Goal: Task Accomplishment & Management: Complete application form

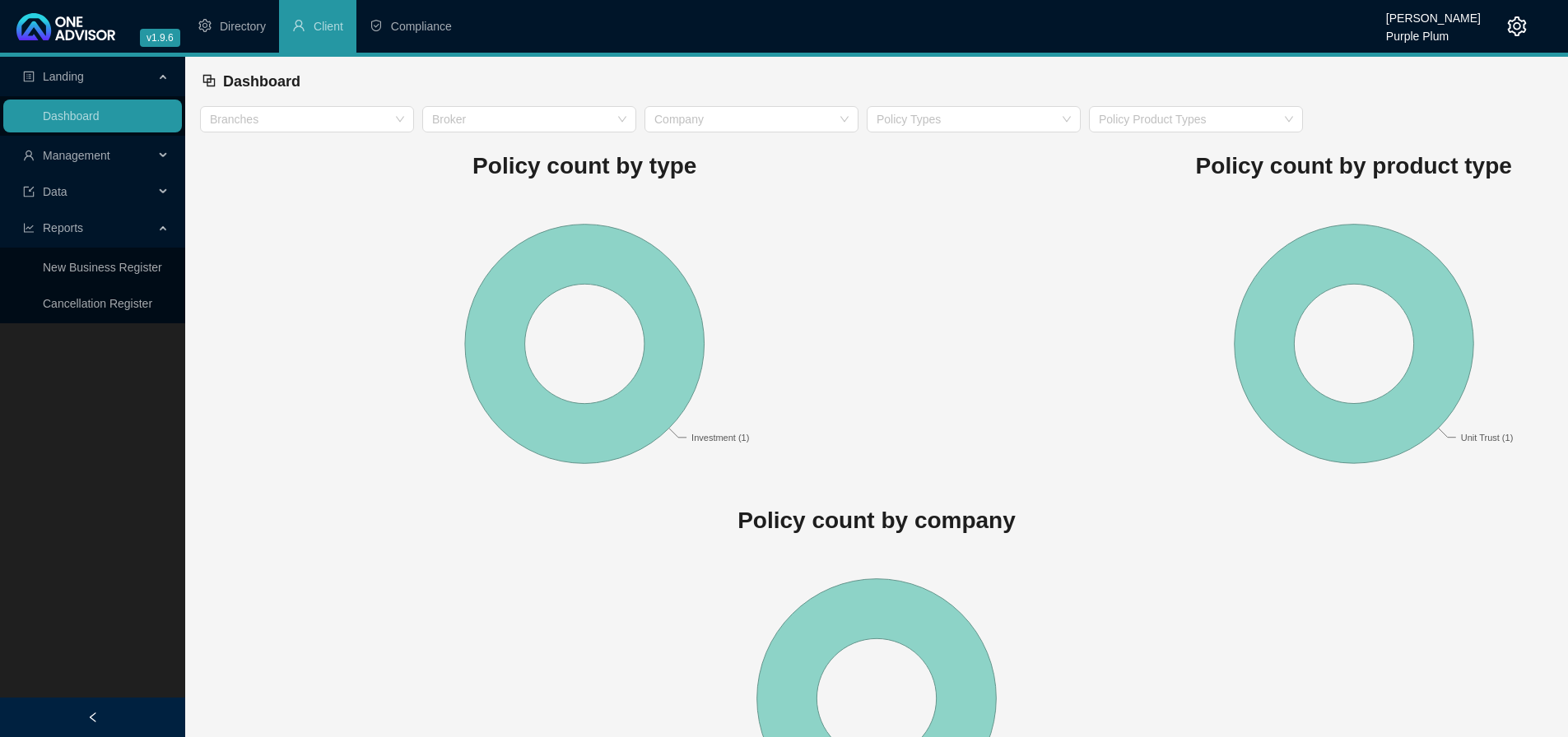
click at [80, 158] on span "Management" at bounding box center [76, 155] width 68 height 13
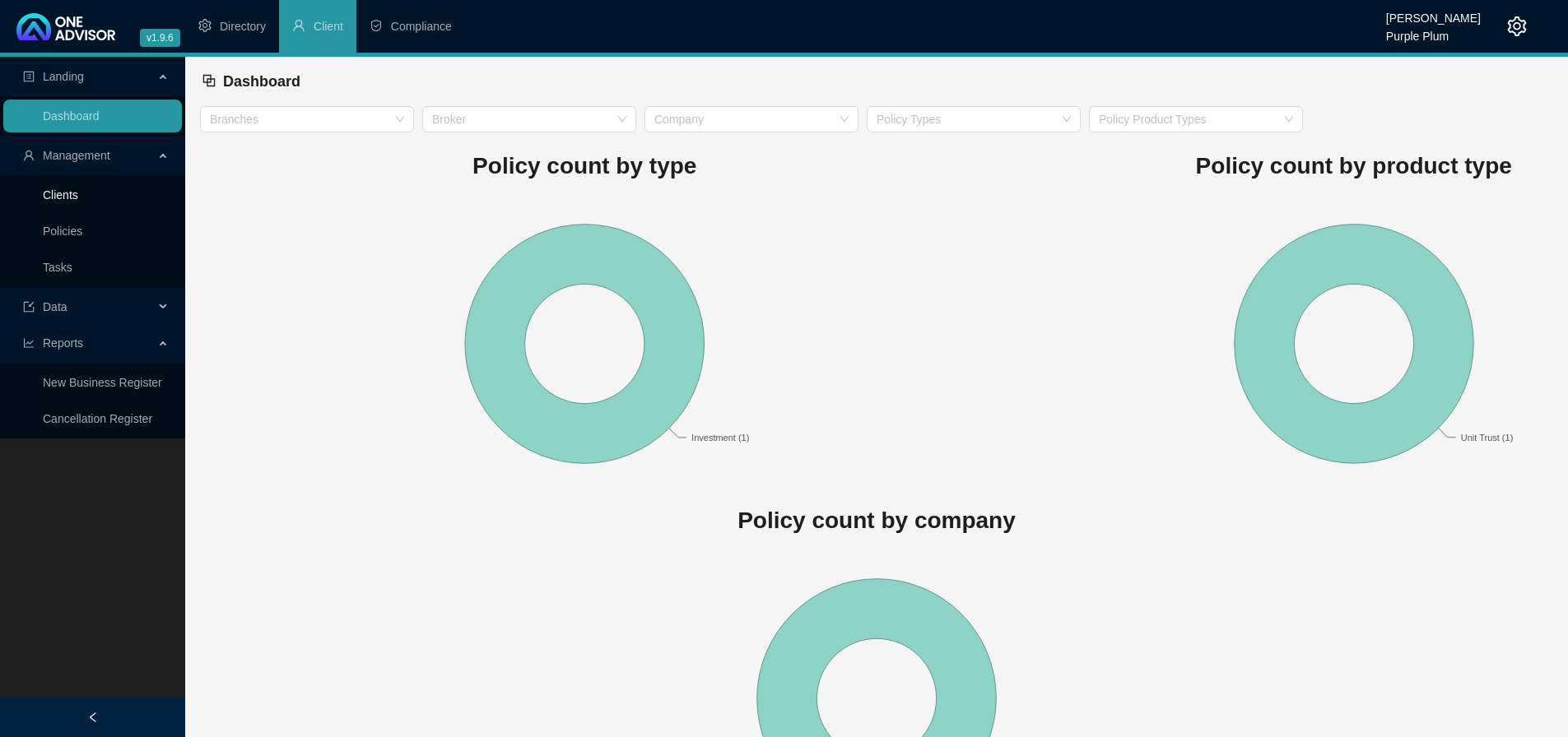
click at [68, 189] on link "Clients" at bounding box center [60, 194] width 35 height 13
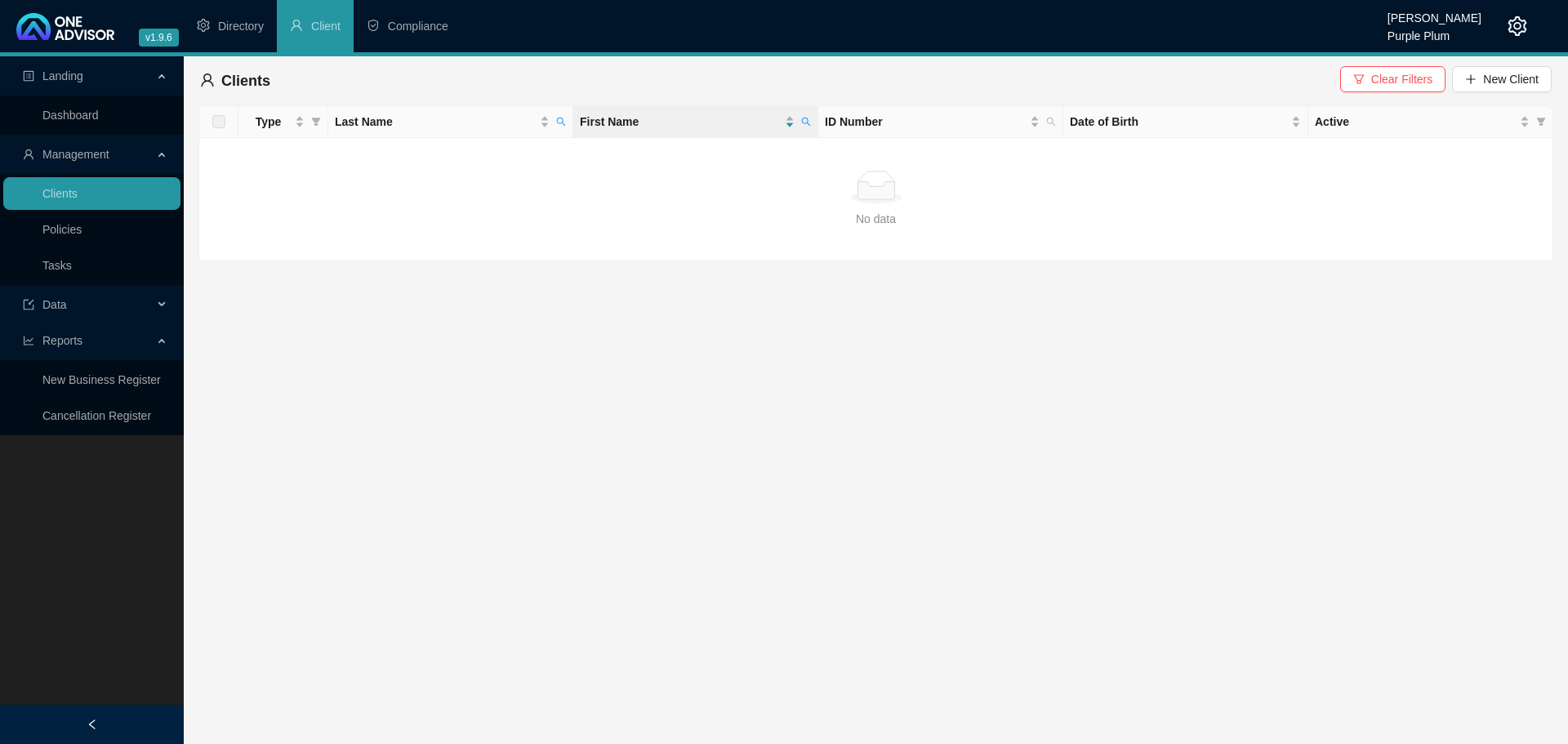
click at [258, 78] on span "Clients" at bounding box center [246, 81] width 49 height 16
click at [808, 121] on icon "search" at bounding box center [807, 121] width 9 height 9
type input "[PERSON_NAME]"
click at [721, 178] on button "Search" at bounding box center [691, 186] width 74 height 20
click at [433, 117] on span "Last Name" at bounding box center [435, 121] width 201 height 18
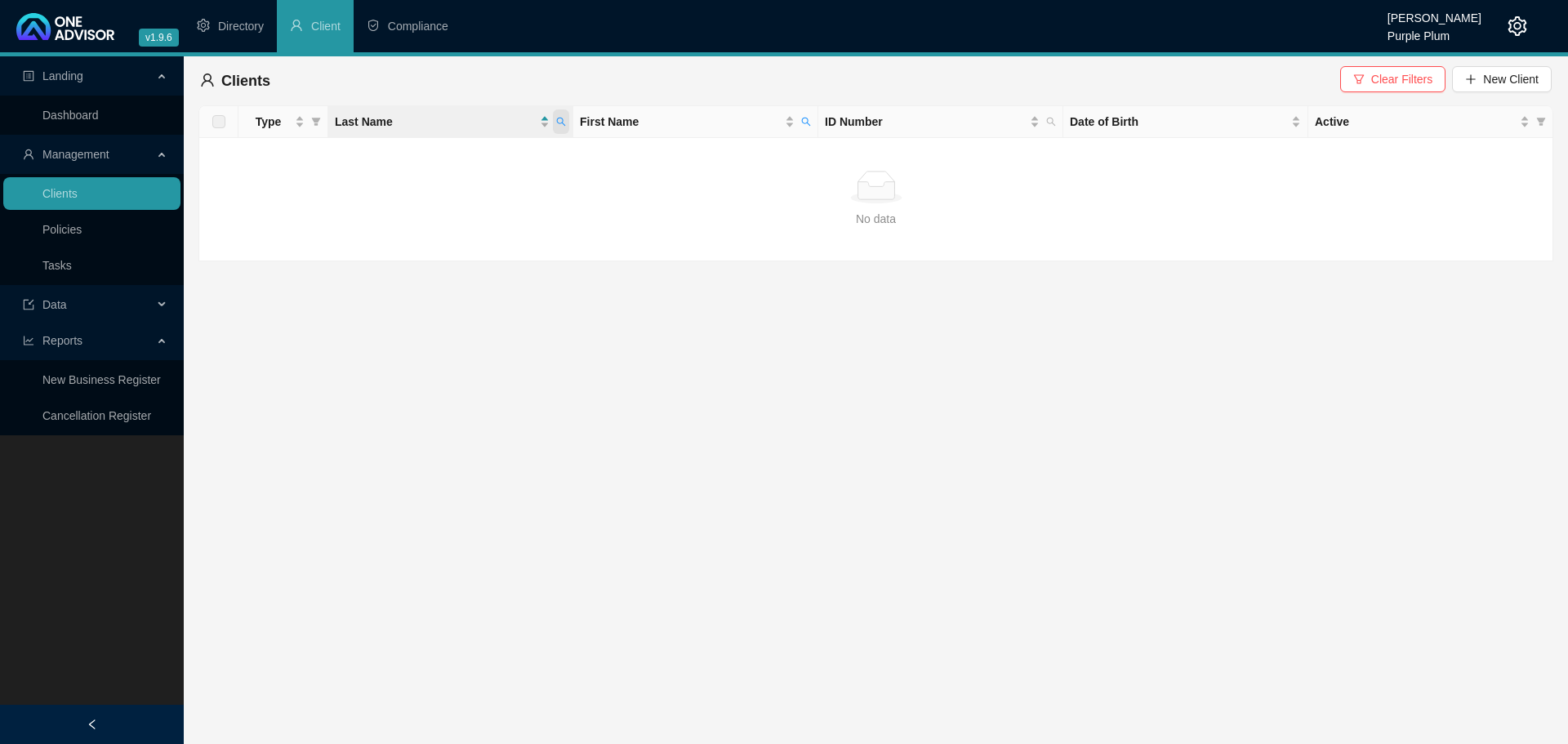
click at [563, 120] on icon "search" at bounding box center [562, 121] width 10 height 10
click at [463, 149] on input "MA" at bounding box center [486, 156] width 154 height 26
drag, startPoint x: 409, startPoint y: 155, endPoint x: 357, endPoint y: 155, distance: 52.0
click at [357, 155] on body "v1.9.6 [PERSON_NAME] Purple Plum Directory Client Compliance Landing Dashboard …" at bounding box center [784, 372] width 1568 height 744
type input "[PERSON_NAME]"
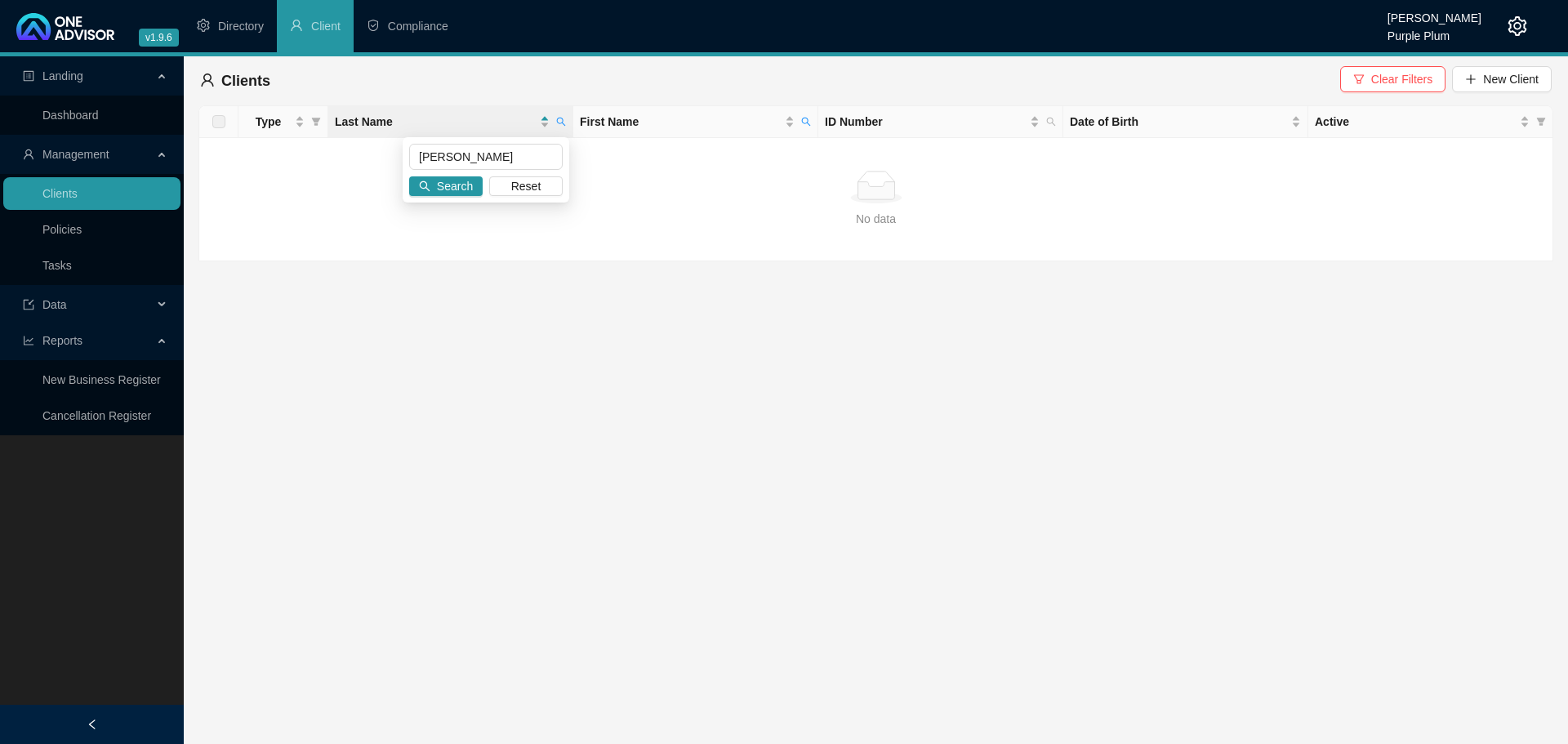
click at [443, 172] on div "[PERSON_NAME] Search Reset" at bounding box center [486, 169] width 167 height 65
click at [434, 191] on button "Search" at bounding box center [446, 186] width 74 height 20
click at [302, 124] on div "Type" at bounding box center [275, 121] width 59 height 18
click at [280, 120] on span "Type" at bounding box center [268, 121] width 47 height 18
click at [367, 125] on span "Last Name" at bounding box center [435, 121] width 201 height 18
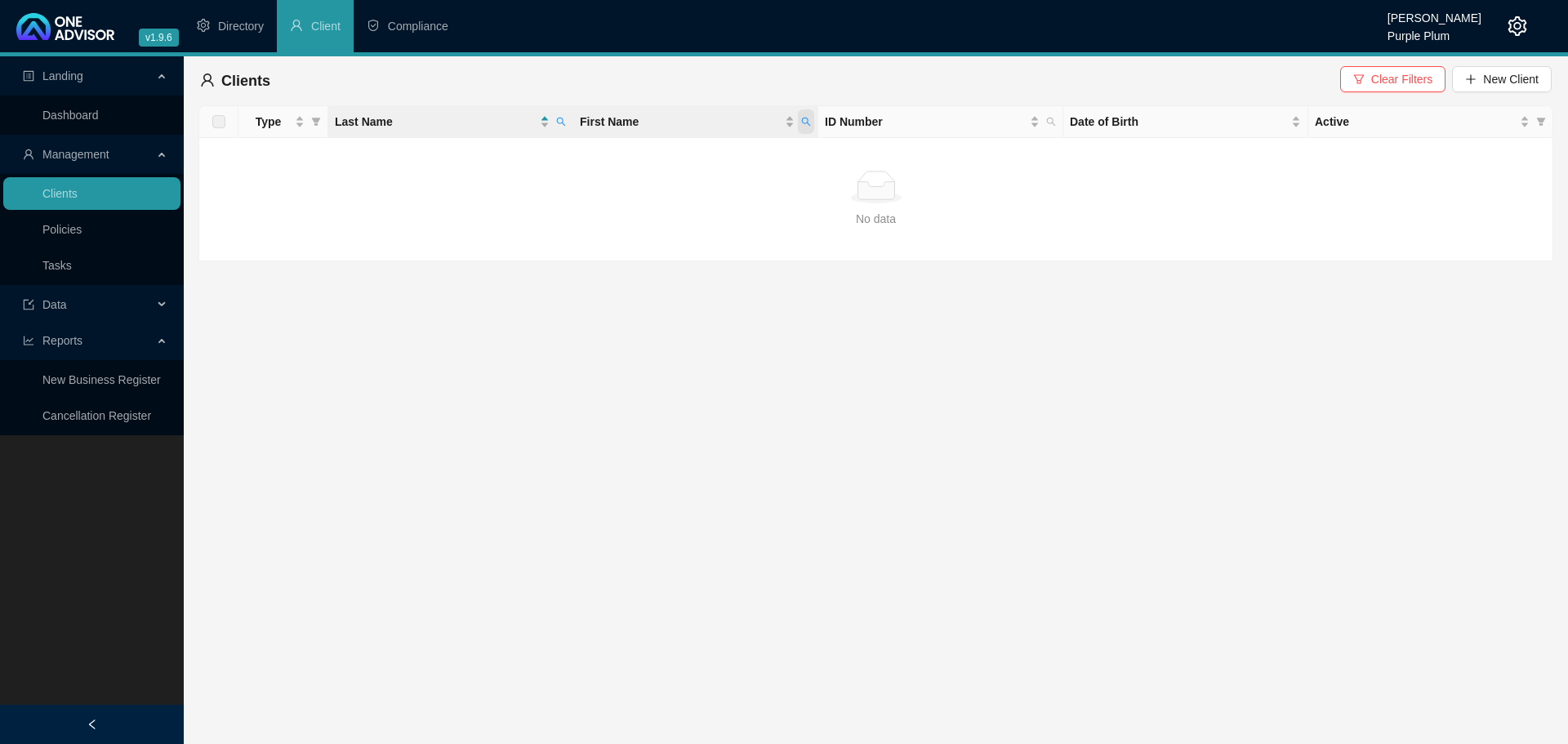
click at [799, 125] on span "First Name" at bounding box center [806, 121] width 16 height 25
drag, startPoint x: 726, startPoint y: 162, endPoint x: 558, endPoint y: 161, distance: 168.0
click at [558, 161] on body "v1.9.6 [PERSON_NAME] Purple Plum Directory Client Compliance Landing Dashboard …" at bounding box center [784, 372] width 1568 height 744
click at [481, 122] on span "Last Name" at bounding box center [435, 121] width 201 height 18
click at [558, 123] on icon "search" at bounding box center [562, 121] width 9 height 9
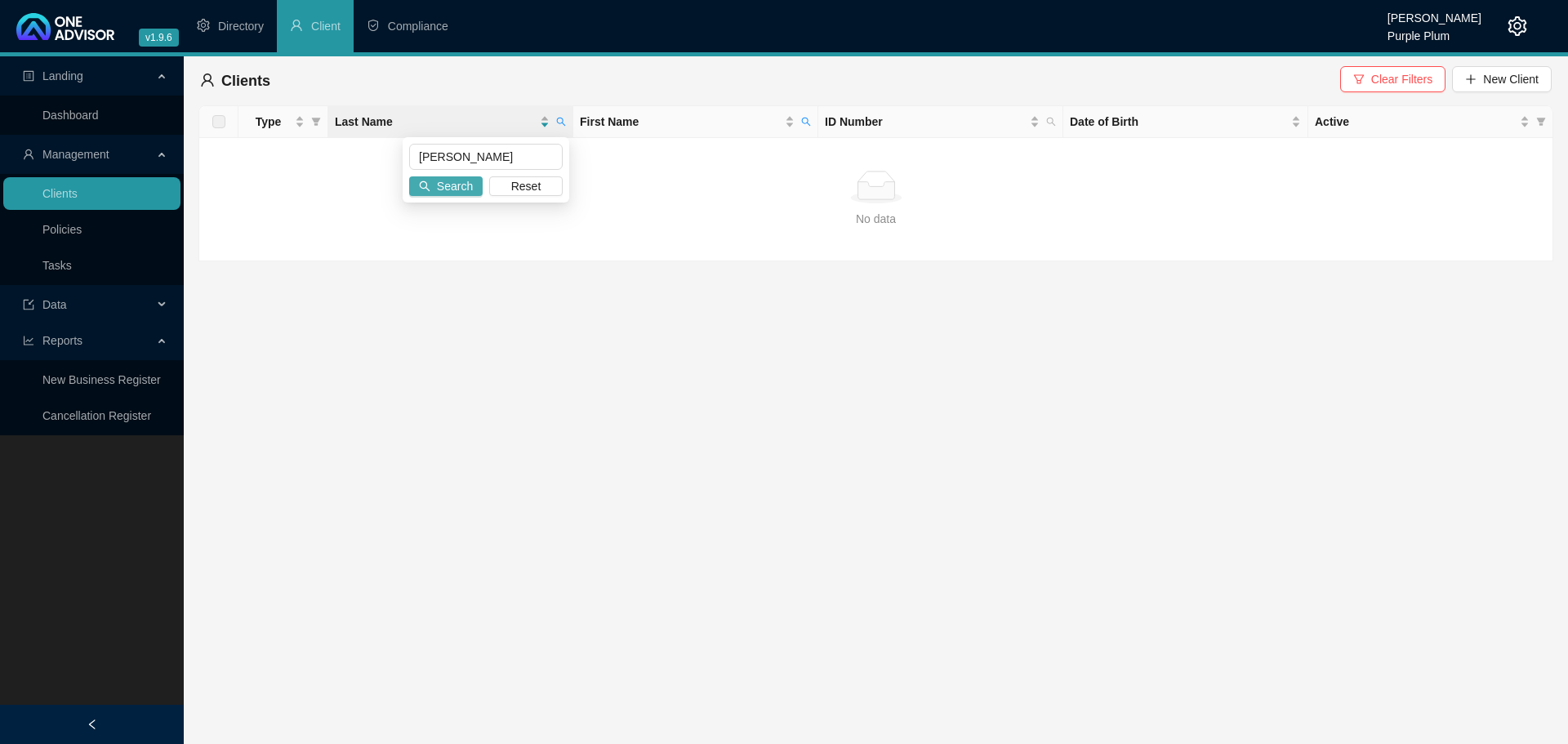
click at [436, 186] on button "Search" at bounding box center [446, 186] width 74 height 20
click at [561, 122] on icon "search" at bounding box center [562, 121] width 10 height 10
drag, startPoint x: 495, startPoint y: 163, endPoint x: 147, endPoint y: 163, distance: 348.0
click at [147, 163] on body "v1.9.6 [PERSON_NAME] Purple Plum Directory Client Compliance Landing Dashboard …" at bounding box center [784, 372] width 1568 height 744
click at [801, 118] on span "First Name" at bounding box center [806, 121] width 16 height 25
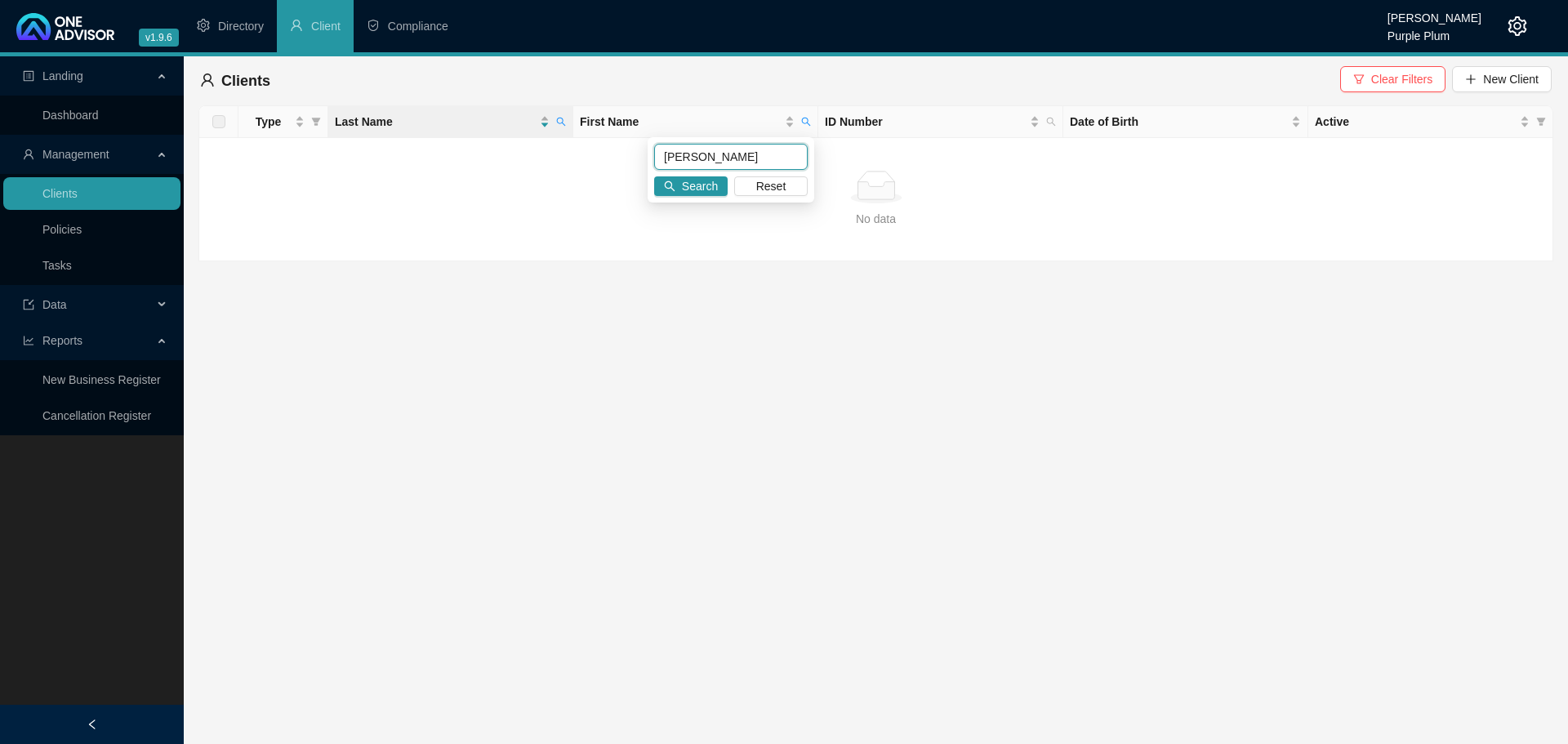
drag, startPoint x: 735, startPoint y: 160, endPoint x: 401, endPoint y: 160, distance: 334.0
click at [401, 160] on body "v1.9.6 [PERSON_NAME] Purple Plum Directory Client Compliance Landing Dashboard …" at bounding box center [784, 372] width 1568 height 744
click at [657, 189] on button "Search" at bounding box center [691, 186] width 74 height 20
click at [673, 183] on div "No data" at bounding box center [876, 187] width 1327 height 32
click at [77, 187] on link "Clients" at bounding box center [59, 193] width 35 height 13
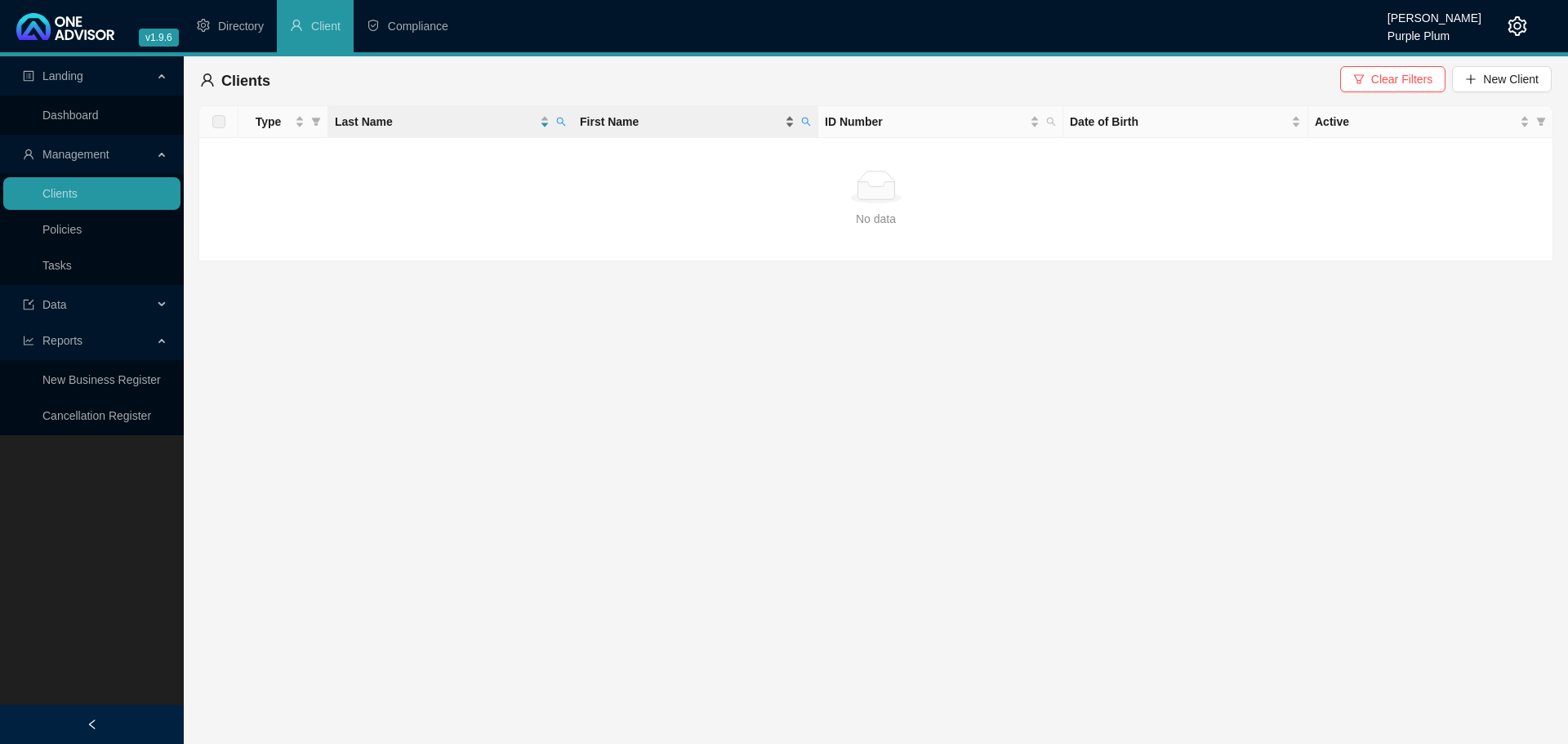
click at [794, 125] on div "First Name" at bounding box center [687, 121] width 215 height 18
click at [784, 116] on div "First Name" at bounding box center [687, 121] width 215 height 18
click at [1054, 123] on icon "search" at bounding box center [1051, 121] width 10 height 10
click at [1480, 116] on span "Active" at bounding box center [1415, 121] width 201 height 18
click at [71, 121] on link "Dashboard" at bounding box center [71, 115] width 56 height 13
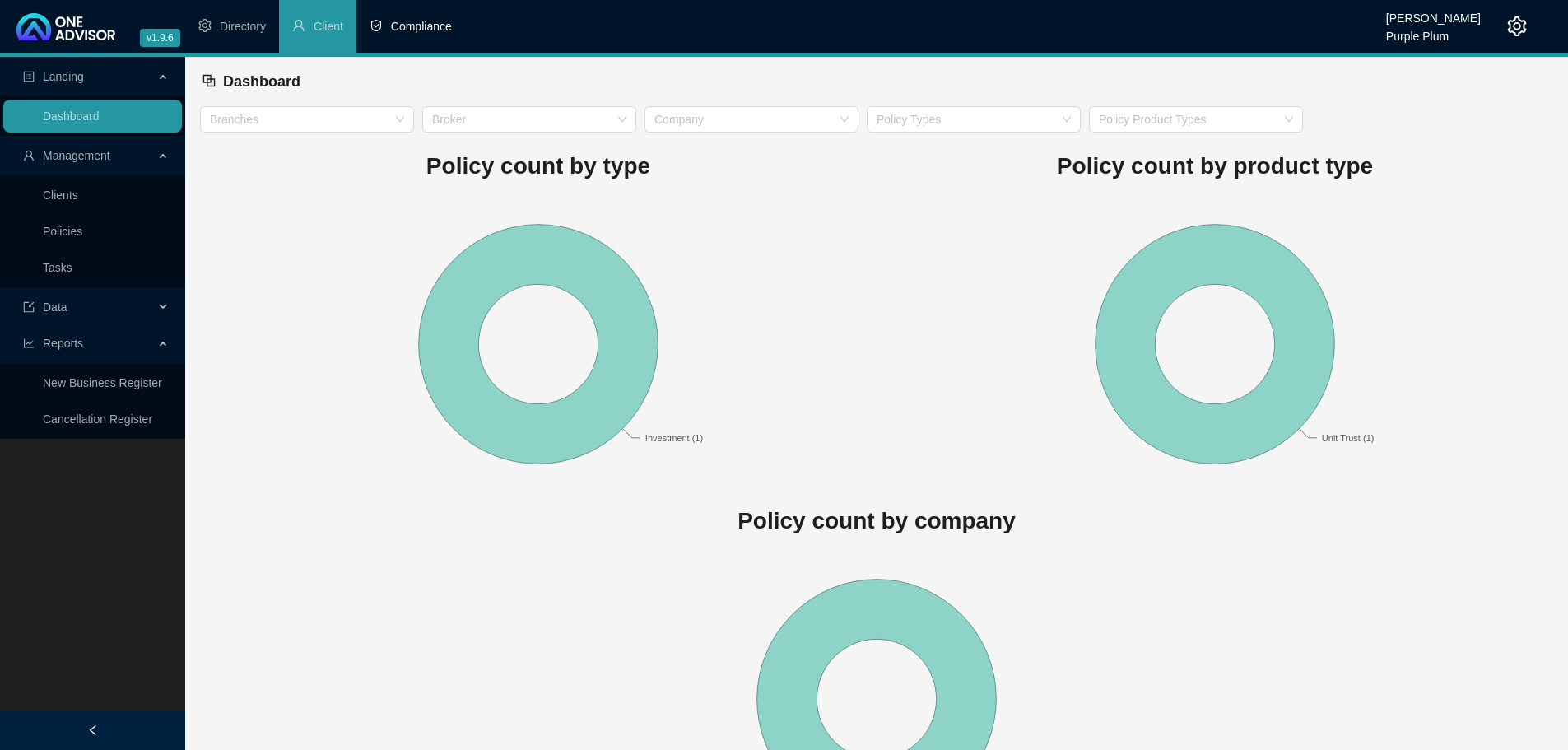
click at [430, 33] on li "Compliance" at bounding box center [410, 27] width 109 height 53
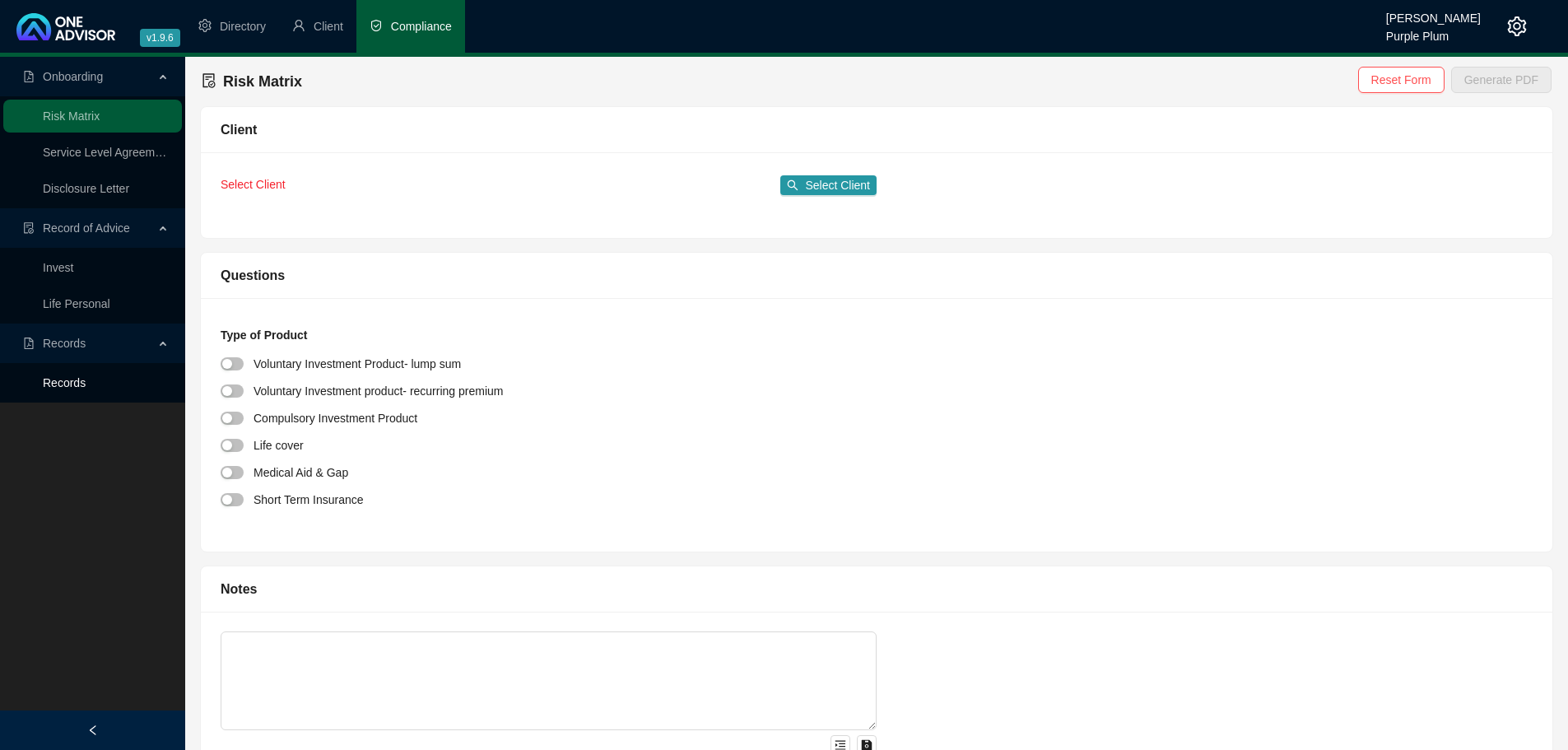
click at [64, 376] on link "Records" at bounding box center [64, 382] width 43 height 13
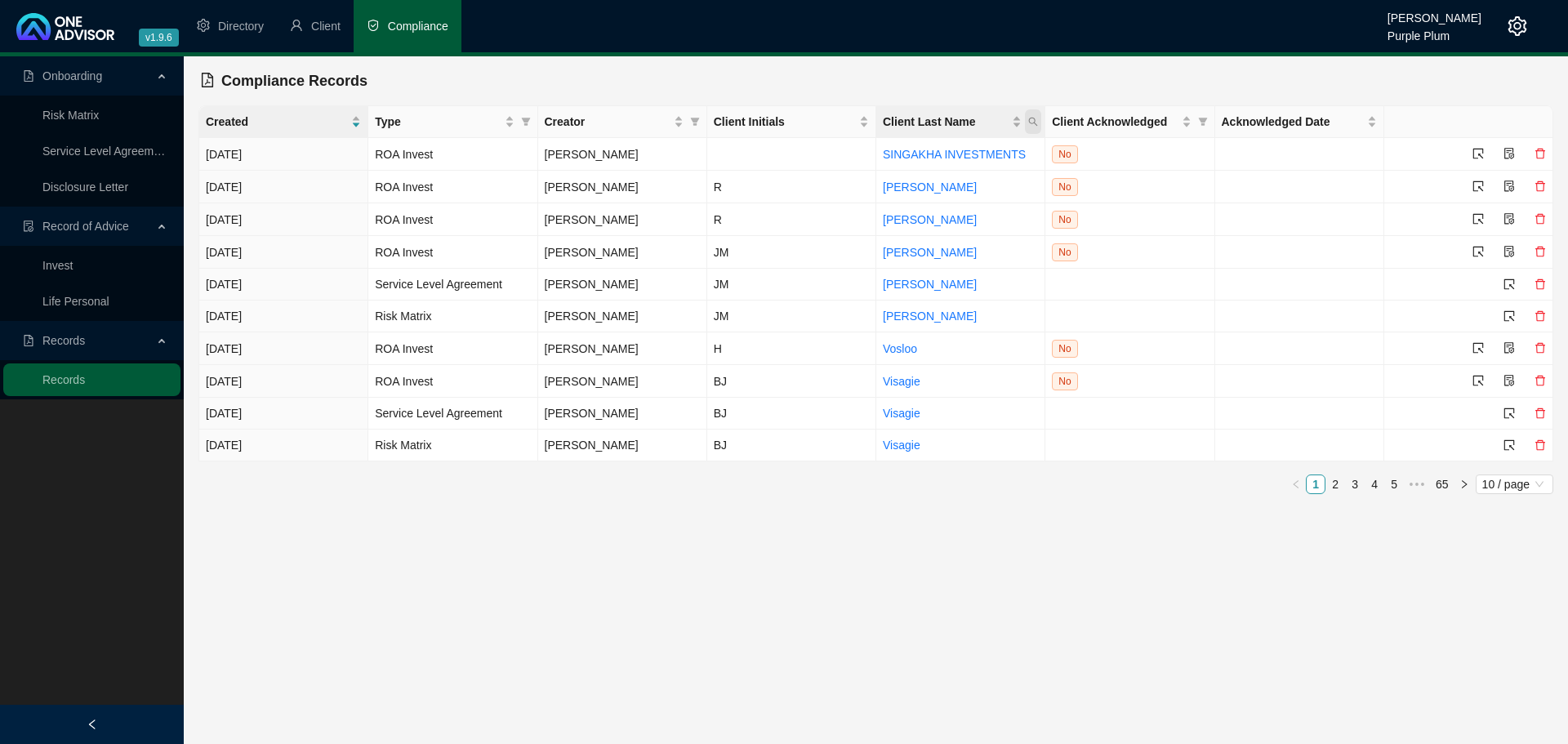
click at [1036, 123] on icon "search" at bounding box center [1033, 121] width 10 height 10
click at [928, 148] on input "text" at bounding box center [958, 156] width 154 height 26
type input "[PERSON_NAME]"
click at [915, 183] on span "Search" at bounding box center [927, 186] width 36 height 18
click at [1336, 486] on link "2" at bounding box center [1335, 483] width 18 height 18
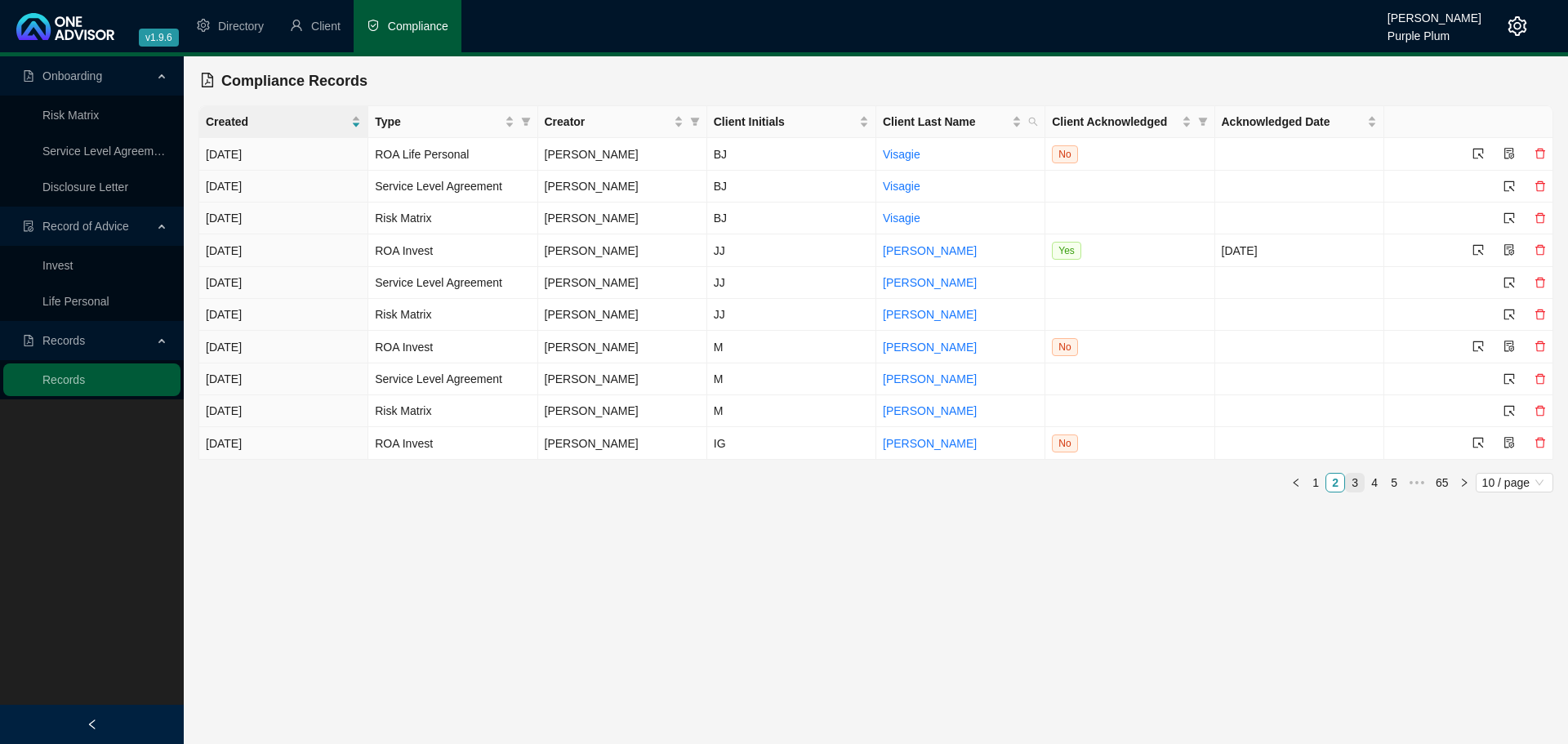
click at [1358, 482] on link "3" at bounding box center [1355, 482] width 18 height 18
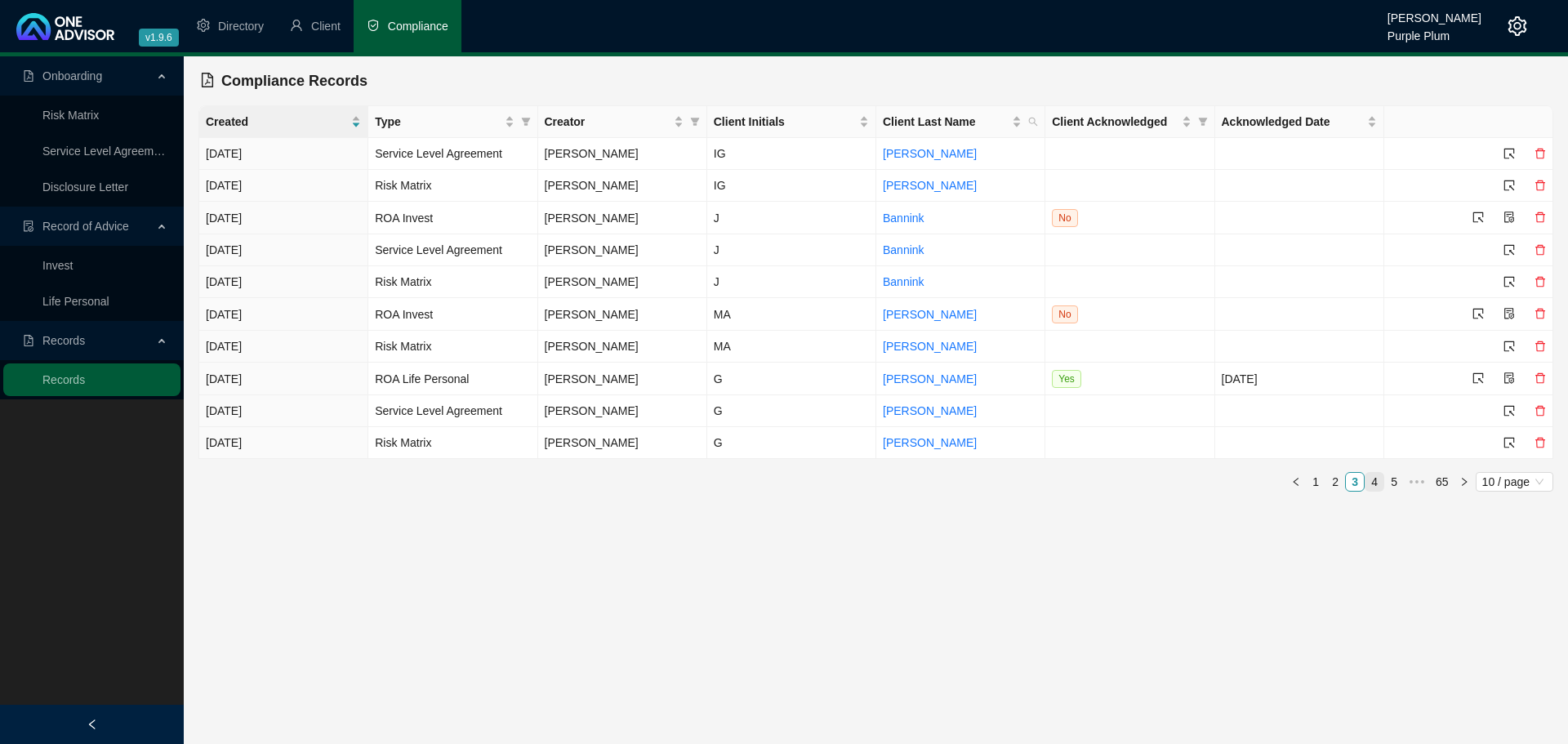
click at [1369, 479] on link "4" at bounding box center [1374, 482] width 18 height 18
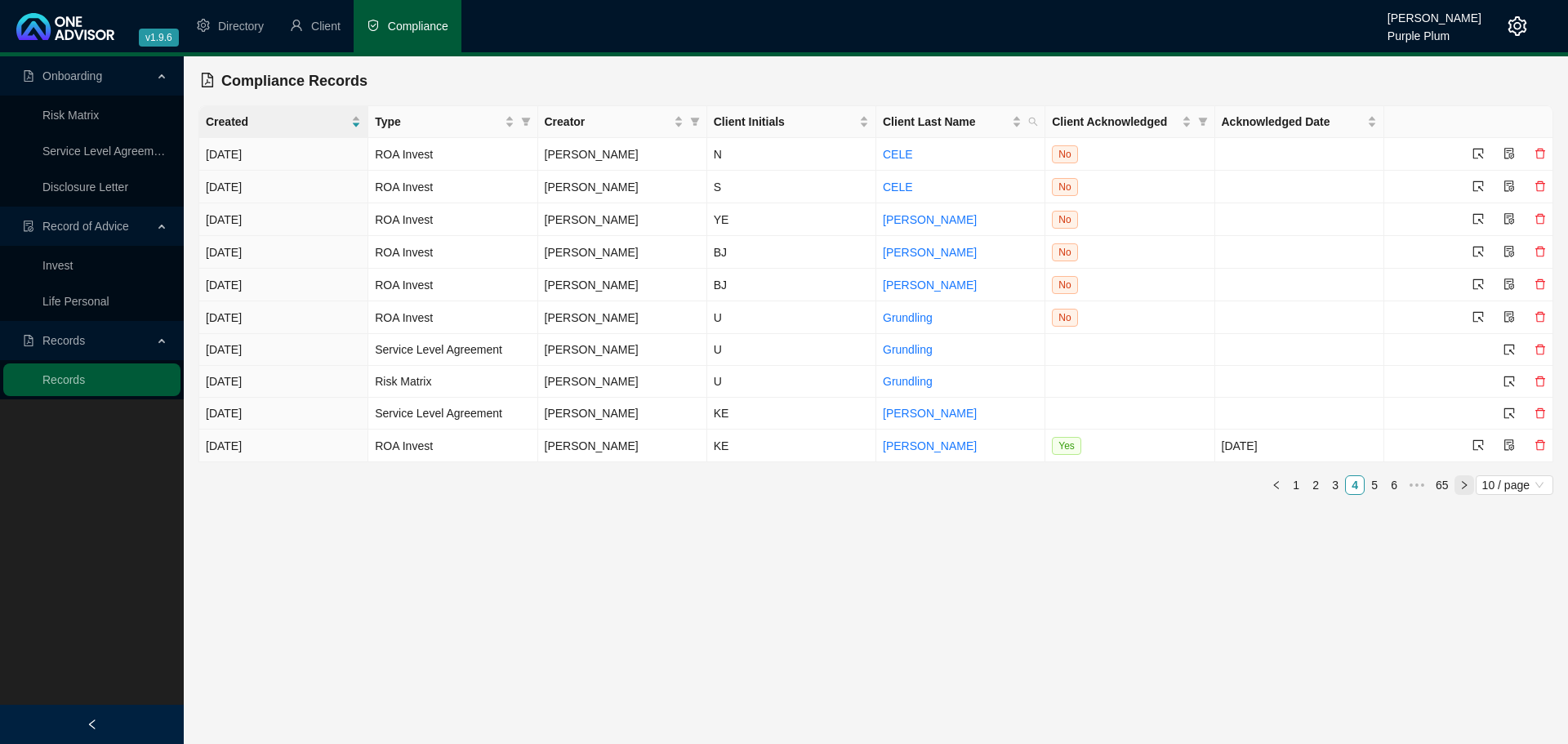
click at [1463, 480] on icon "right" at bounding box center [1465, 485] width 10 height 10
click at [1463, 479] on icon "right" at bounding box center [1465, 484] width 10 height 10
click at [1463, 479] on icon "right" at bounding box center [1465, 483] width 10 height 10
click at [1463, 479] on icon "right" at bounding box center [1465, 484] width 10 height 10
click at [1463, 479] on icon "right" at bounding box center [1465, 482] width 10 height 10
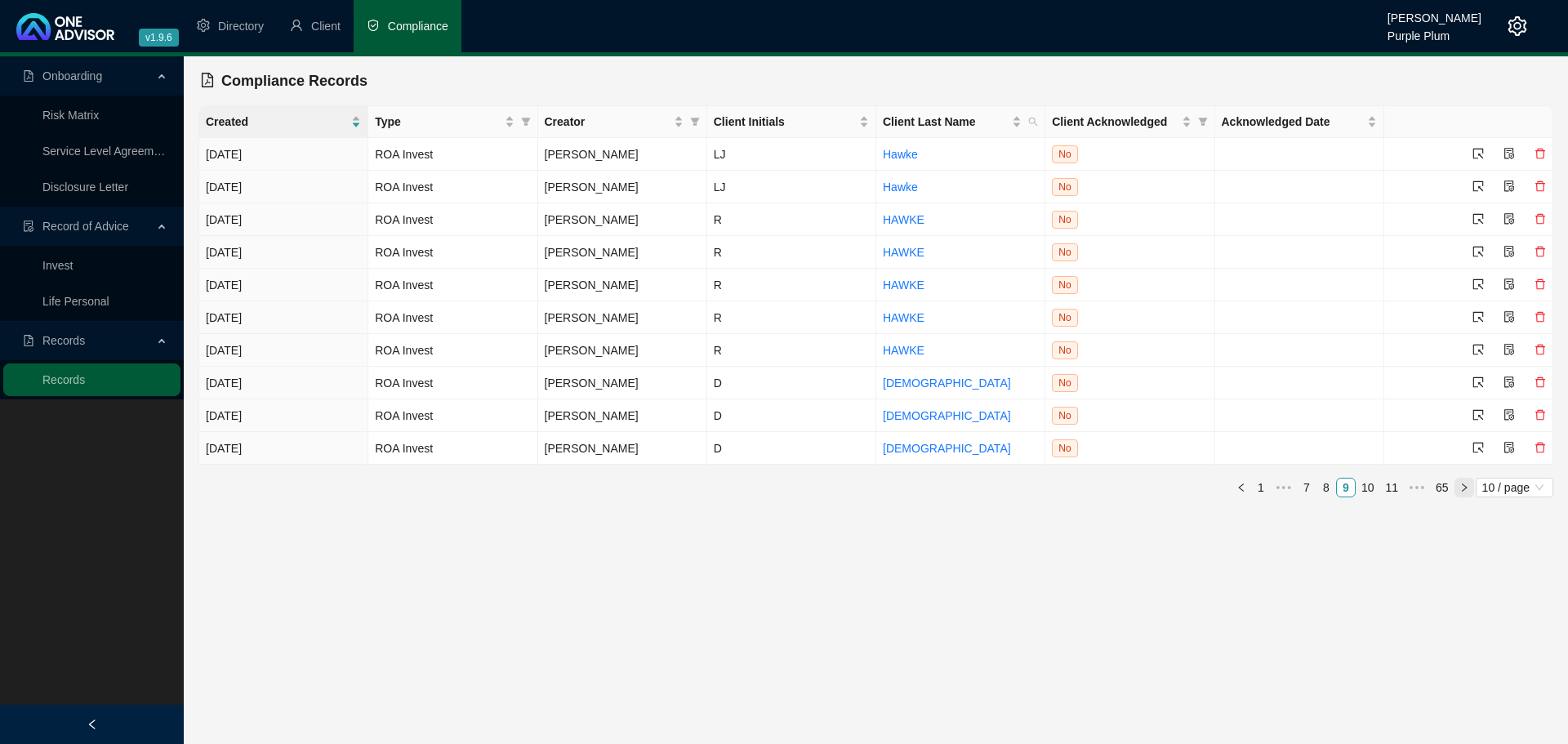
click at [1463, 482] on icon "right" at bounding box center [1465, 488] width 10 height 10
click at [1463, 482] on icon "right" at bounding box center [1465, 487] width 10 height 10
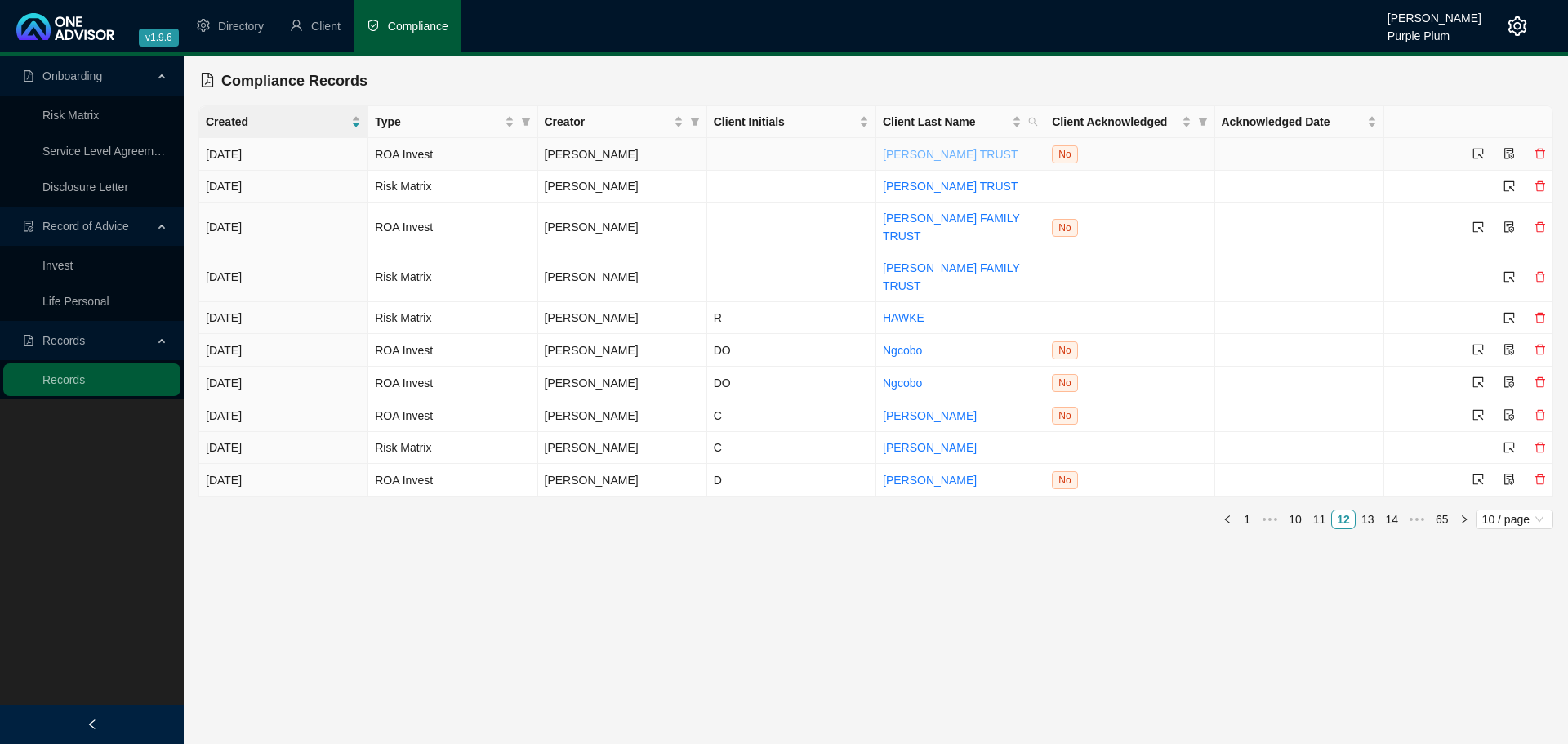
click at [948, 157] on link "[PERSON_NAME] TRUST" at bounding box center [950, 154] width 135 height 13
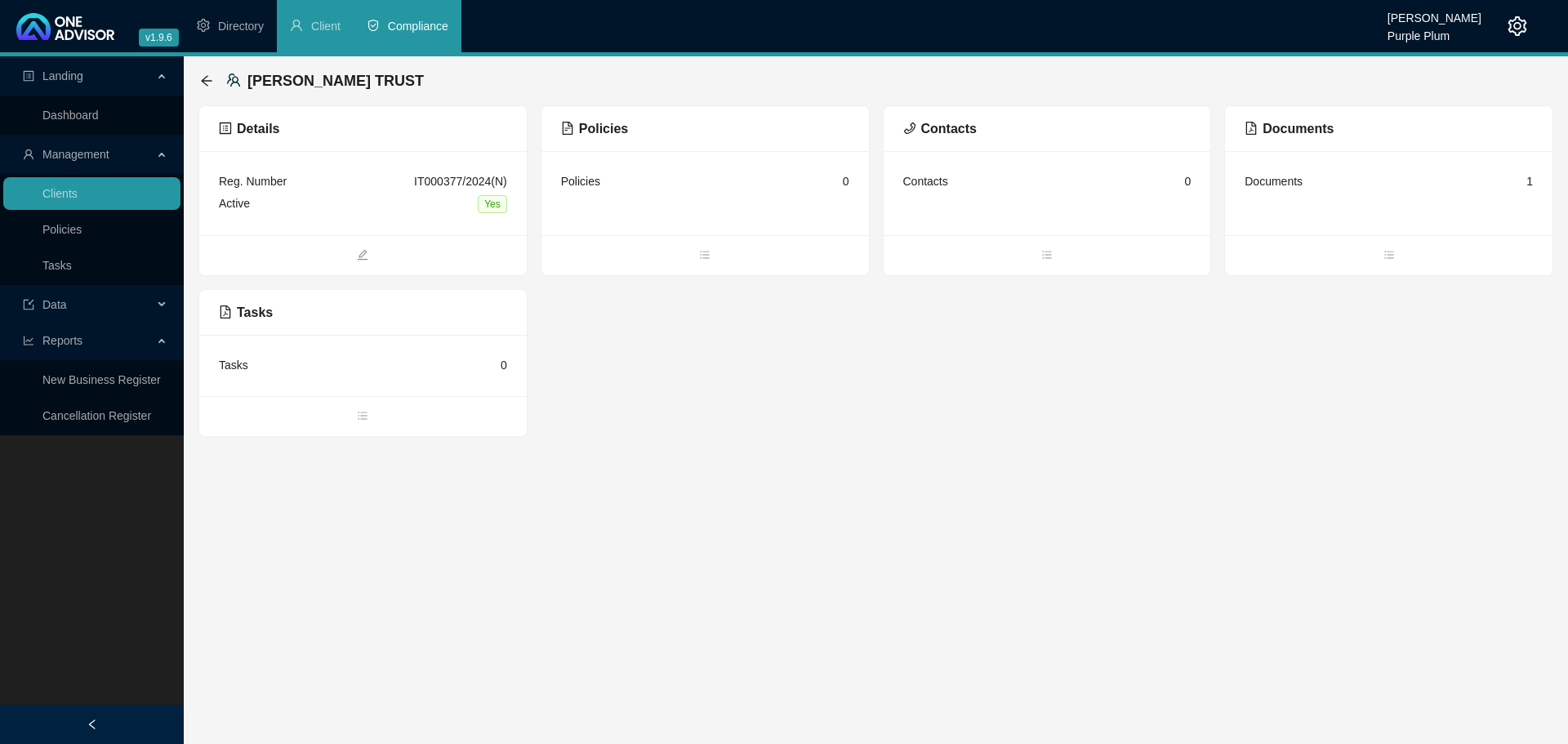
click at [1276, 184] on div "Documents" at bounding box center [1274, 181] width 58 height 18
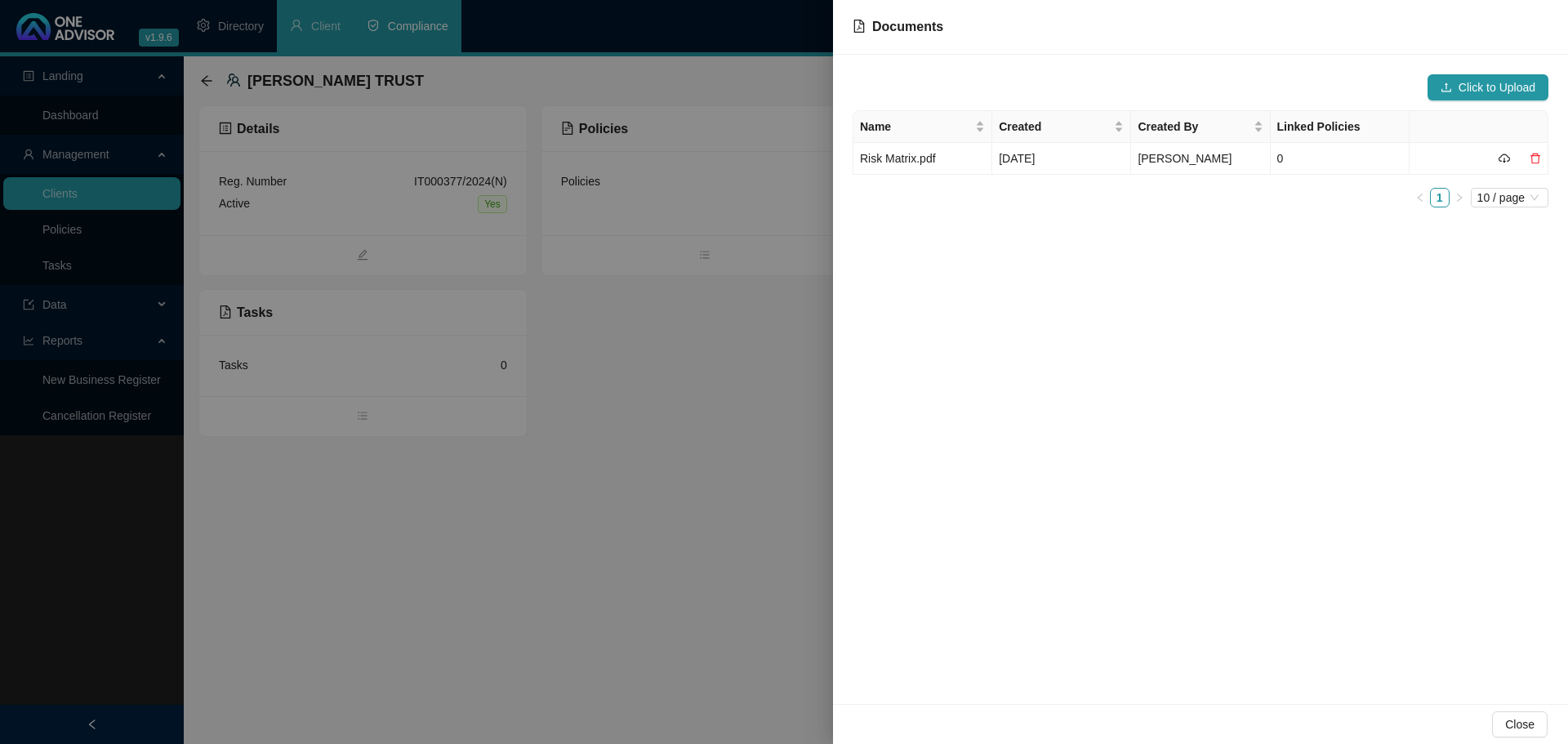
click at [686, 347] on div at bounding box center [784, 372] width 1568 height 744
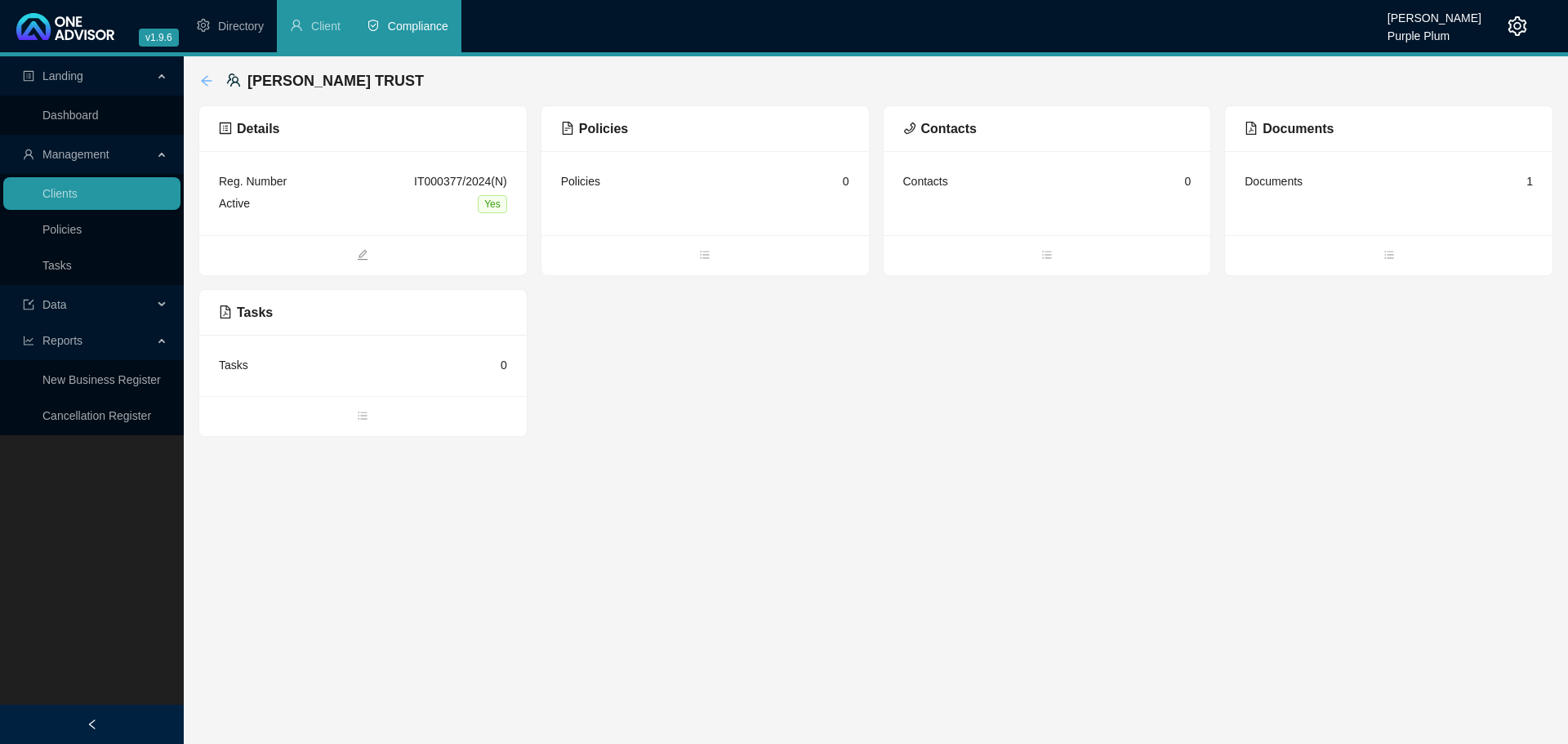
click at [207, 77] on icon "arrow-left" at bounding box center [206, 80] width 13 height 13
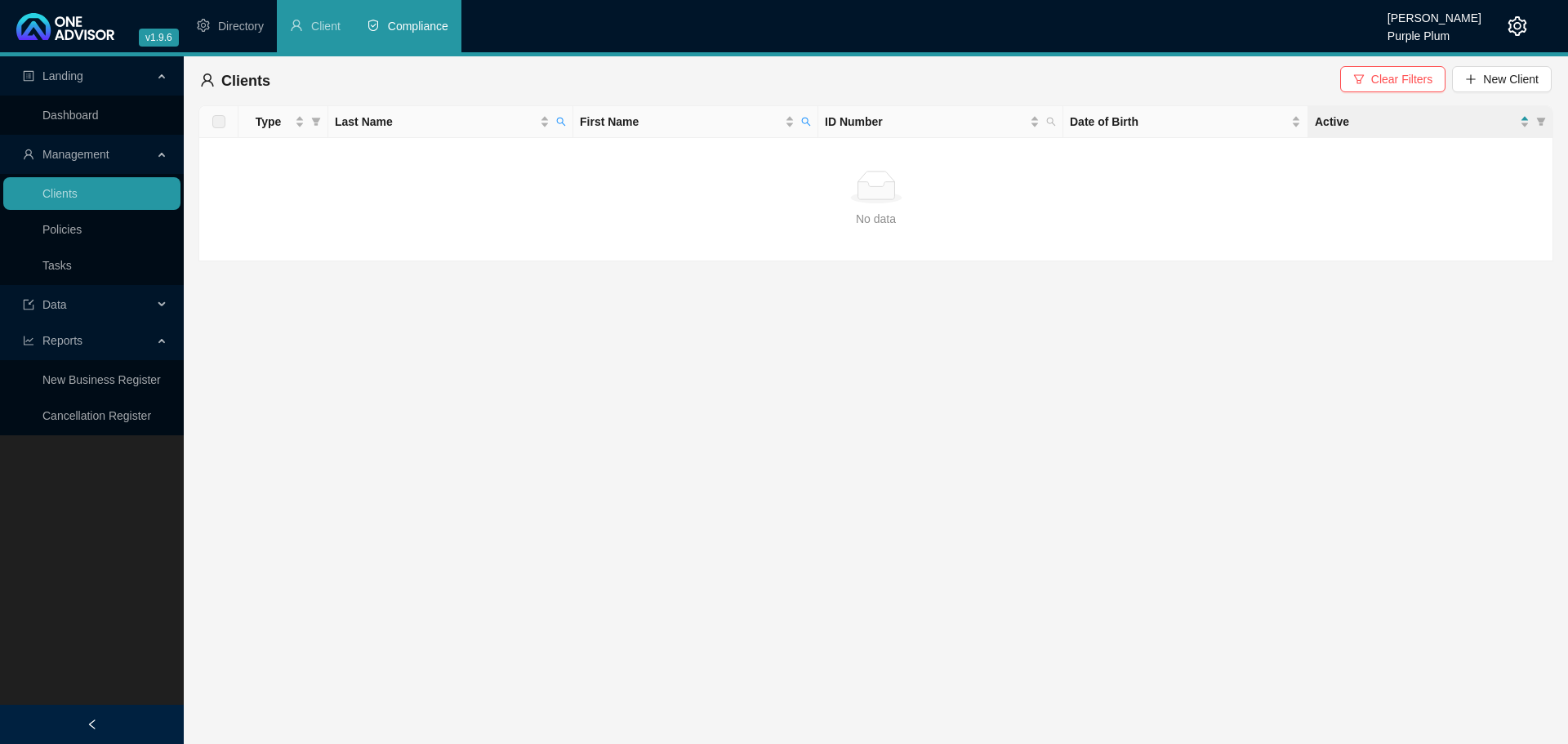
click at [83, 159] on span "Management" at bounding box center [76, 154] width 67 height 13
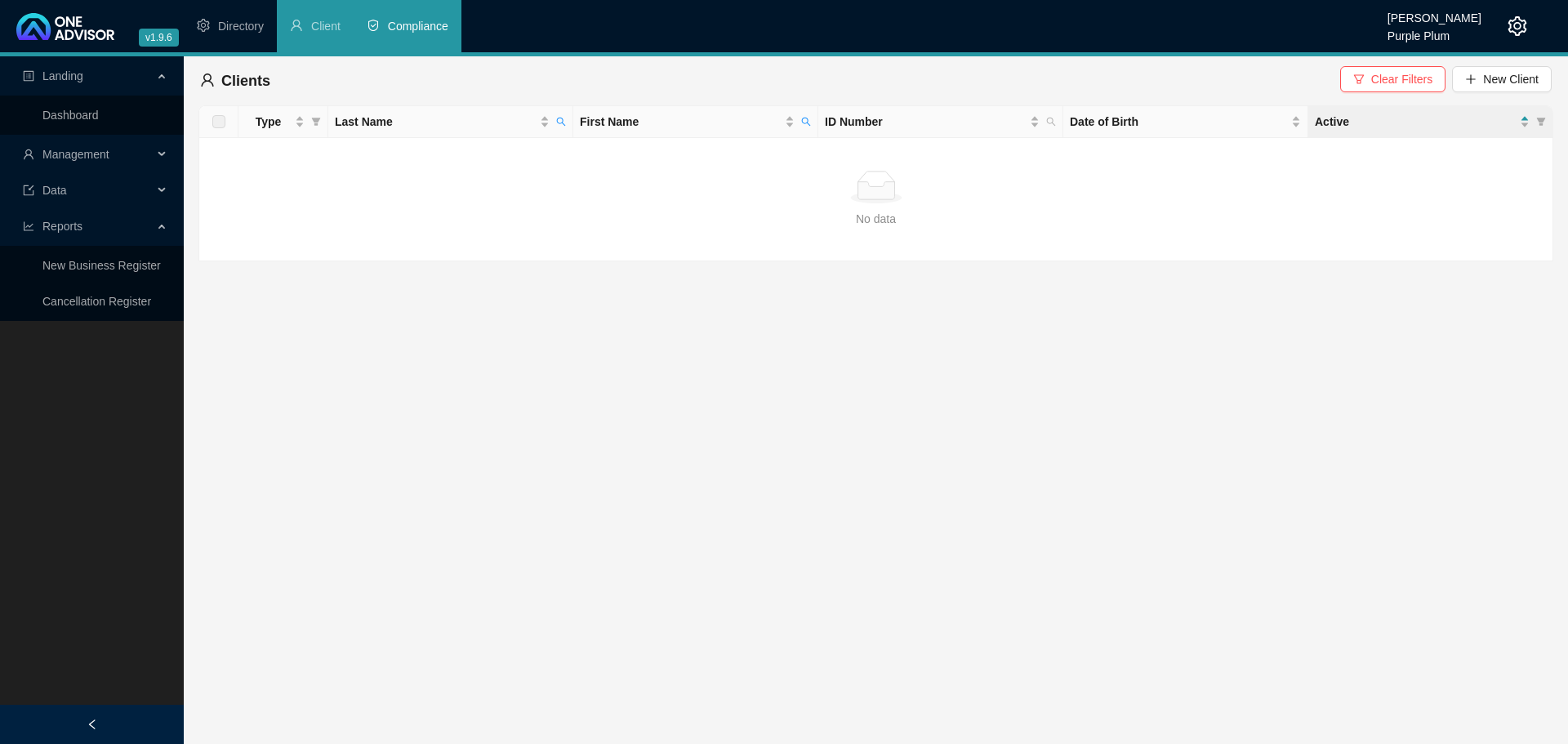
click at [83, 159] on span "Management" at bounding box center [76, 154] width 67 height 13
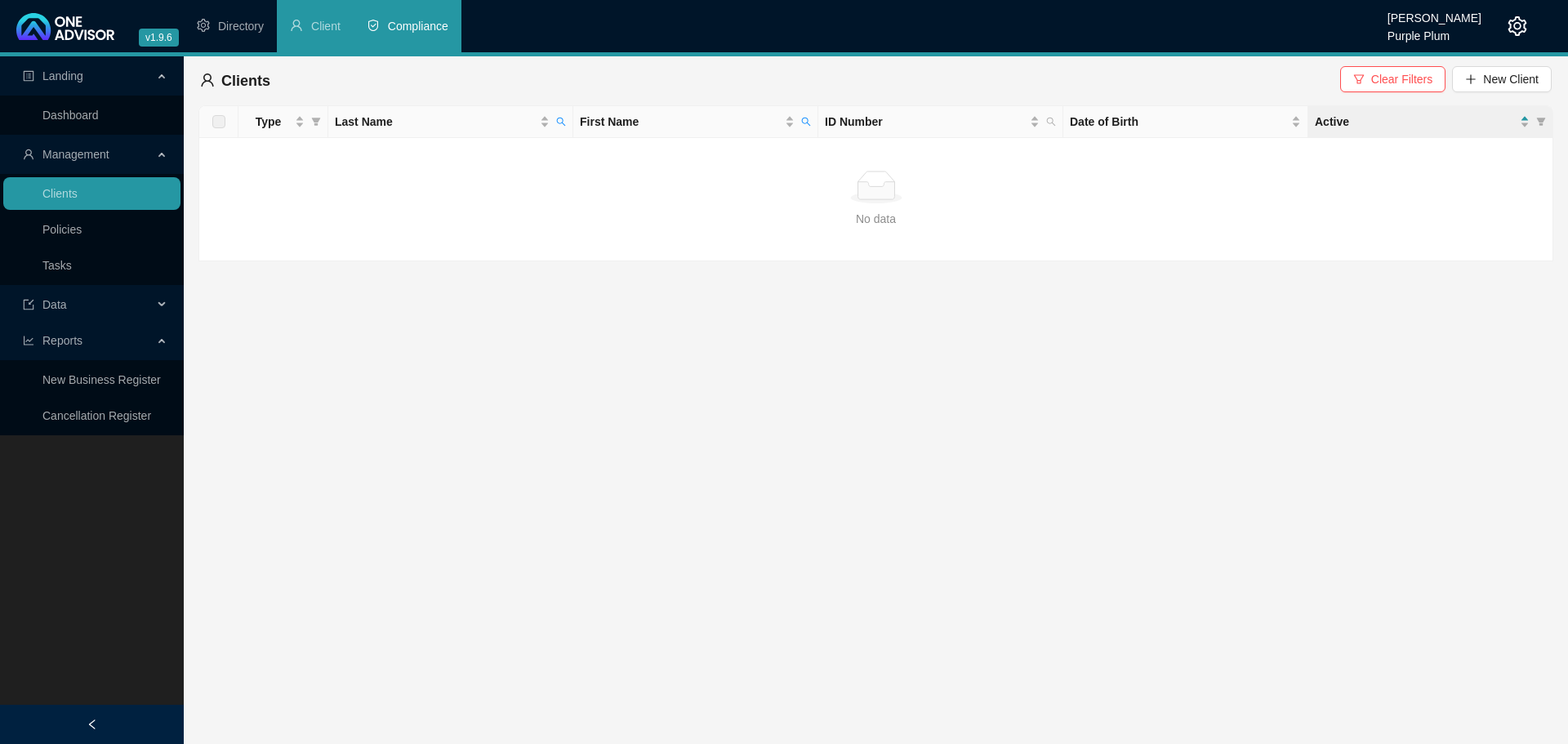
click at [433, 24] on span "Compliance" at bounding box center [418, 25] width 60 height 13
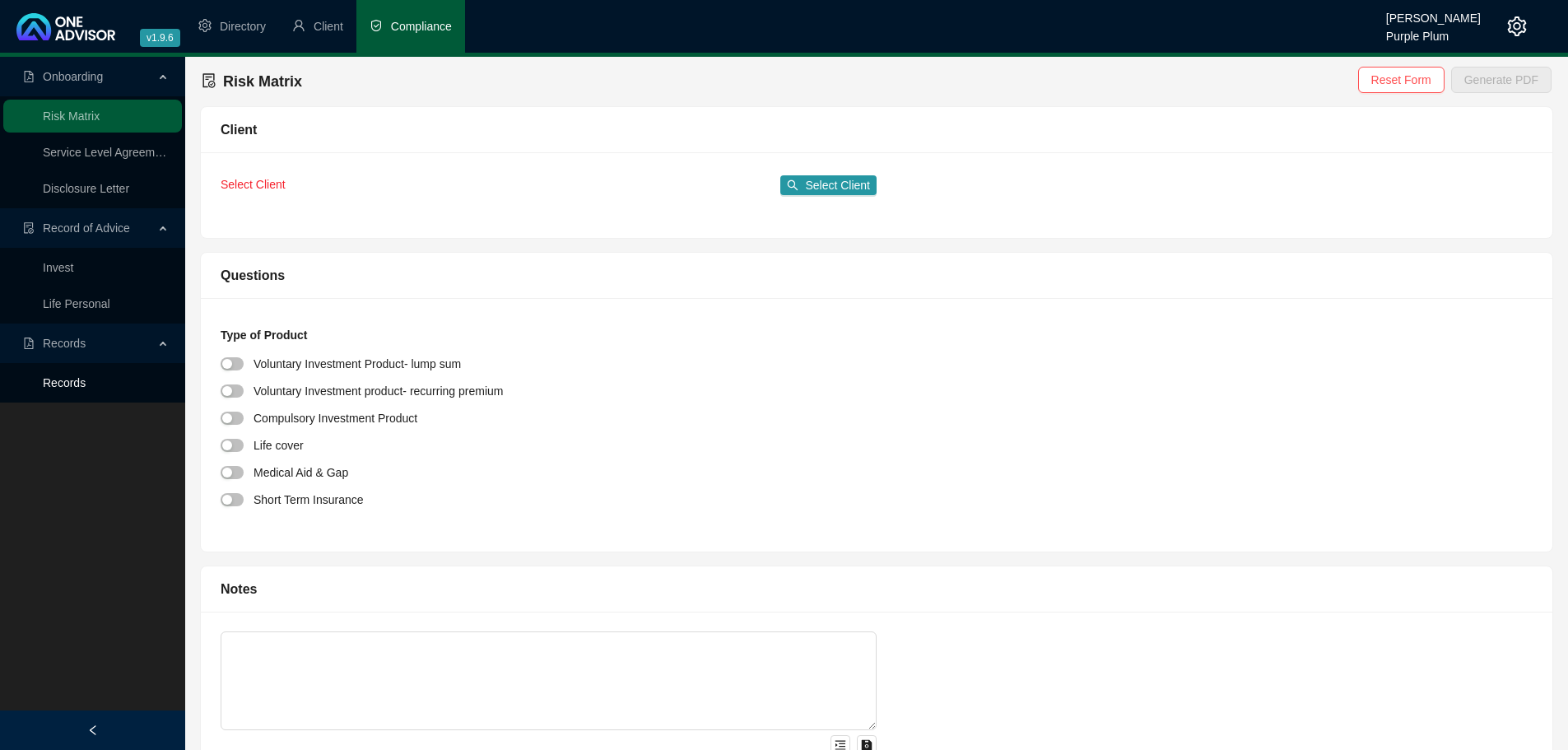
drag, startPoint x: 82, startPoint y: 373, endPoint x: 92, endPoint y: 383, distance: 14.1
click at [82, 376] on link "Records" at bounding box center [64, 382] width 43 height 13
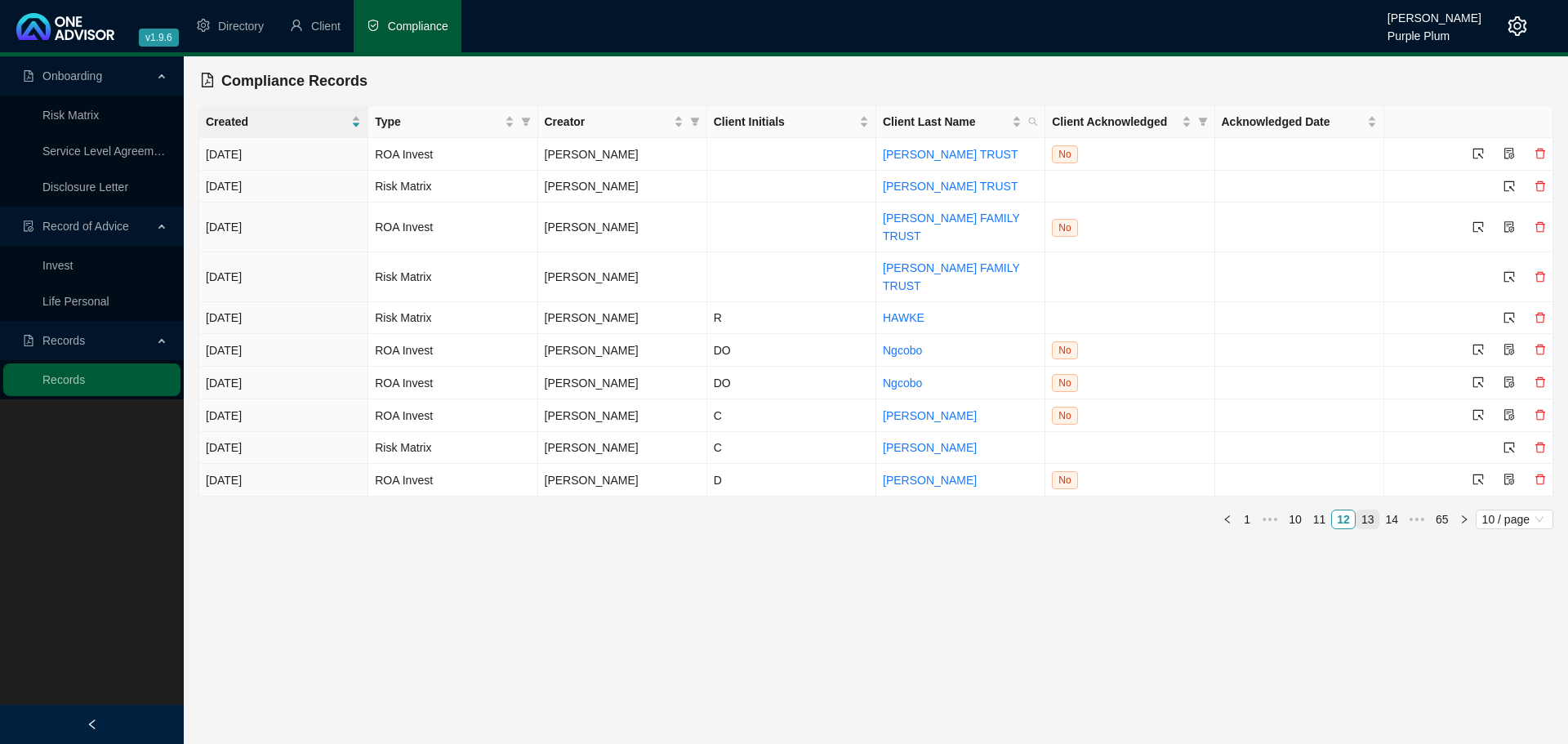
click at [1363, 510] on link "13" at bounding box center [1368, 519] width 23 height 18
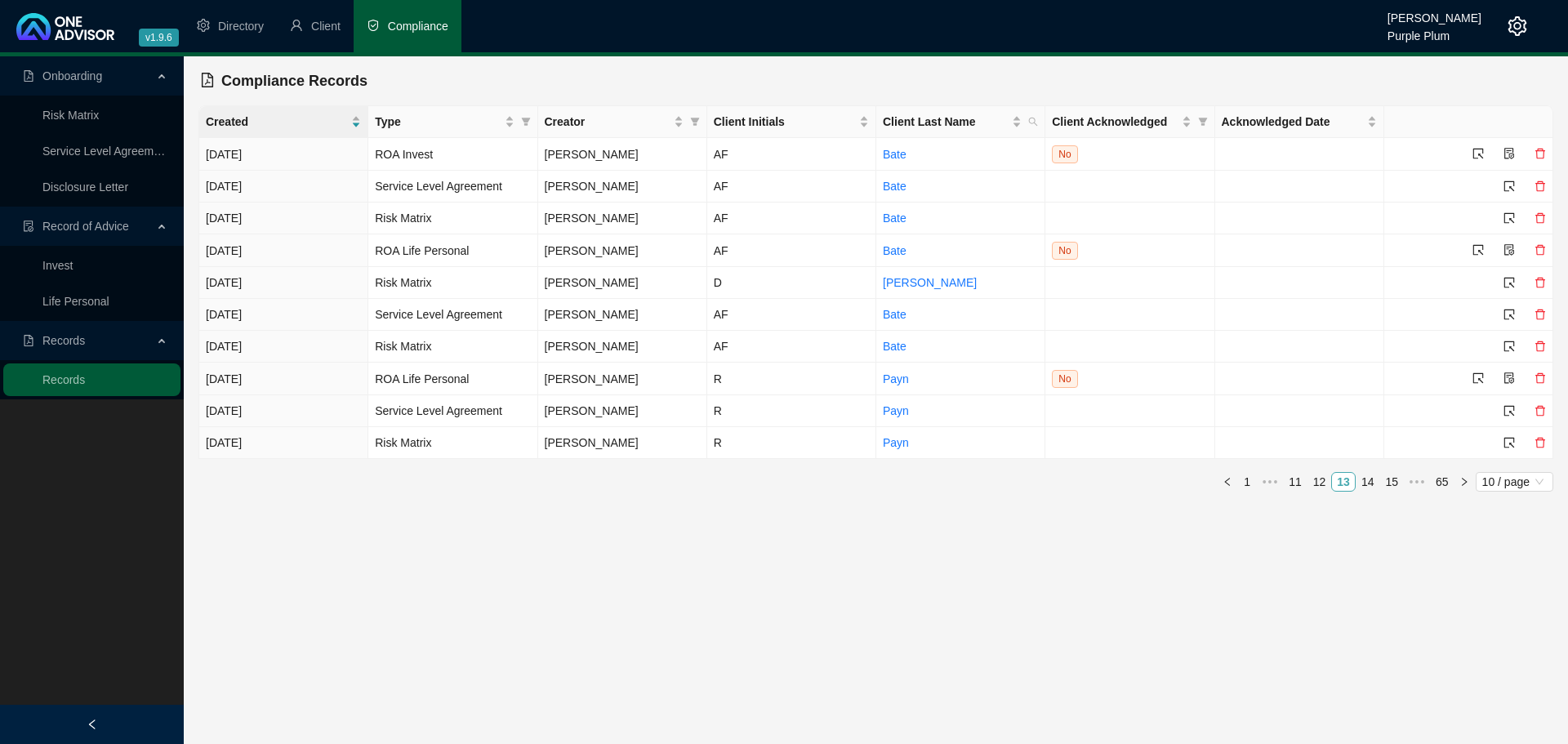
click at [1344, 476] on link "13" at bounding box center [1344, 482] width 23 height 18
click at [1344, 476] on link "13" at bounding box center [1344, 482] width 23 height 18
click at [1316, 484] on link "12" at bounding box center [1320, 482] width 23 height 18
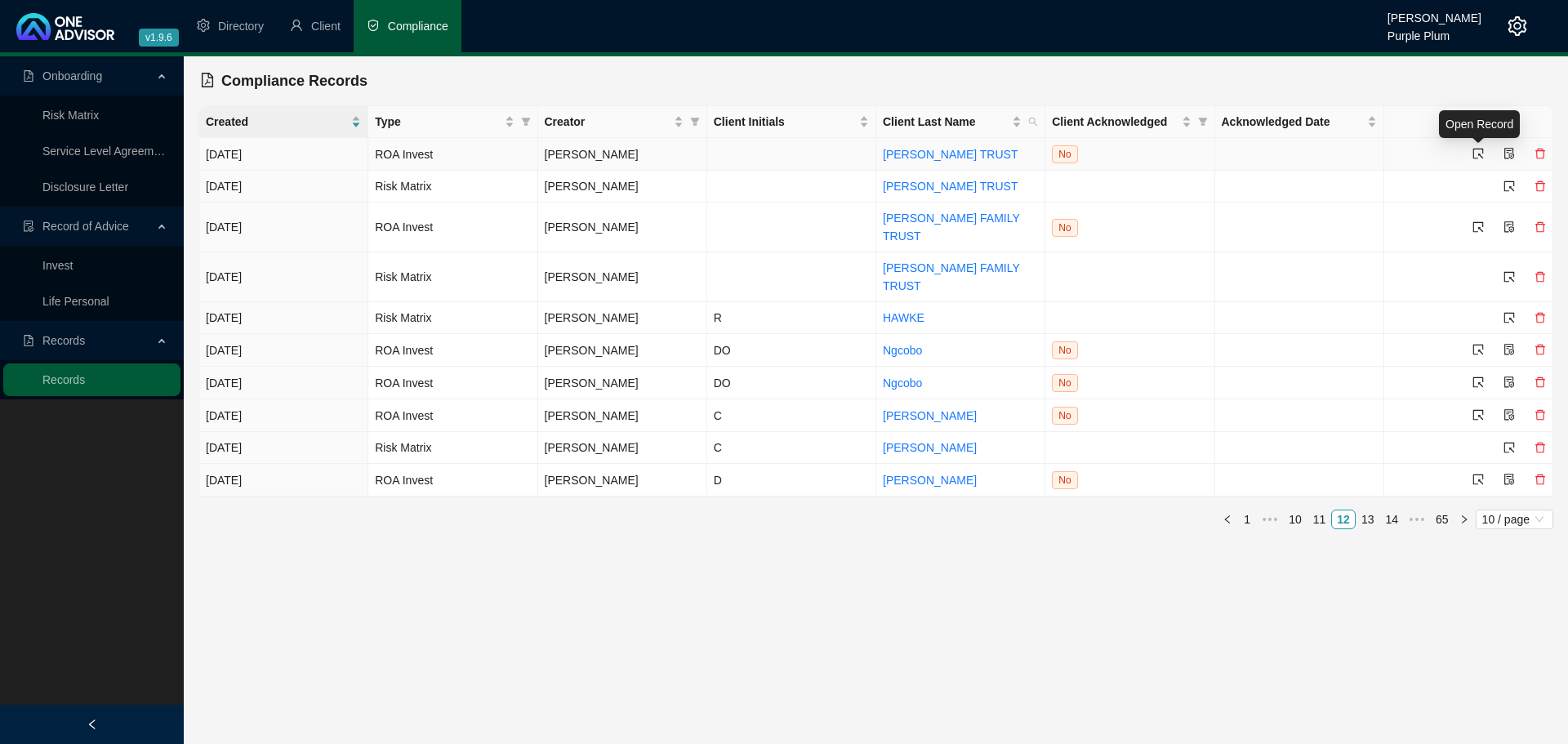
click at [1473, 154] on icon "select" at bounding box center [1478, 153] width 11 height 11
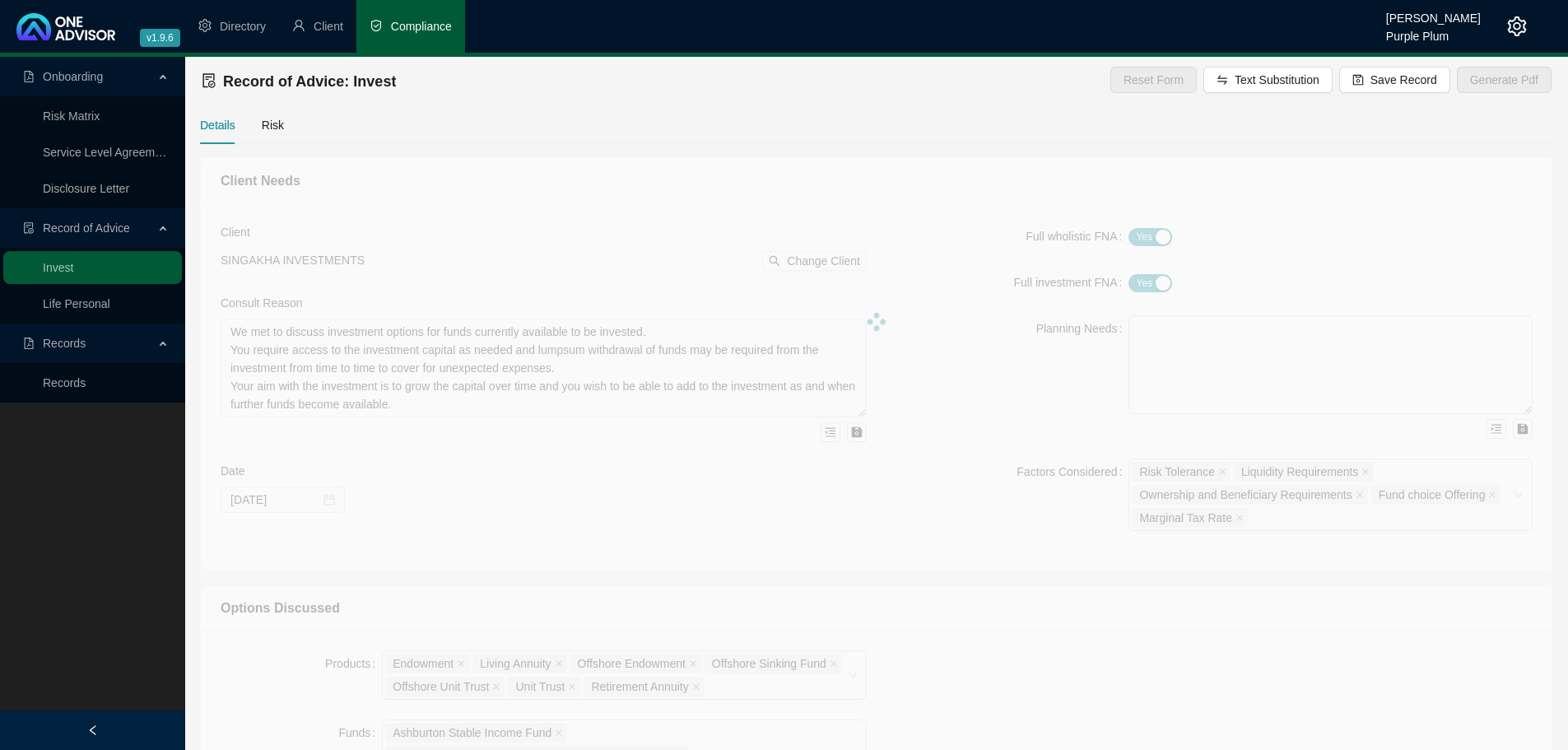
type input "[DATE]"
type textarea "I propose that we invest the funds into the Momentum Wealth flexible Investment…"
type textarea "Retirement Annuity, Offshore Endowment, Offshore Sinking Fund, offshore Unit Tr…"
type input "5000000"
type input "2"
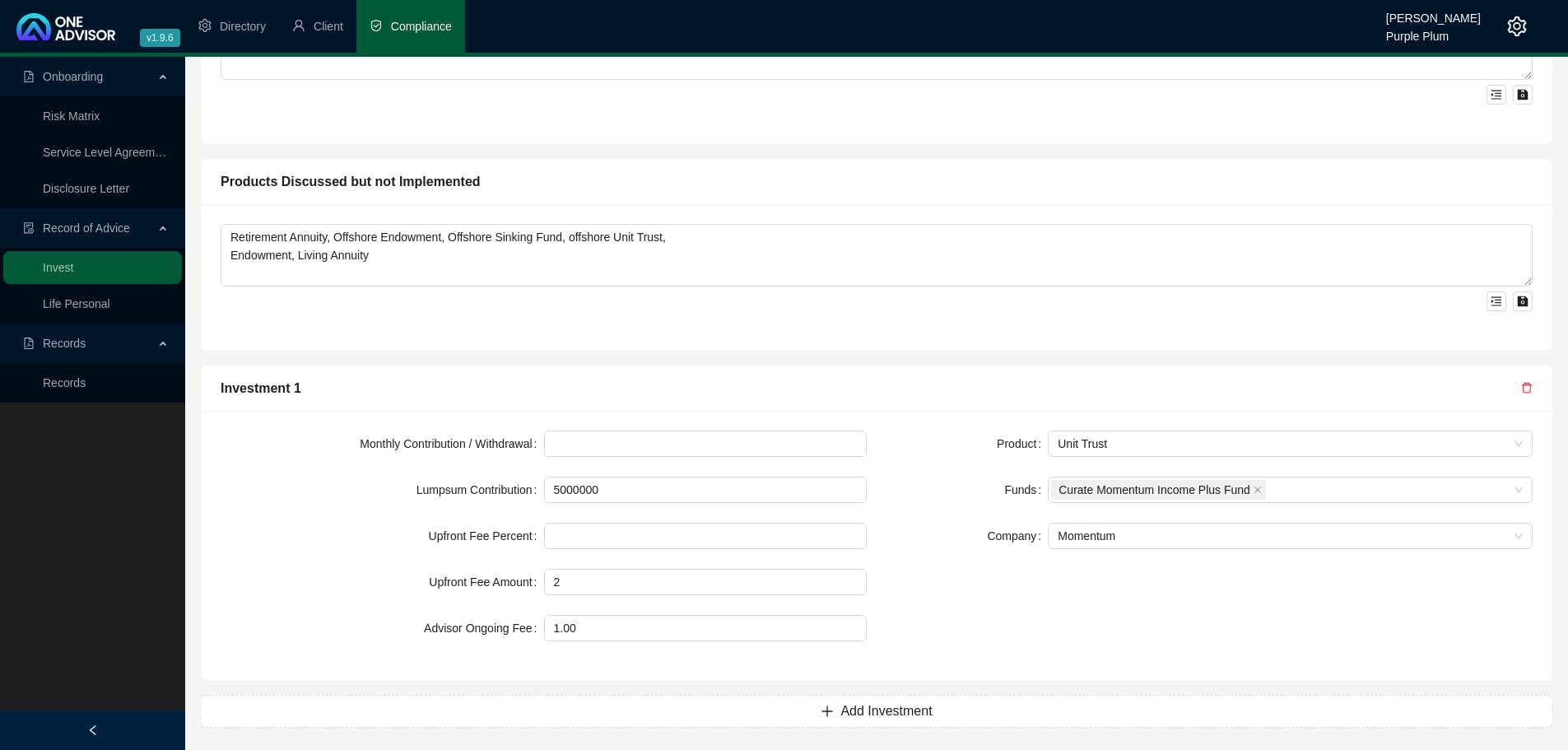
scroll to position [1397, 0]
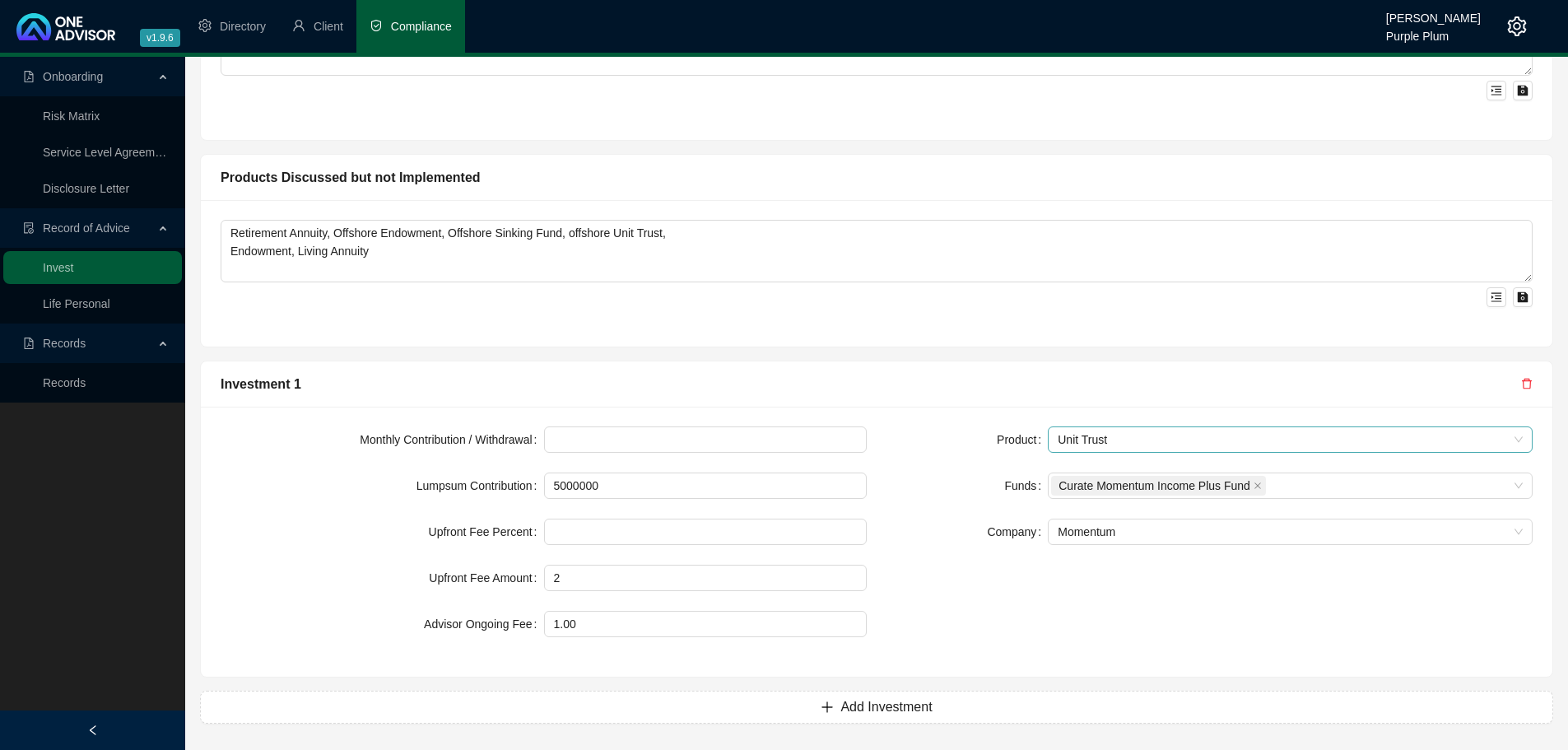
click at [1116, 434] on span "Unit Trust" at bounding box center [1290, 439] width 465 height 25
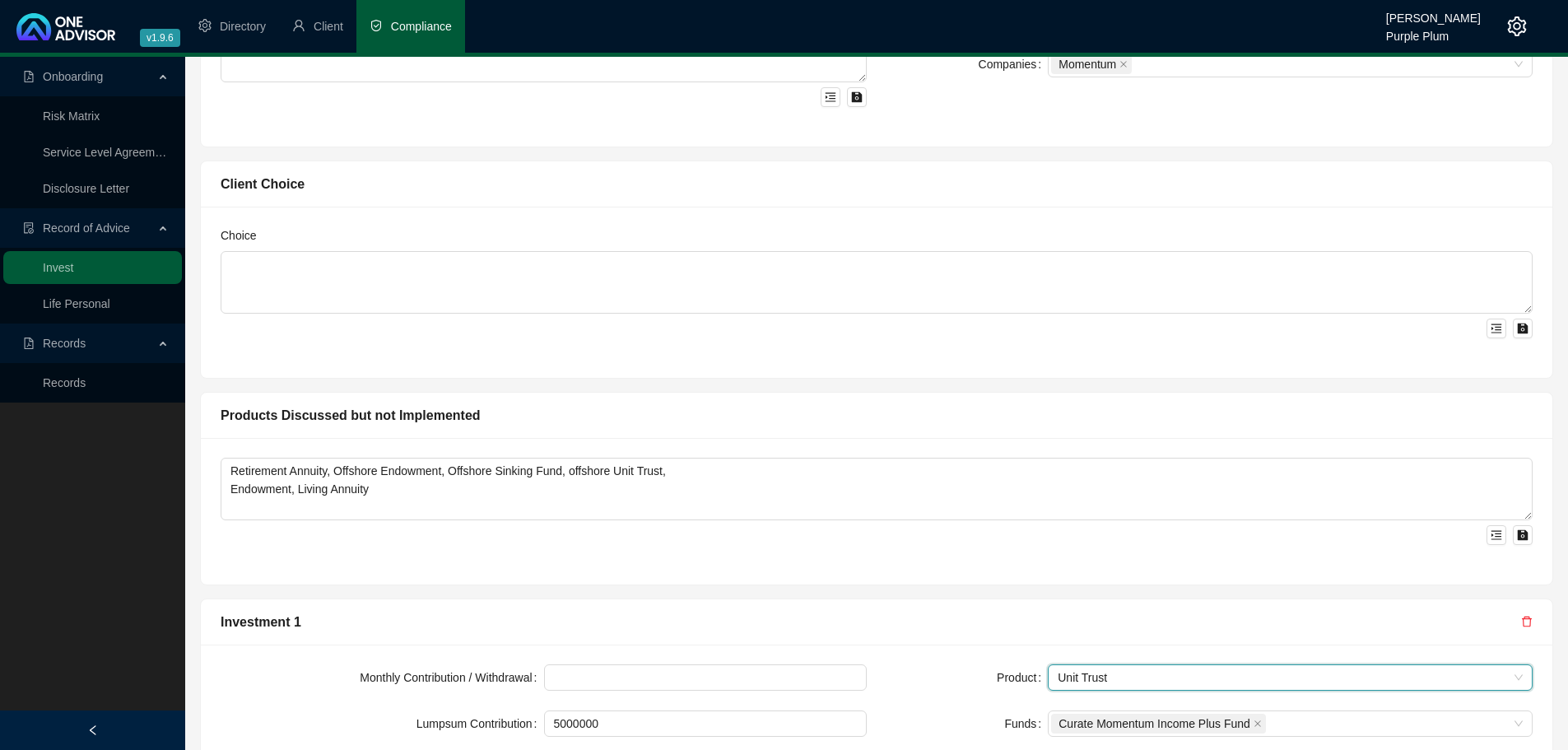
scroll to position [1151, 0]
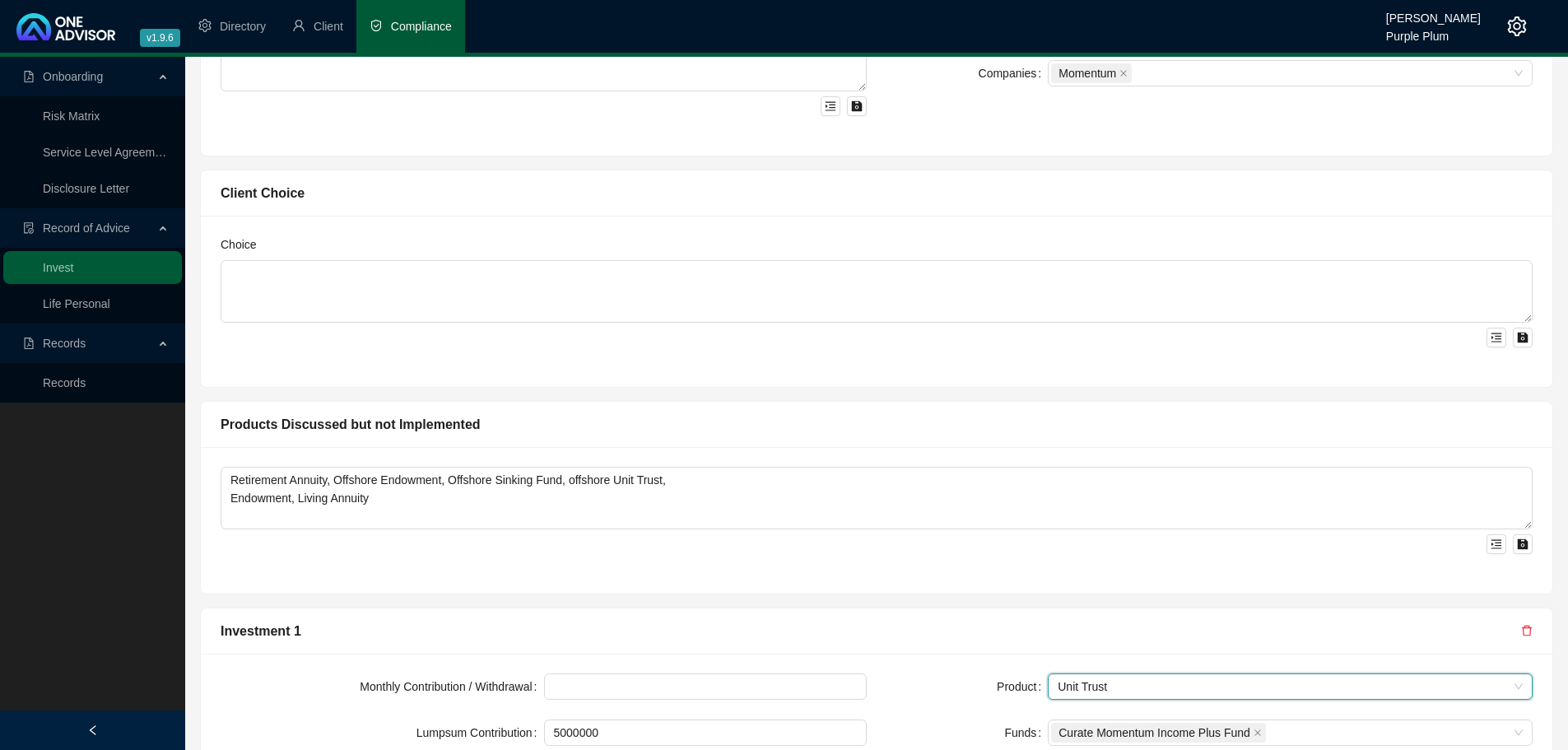
click at [741, 363] on div "Choice" at bounding box center [877, 301] width 1351 height 171
click at [1039, 610] on div "Investment 1" at bounding box center [877, 631] width 1351 height 46
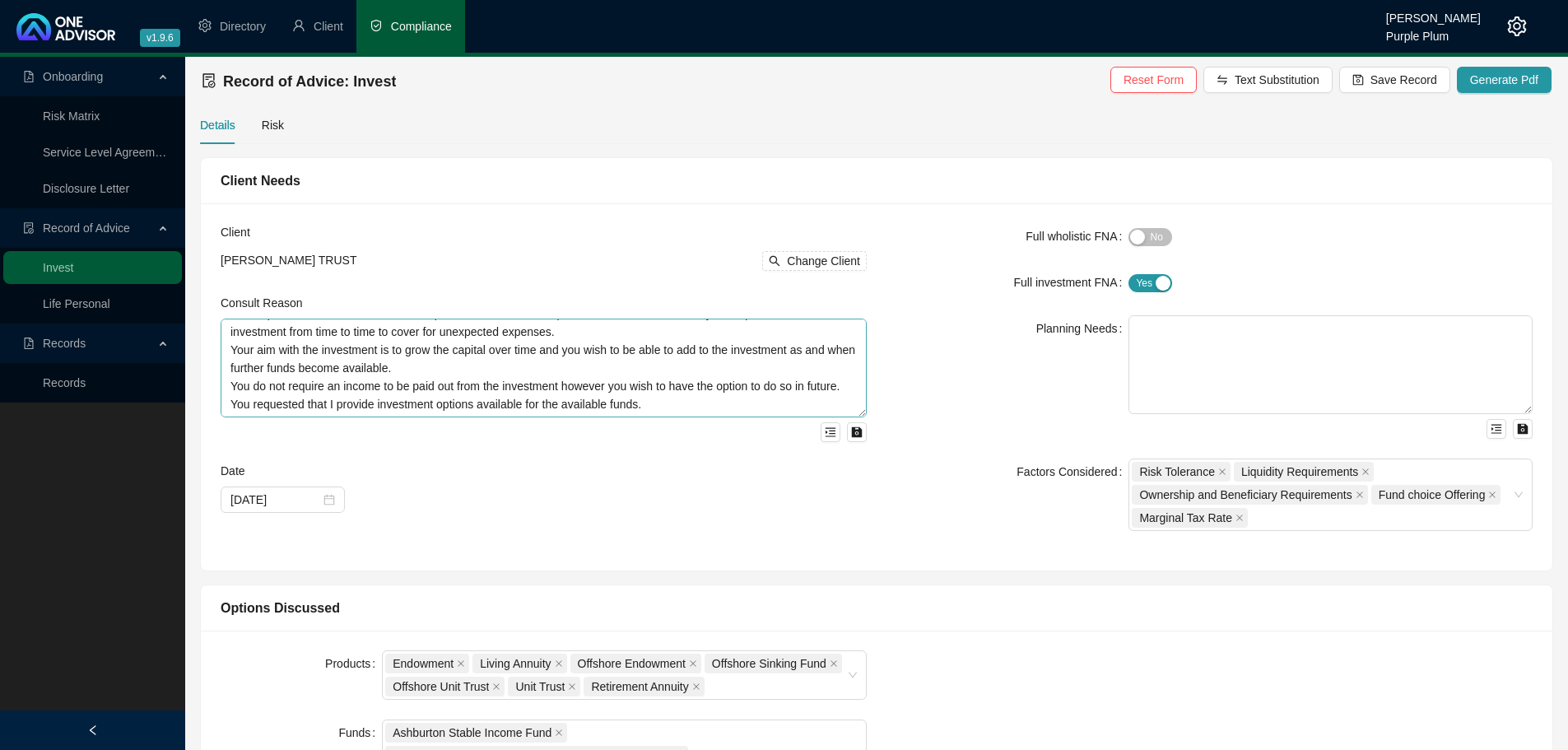
scroll to position [0, 0]
drag, startPoint x: 332, startPoint y: 495, endPoint x: 300, endPoint y: 499, distance: 32.2
click at [332, 496] on icon "close-circle" at bounding box center [329, 499] width 11 height 11
click at [337, 507] on div at bounding box center [283, 499] width 124 height 27
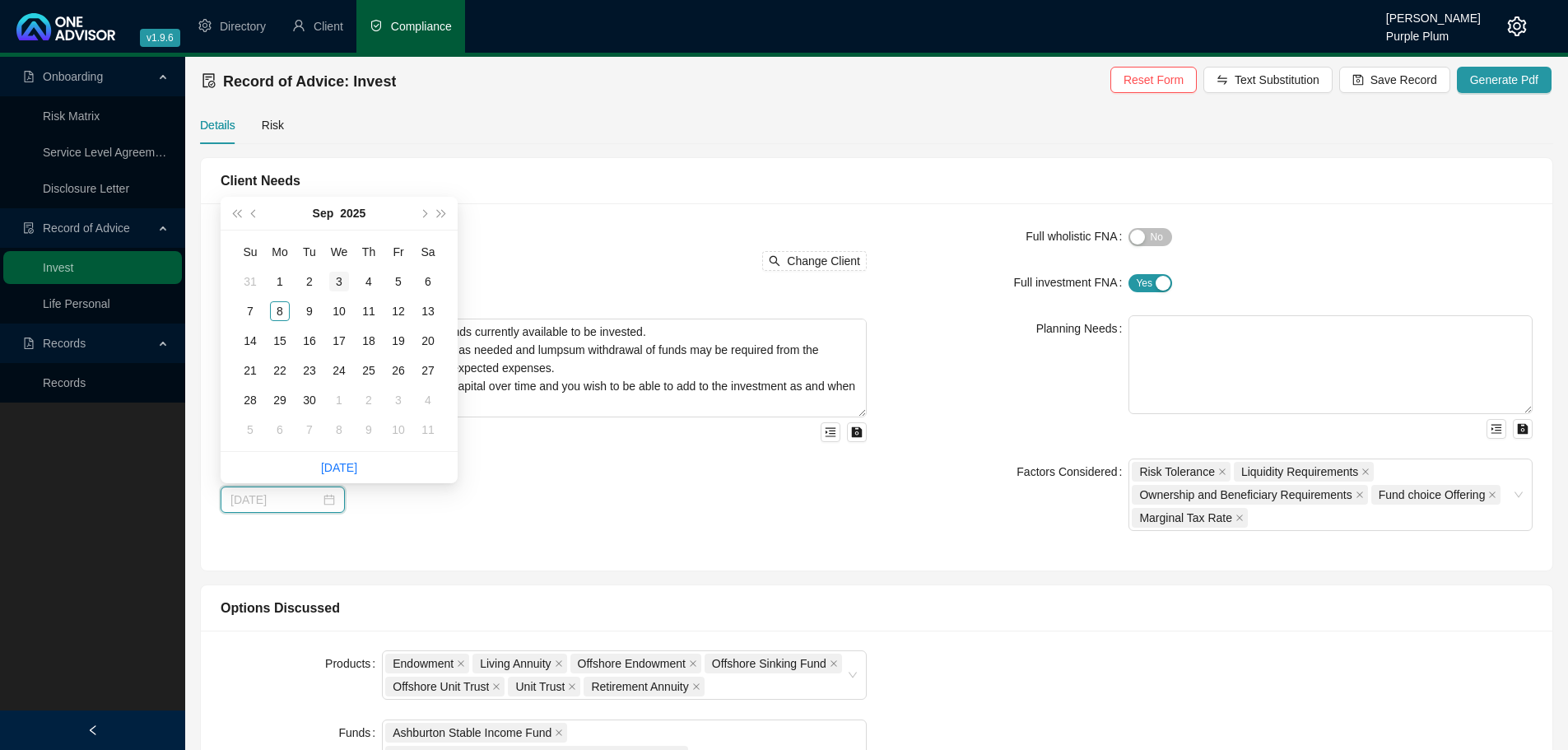
type input "[DATE]"
click at [339, 209] on div "[DATE]" at bounding box center [339, 213] width 150 height 33
type input "[DATE]"
click at [295, 212] on div "[DATE]" at bounding box center [339, 213] width 150 height 33
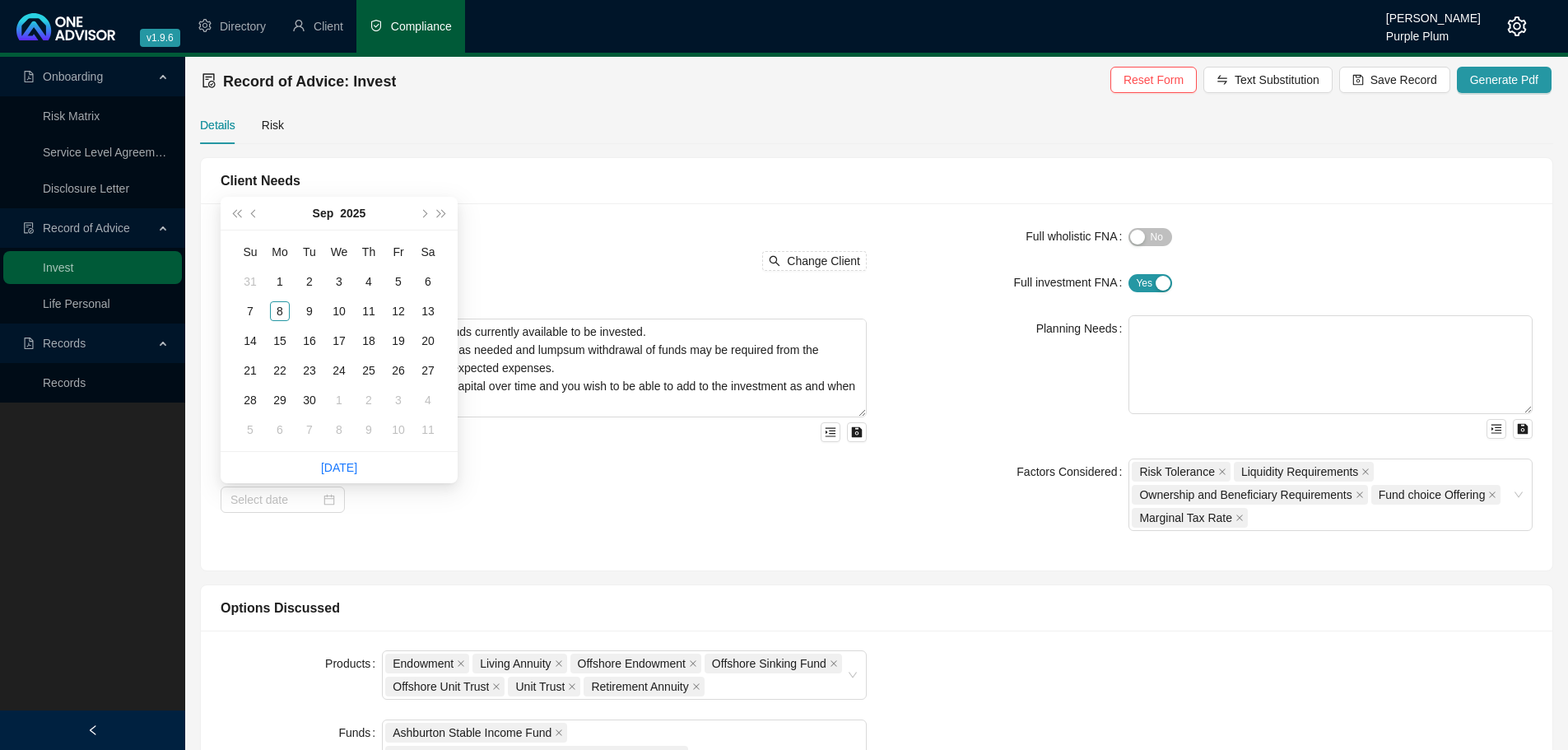
click at [335, 206] on div "[DATE]" at bounding box center [339, 213] width 150 height 33
type input "[DATE]"
click at [253, 211] on span "prev-year" at bounding box center [255, 213] width 9 height 9
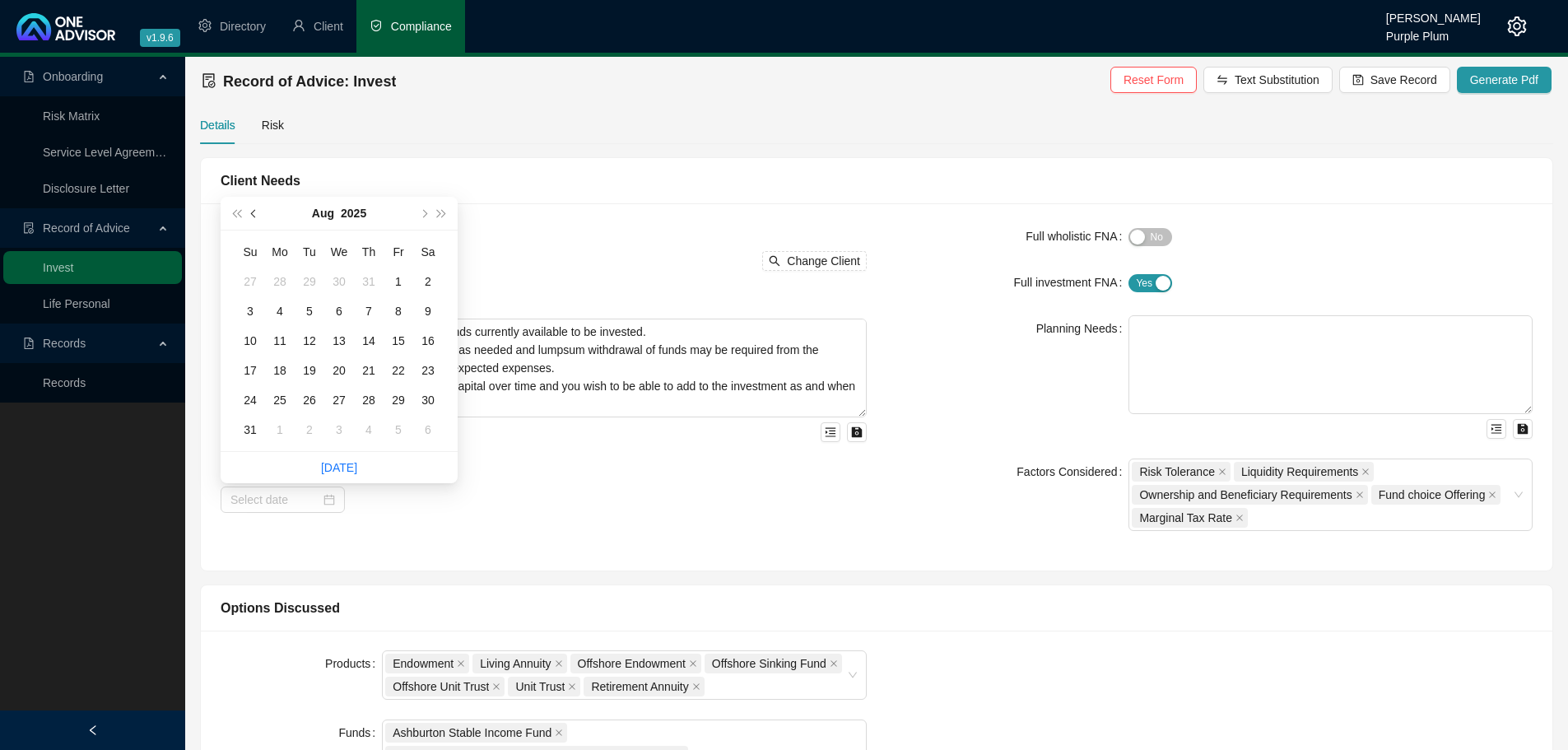
click at [253, 211] on span "prev-year" at bounding box center [255, 213] width 9 height 9
type input "[DATE]"
click at [376, 334] on div "17" at bounding box center [368, 340] width 20 height 20
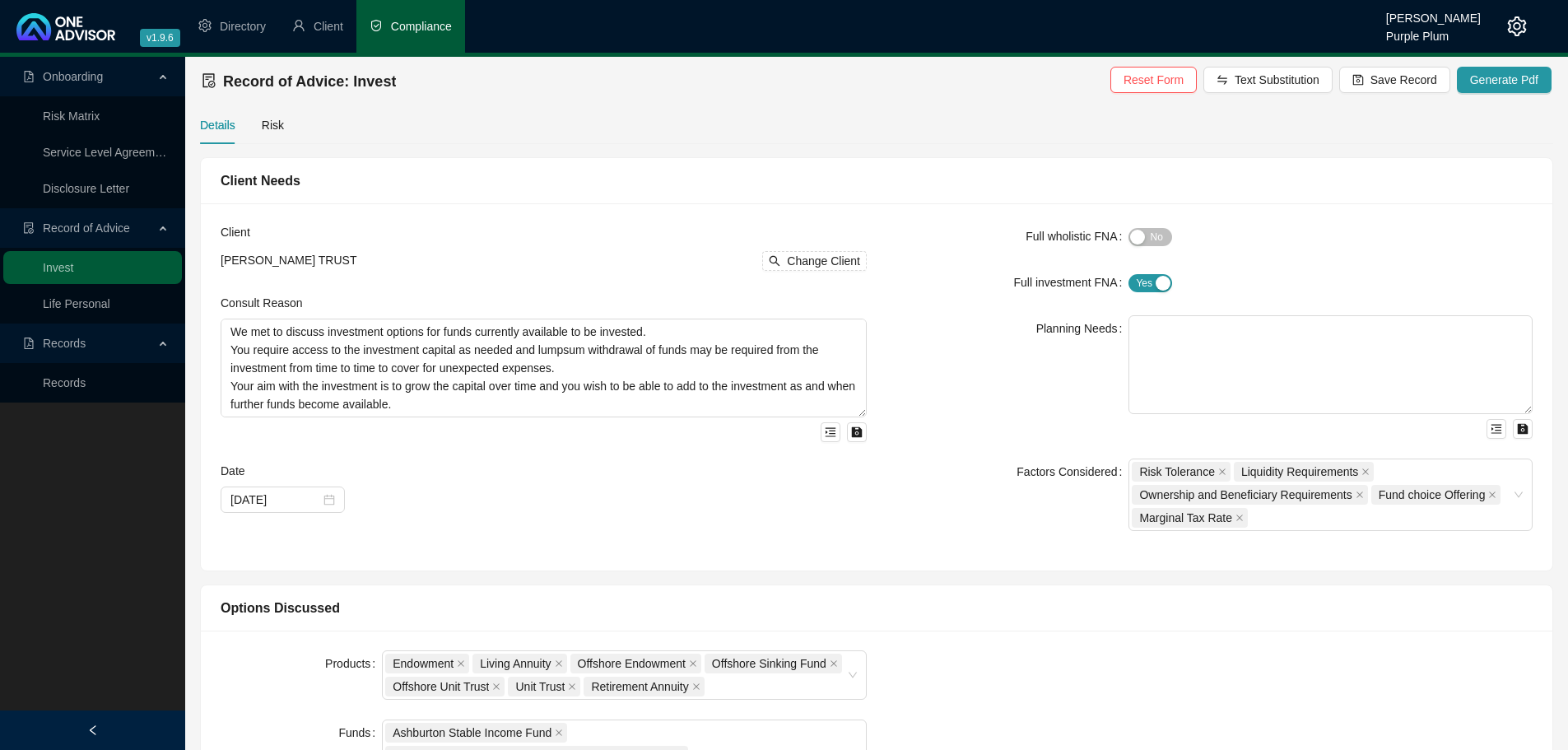
click at [581, 536] on div "Client [PERSON_NAME] TRUST Change Client Consult Reason We met to discuss inves…" at bounding box center [544, 386] width 666 height 328
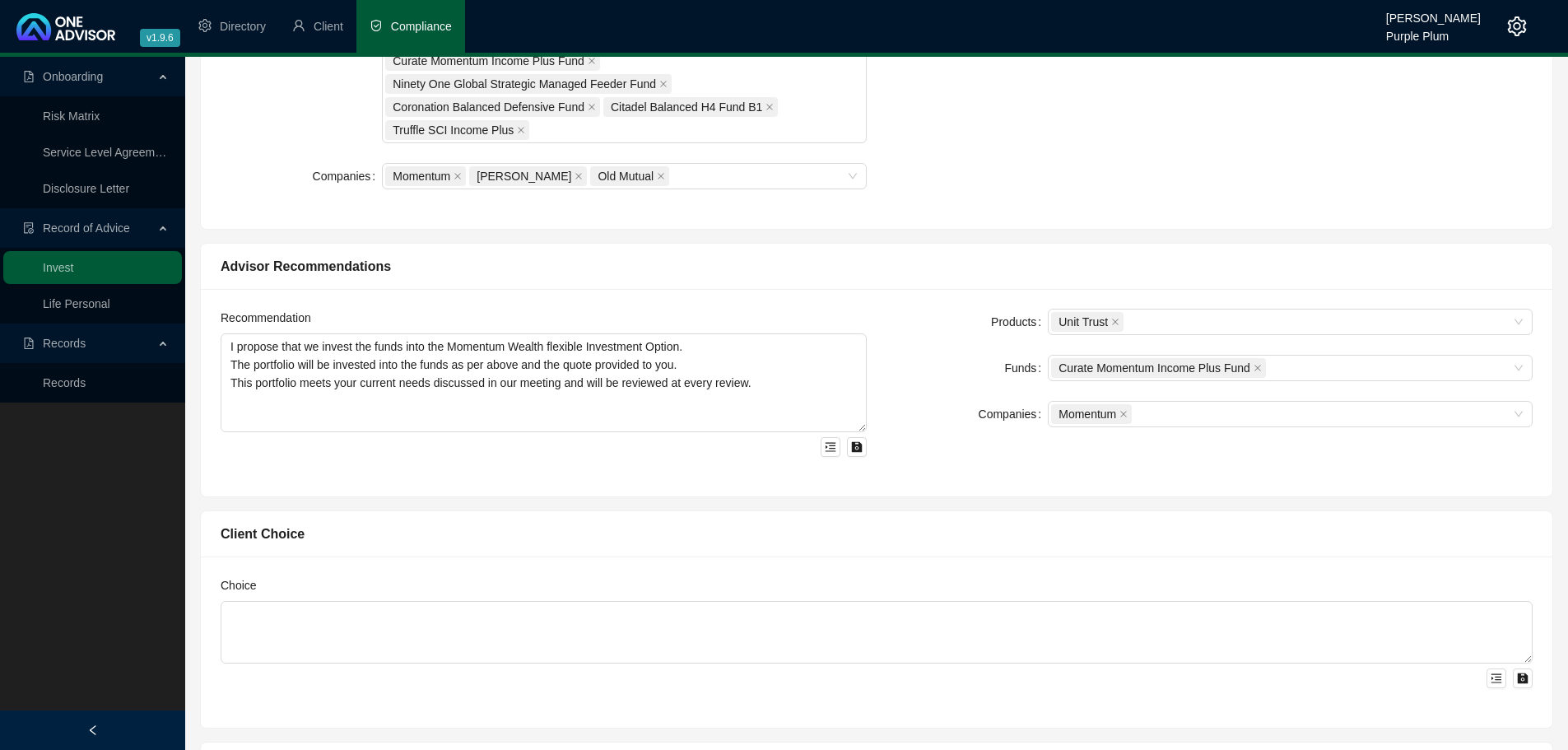
scroll to position [823, 0]
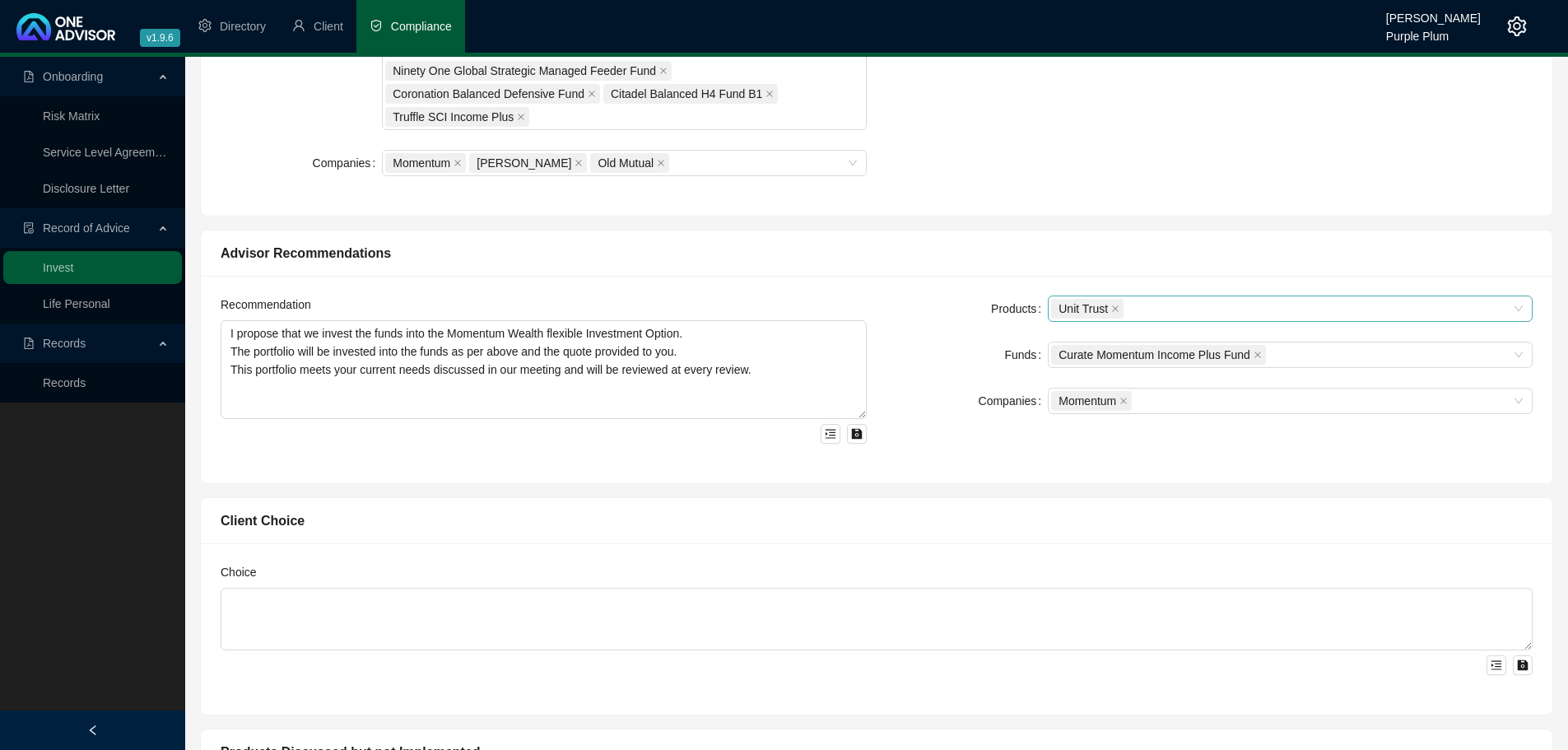
click at [1132, 312] on div "Unit Trust" at bounding box center [1281, 308] width 461 height 23
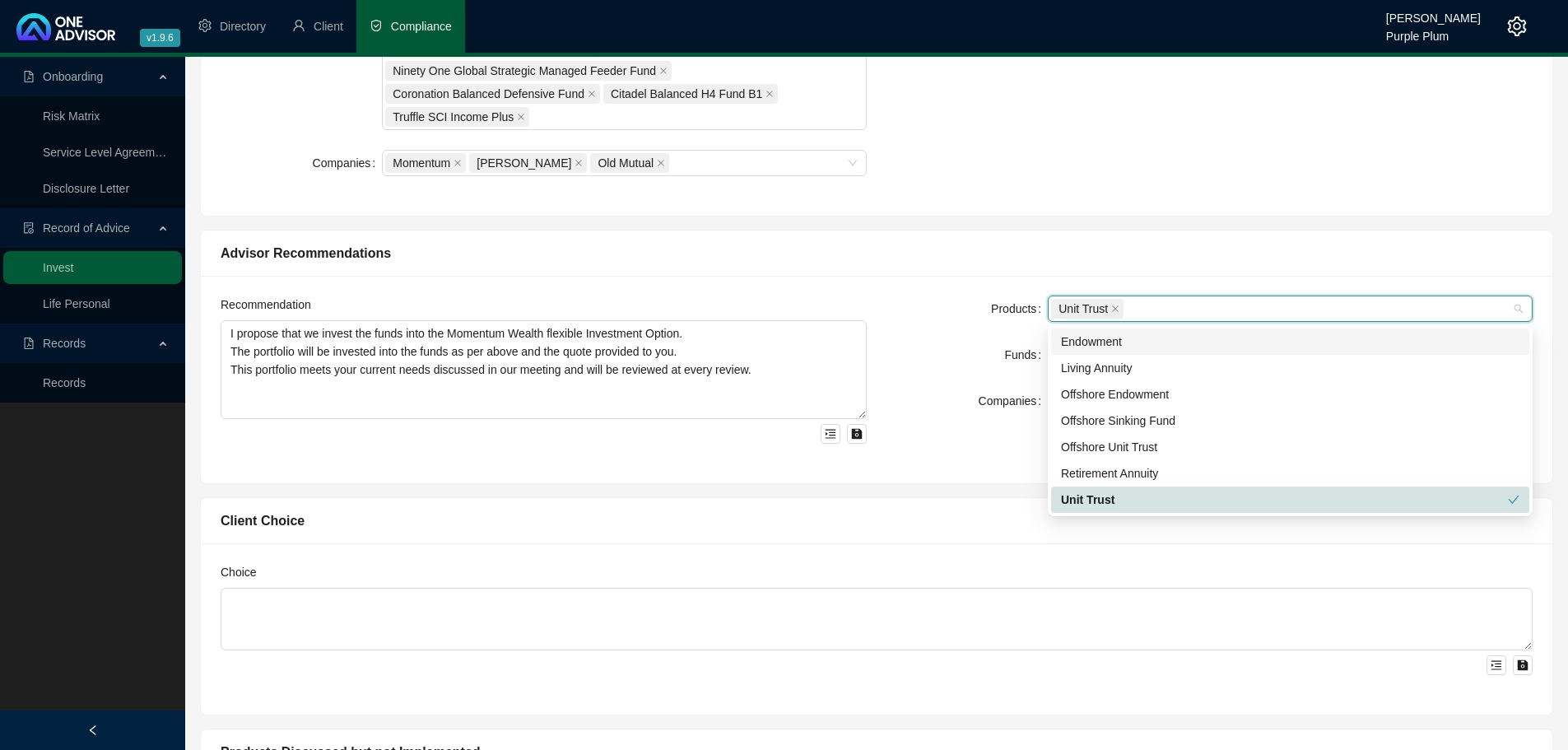
click at [1112, 345] on div "Endowment" at bounding box center [1290, 341] width 458 height 18
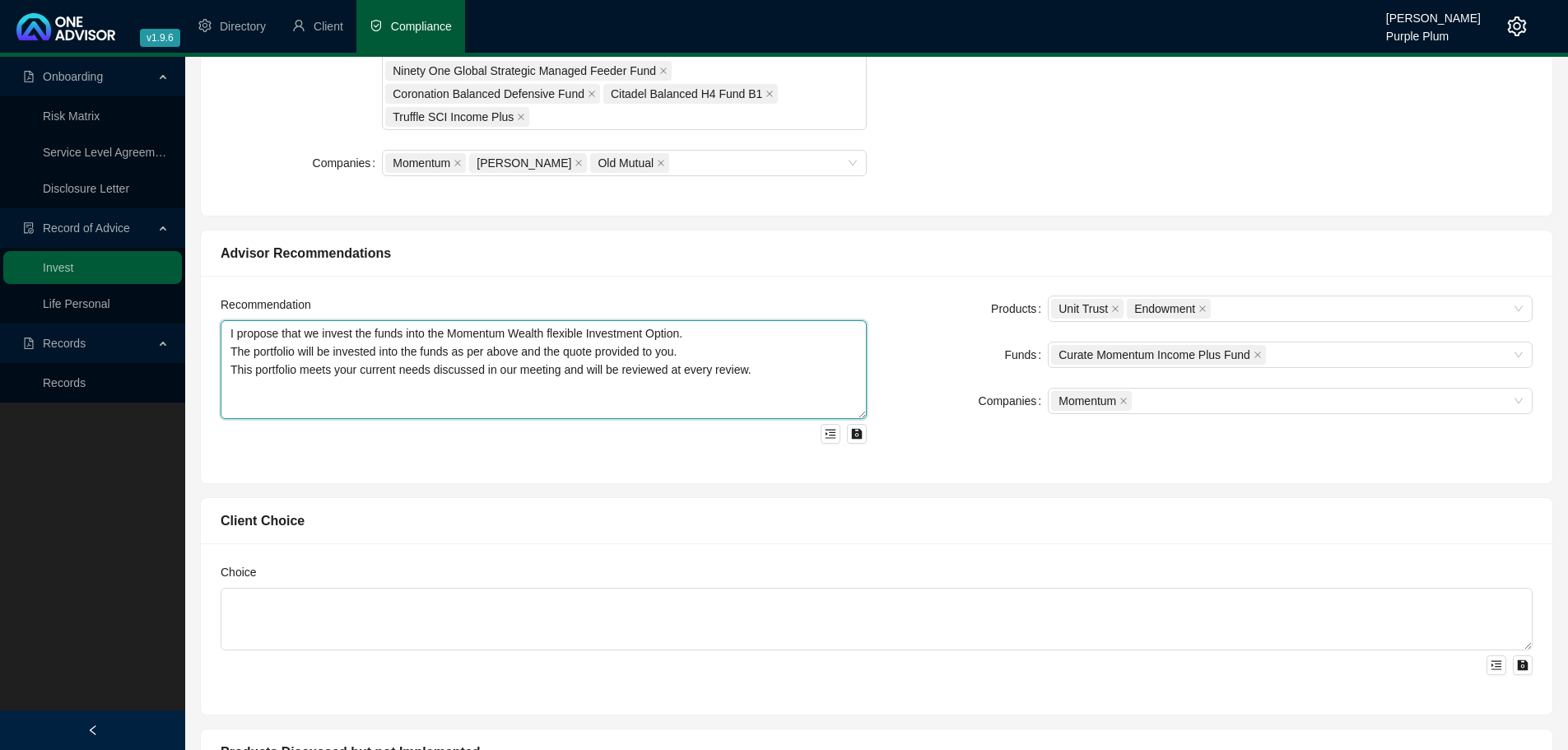
drag, startPoint x: 260, startPoint y: 415, endPoint x: 253, endPoint y: 354, distance: 61.4
click at [253, 354] on textarea "I propose that we invest the funds into the Momentum Wealth flexible Investment…" at bounding box center [544, 369] width 647 height 98
click at [252, 386] on textarea "I propose that we invest the funds into the Momentum Wealth flexible Investment…" at bounding box center [544, 369] width 647 height 98
drag, startPoint x: 227, startPoint y: 408, endPoint x: 224, endPoint y: 315, distance: 93.0
click at [224, 315] on div "Recommendation I propose that we invest the funds into the Momentum Wealth flex…" at bounding box center [544, 369] width 647 height 148
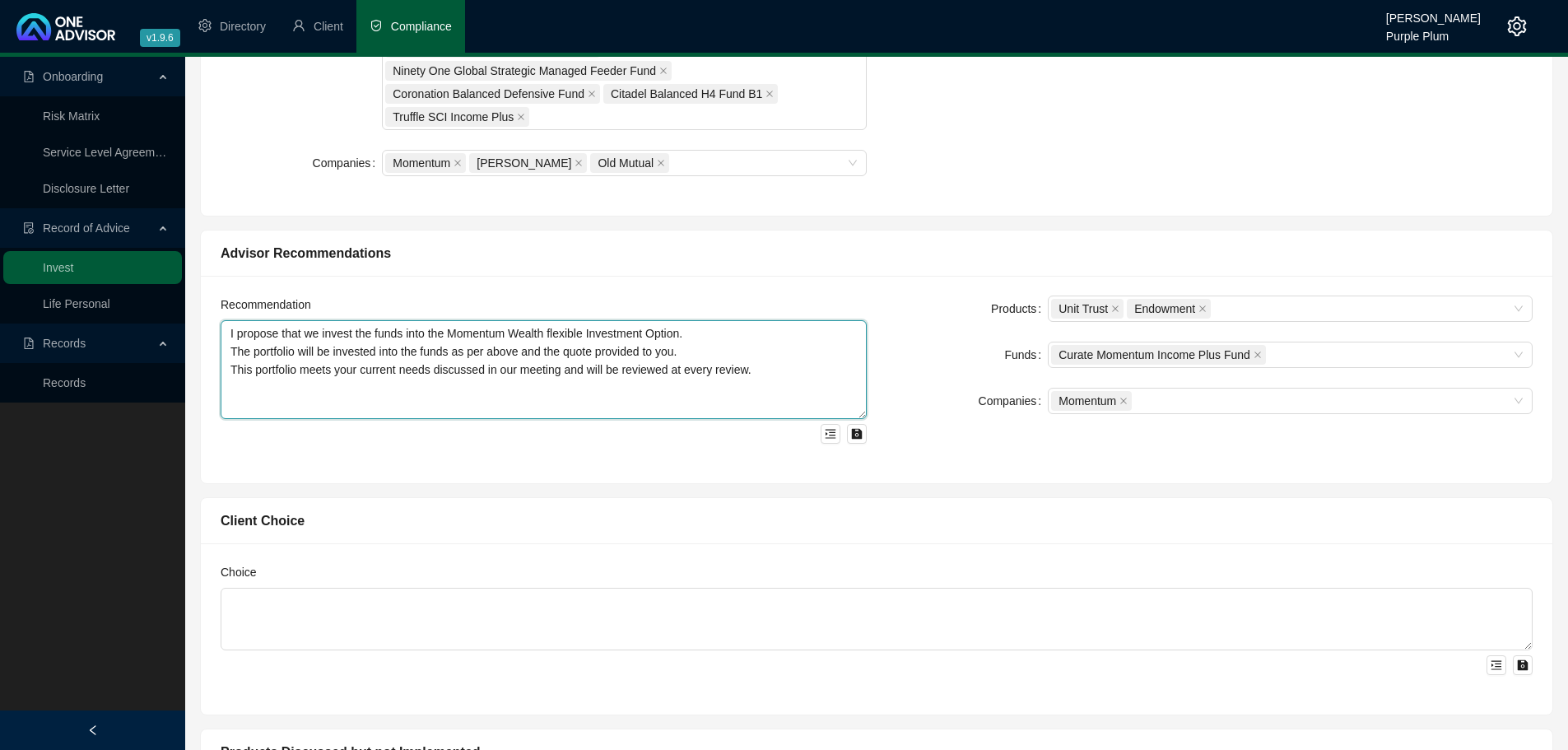
type textarea "This portfolio meets your current needs discussed in our meeting and will be re…"
click at [221, 404] on textarea "This portfolio meets your current needs discussed in our meeting and will be re…" at bounding box center [544, 369] width 647 height 98
drag, startPoint x: 765, startPoint y: 333, endPoint x: 222, endPoint y: 345, distance: 543.1
click at [222, 345] on textarea "This portfolio meets your current needs discussed in our meeting and will be re…" at bounding box center [544, 369] width 647 height 98
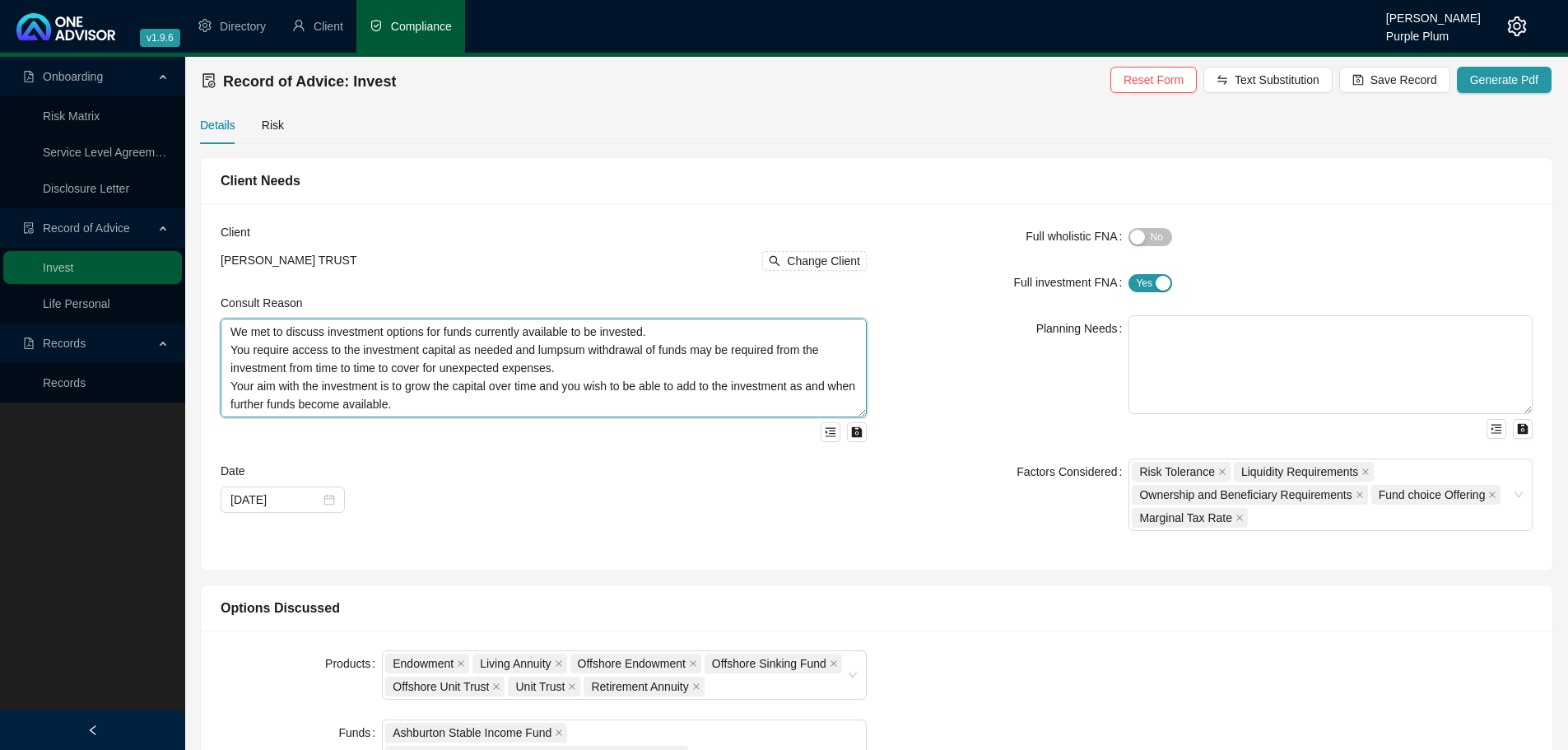
scroll to position [54, 0]
drag, startPoint x: 463, startPoint y: 415, endPoint x: 167, endPoint y: 384, distance: 297.6
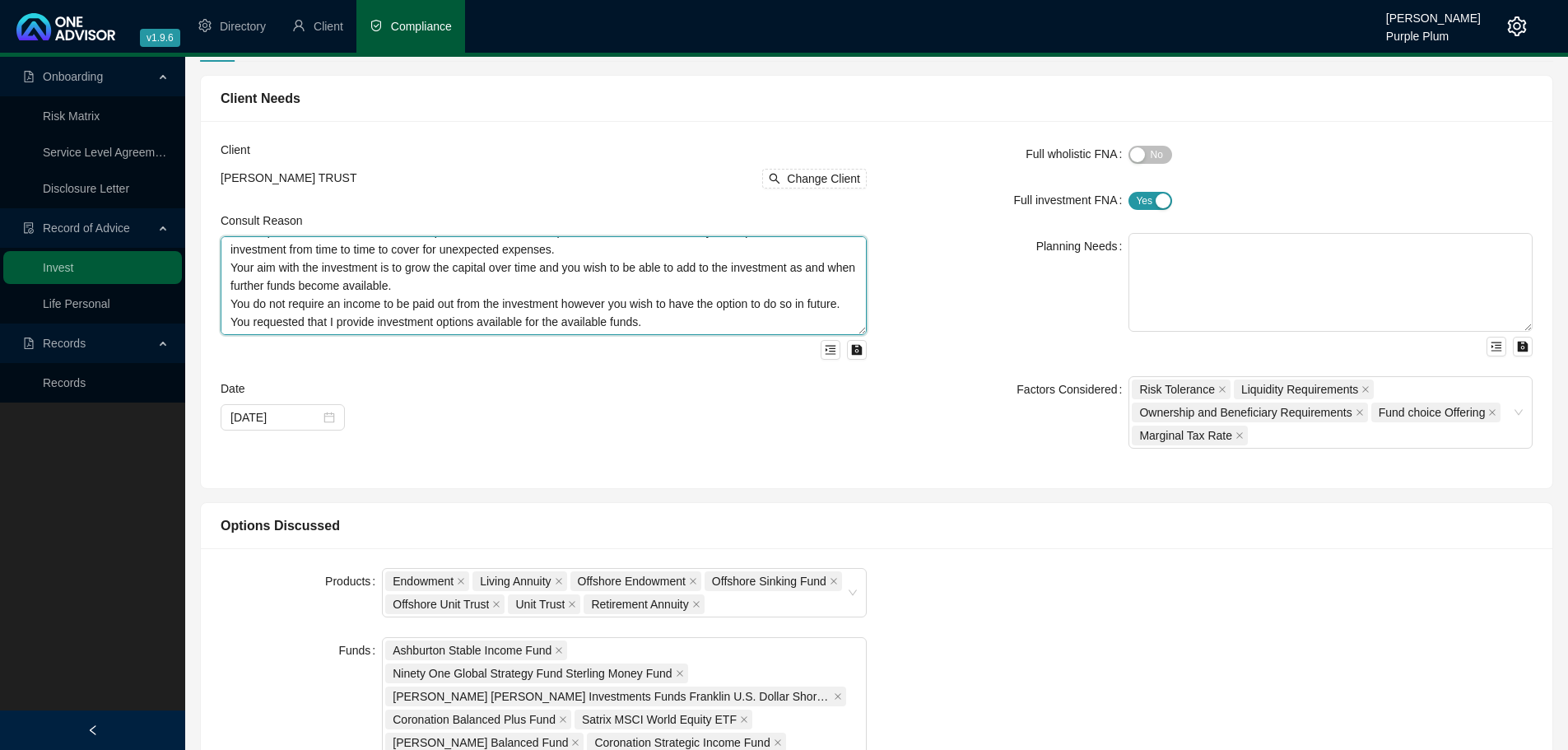
scroll to position [0, 0]
drag, startPoint x: 665, startPoint y: 324, endPoint x: 196, endPoint y: 235, distance: 477.4
click at [196, 235] on div "Client Needs Client [PERSON_NAME] TRUST Change Client Consult Reason We met to …" at bounding box center [876, 281] width 1368 height 414
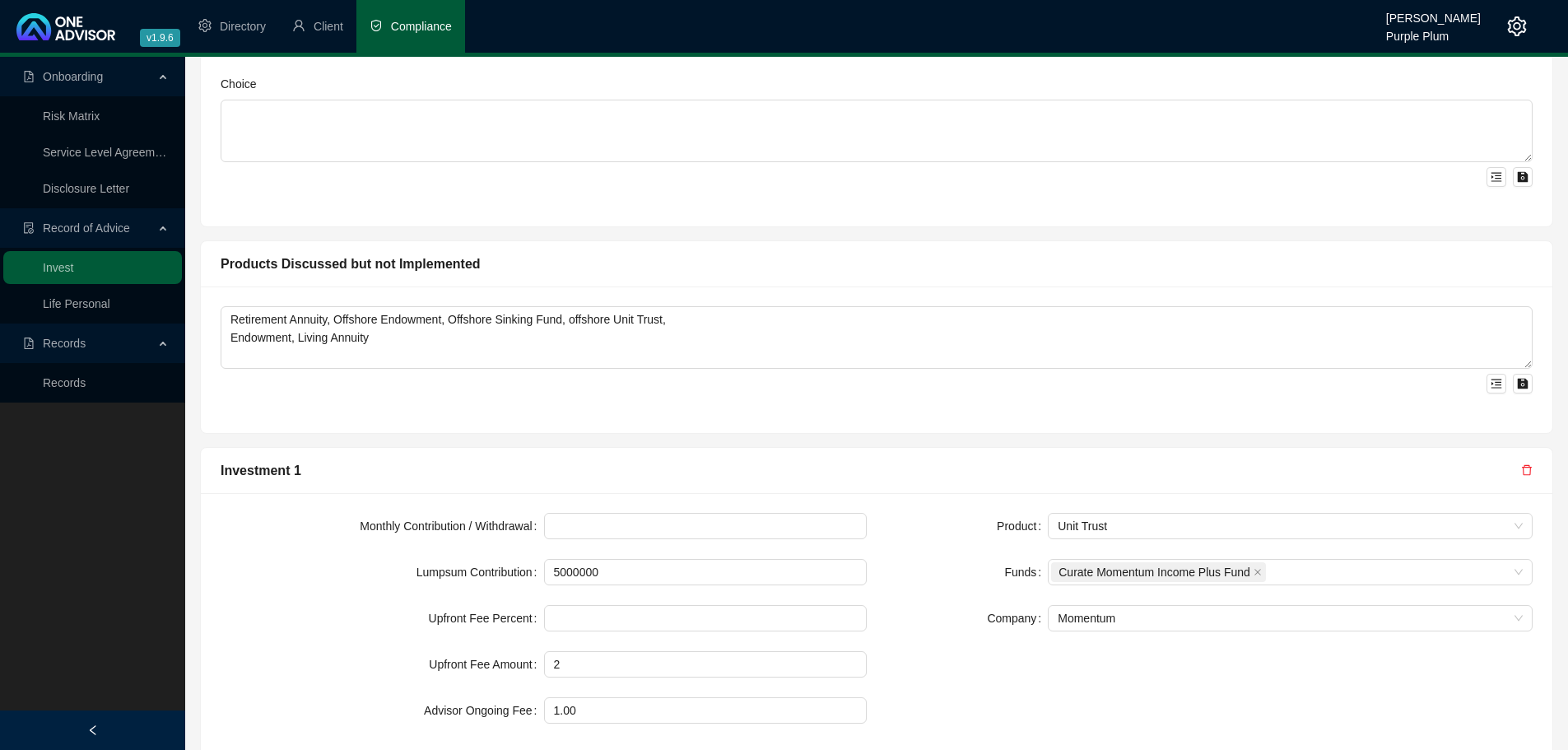
scroll to position [1317, 0]
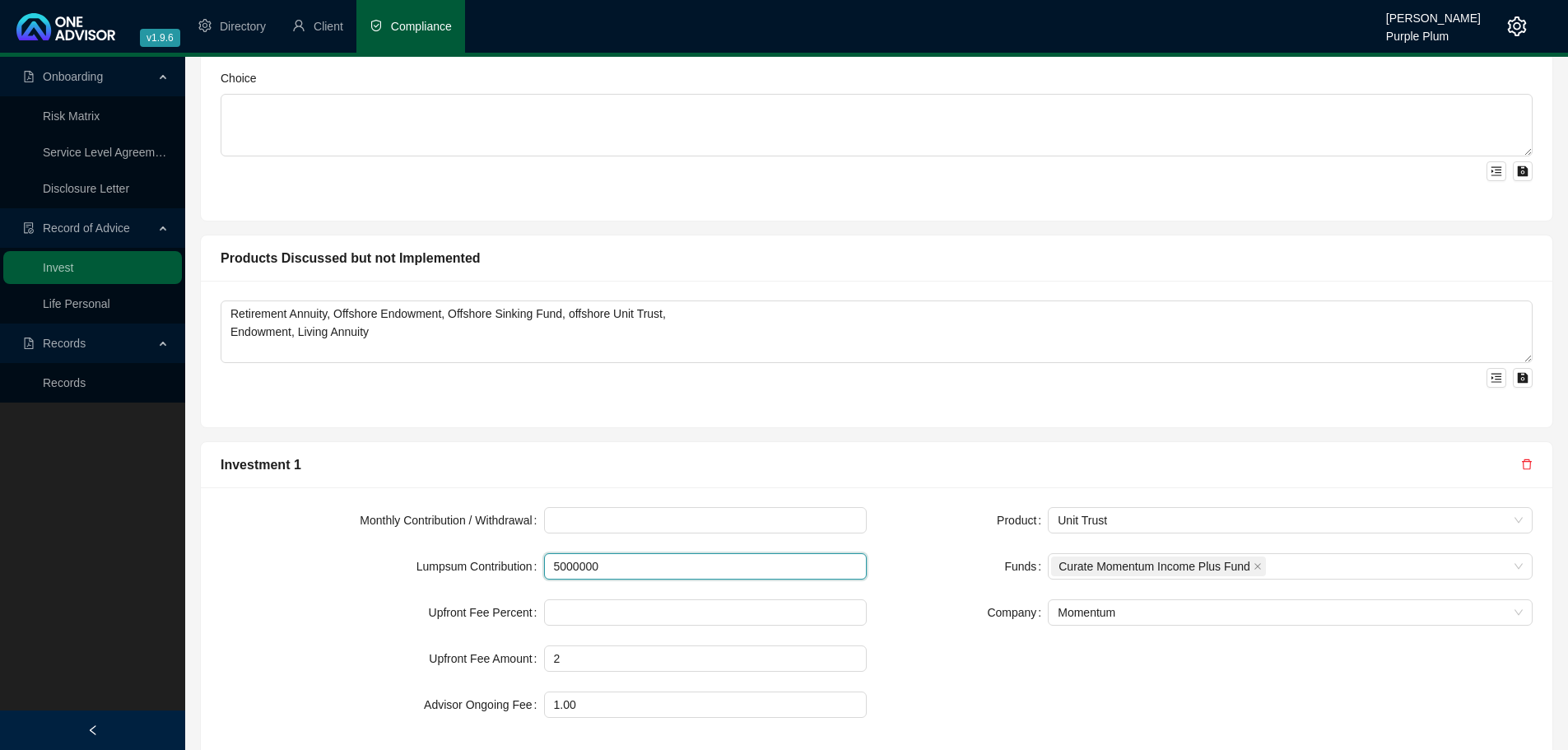
drag, startPoint x: 631, startPoint y: 570, endPoint x: 514, endPoint y: 571, distance: 117.0
click at [514, 571] on div "Lumpsum Contribution 5000000" at bounding box center [544, 566] width 647 height 27
type input "3000000"
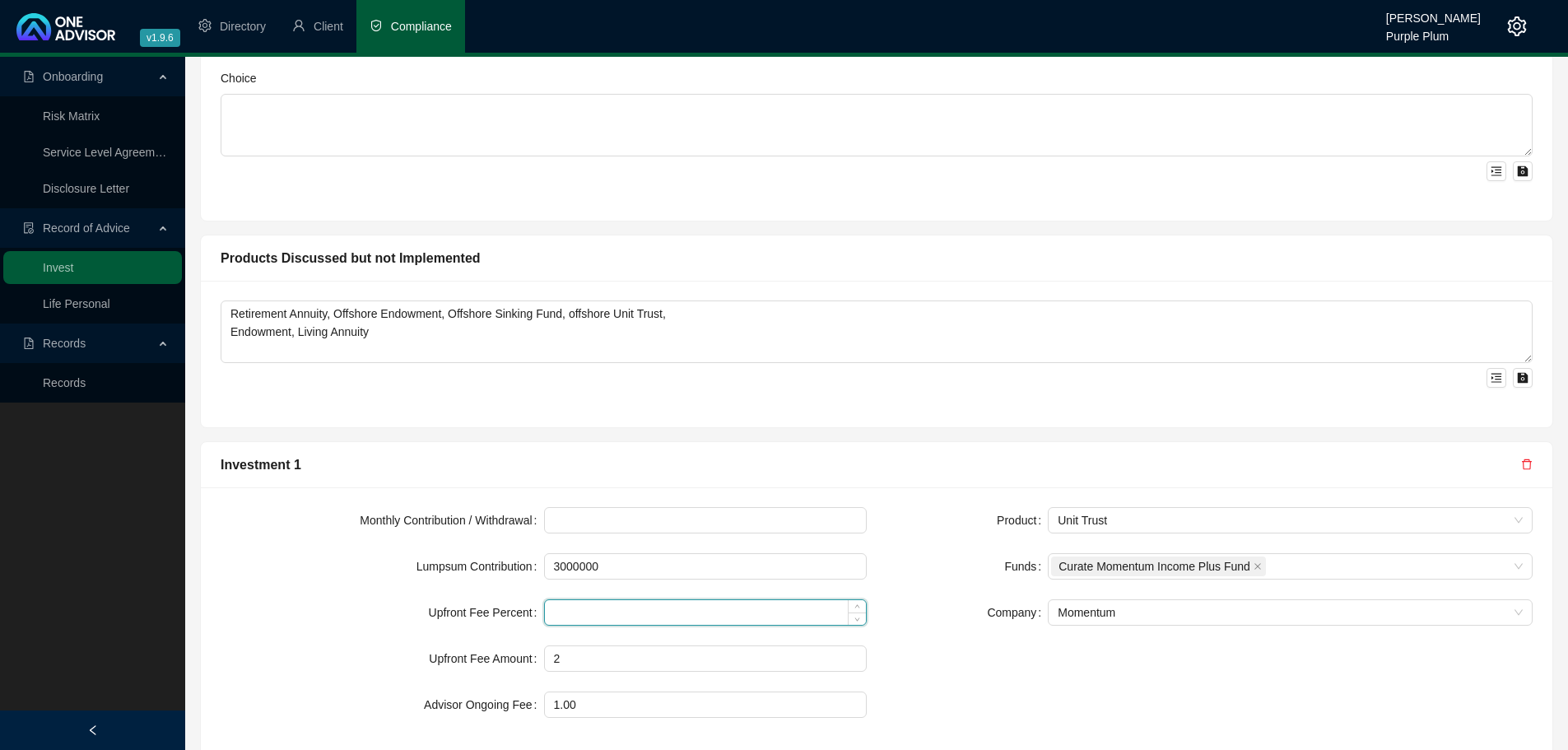
click at [686, 603] on input at bounding box center [706, 612] width 322 height 25
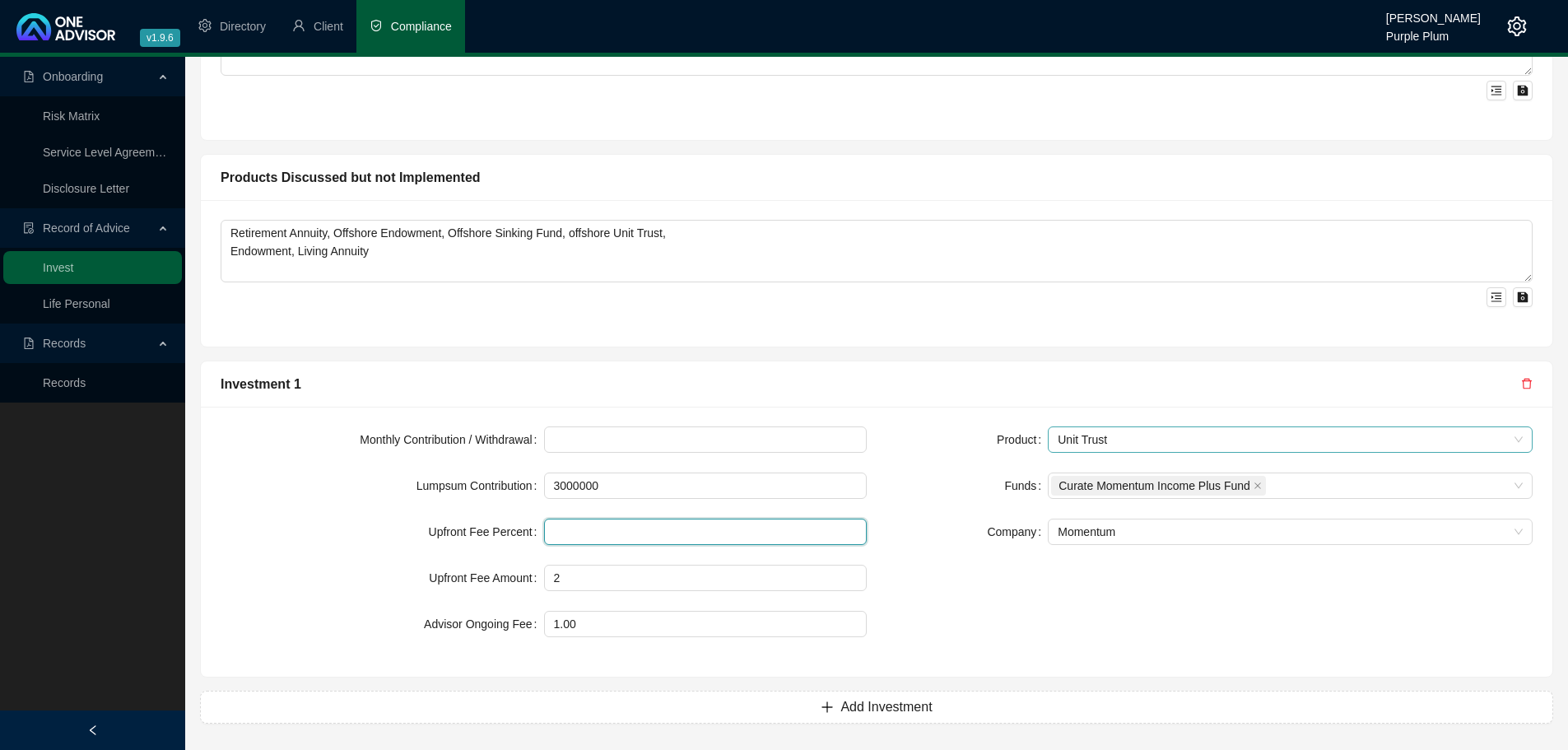
click at [1108, 446] on span "Unit Trust" at bounding box center [1290, 439] width 465 height 25
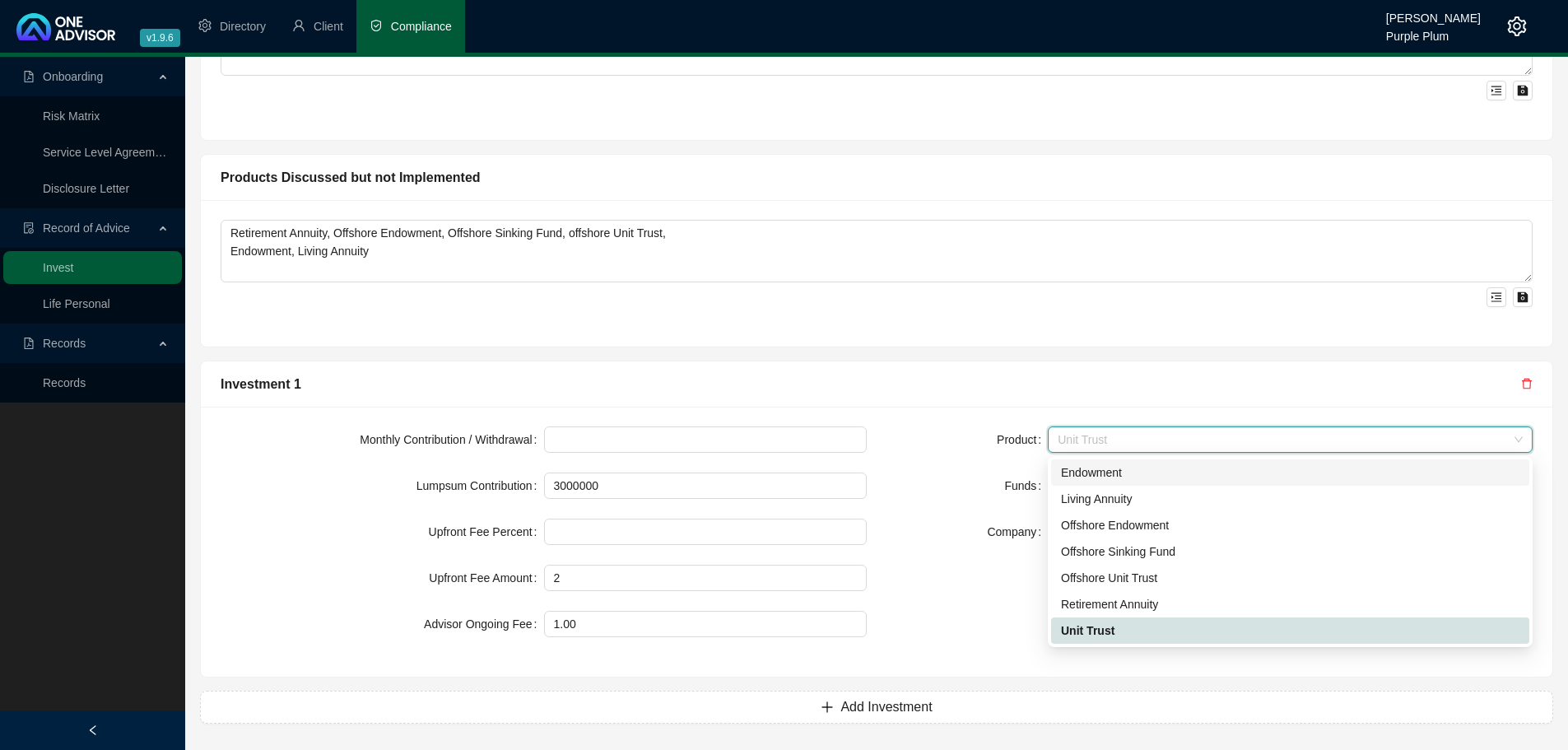
click at [1100, 470] on div "Endowment" at bounding box center [1290, 472] width 458 height 18
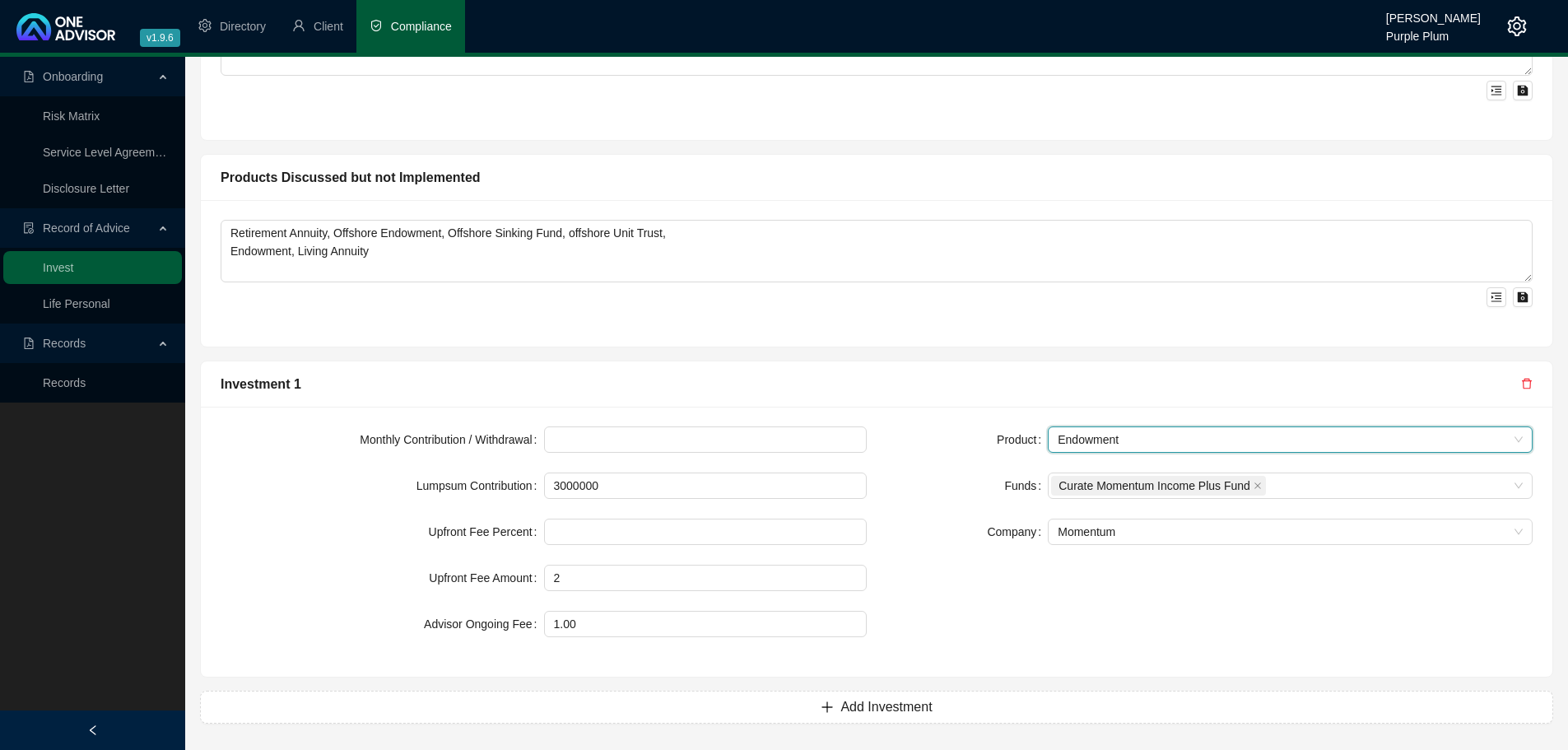
click at [1050, 370] on div "Investment 1" at bounding box center [877, 384] width 1351 height 46
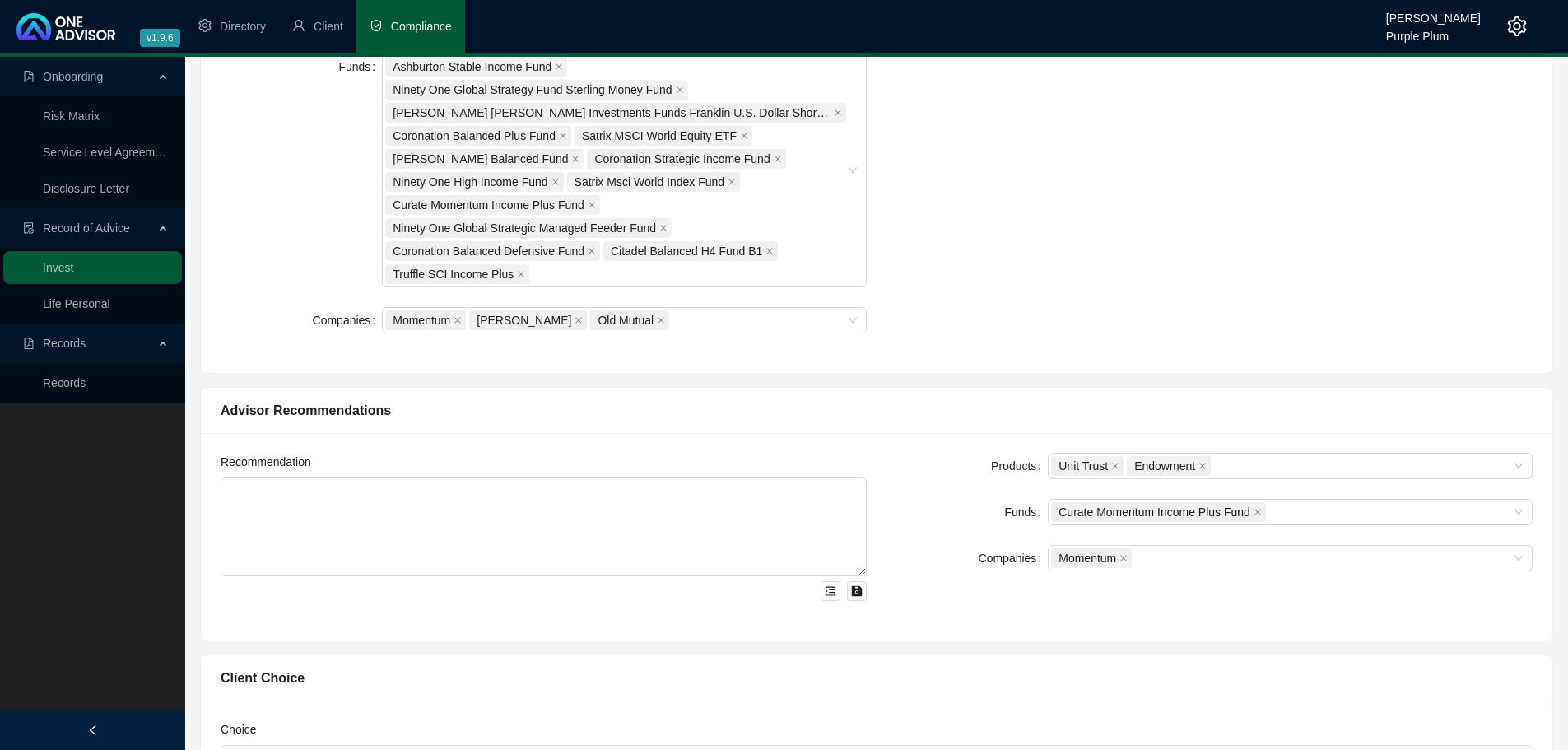
scroll to position [657, 0]
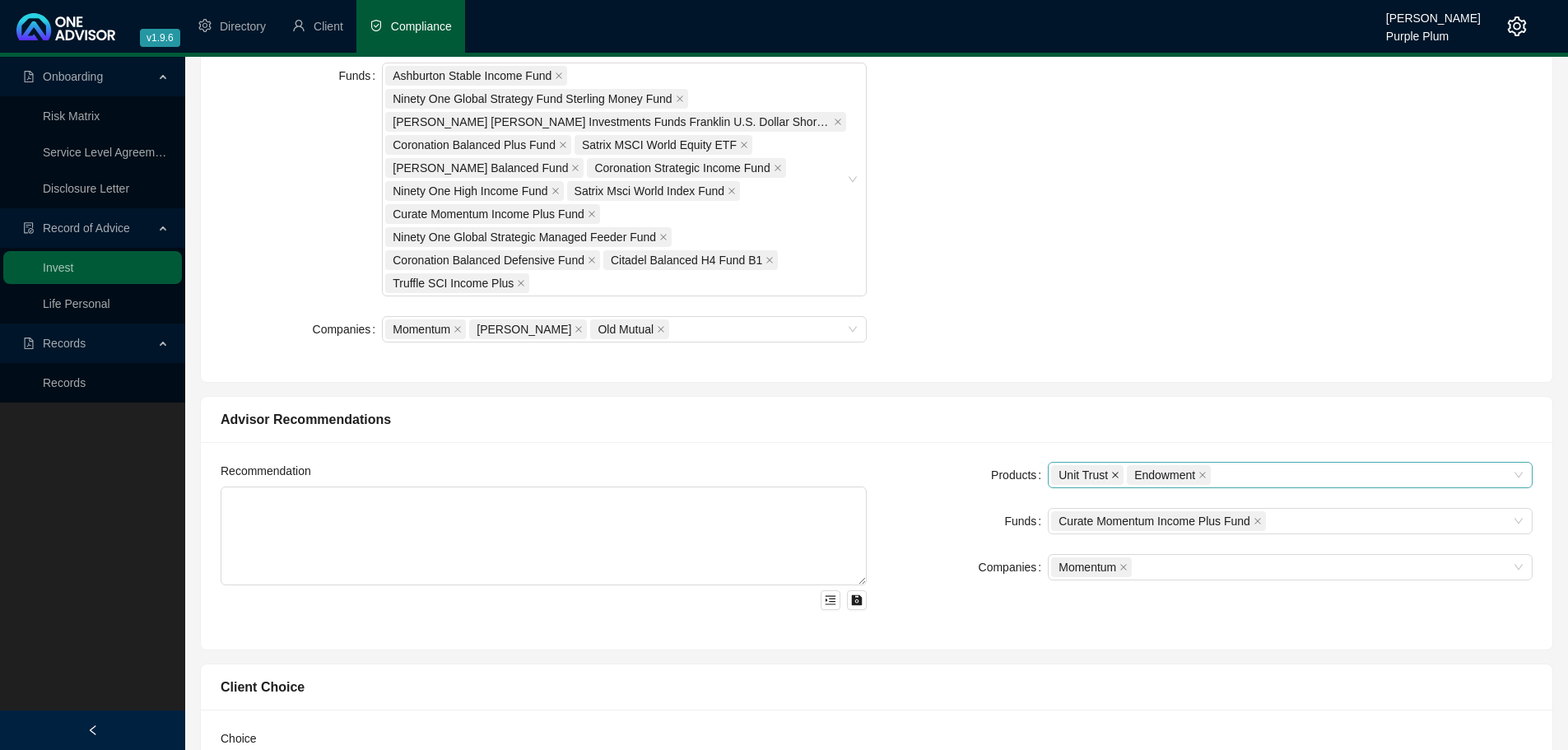
click at [1112, 474] on icon "close" at bounding box center [1116, 475] width 9 height 9
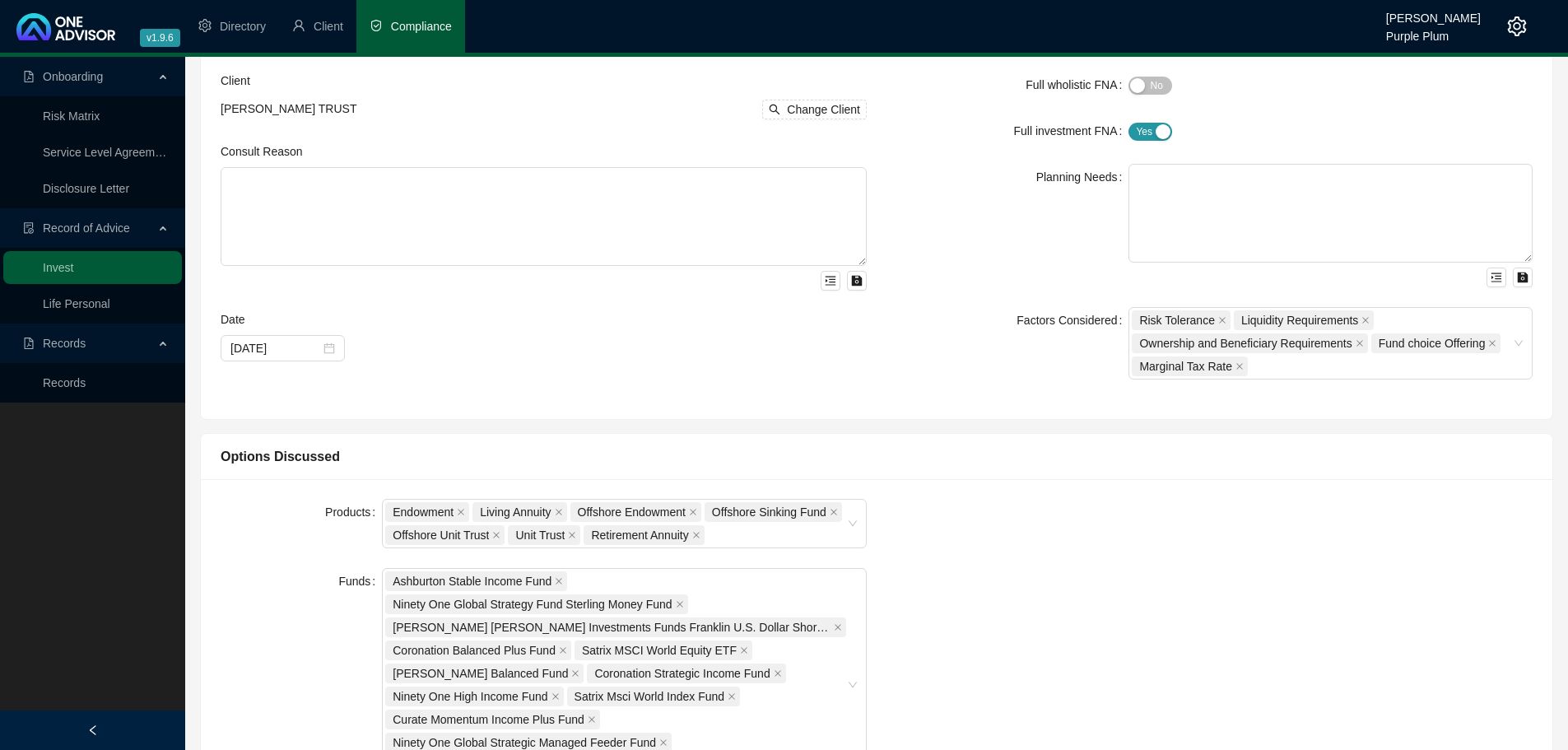
scroll to position [0, 0]
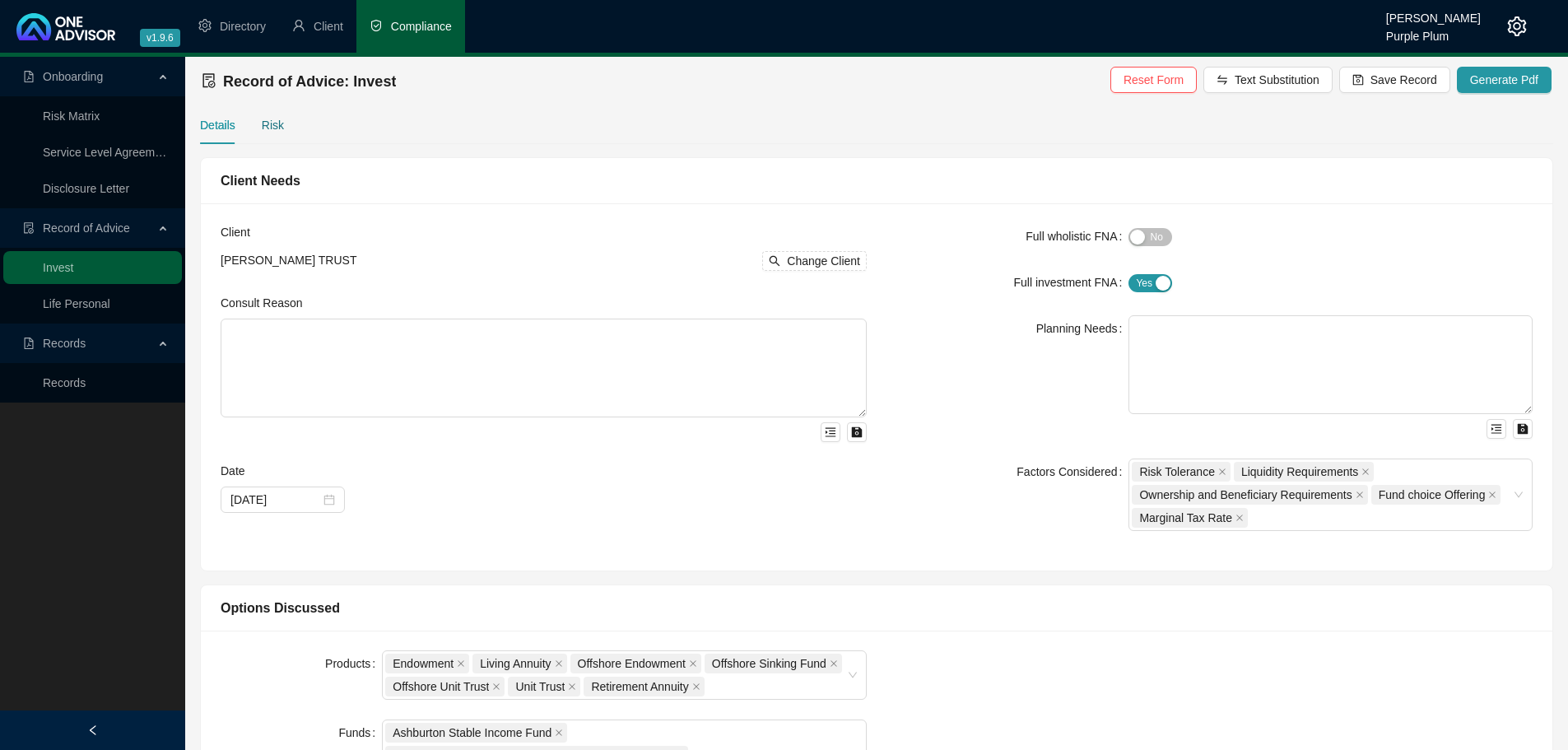
click at [267, 126] on div "Risk" at bounding box center [273, 125] width 22 height 18
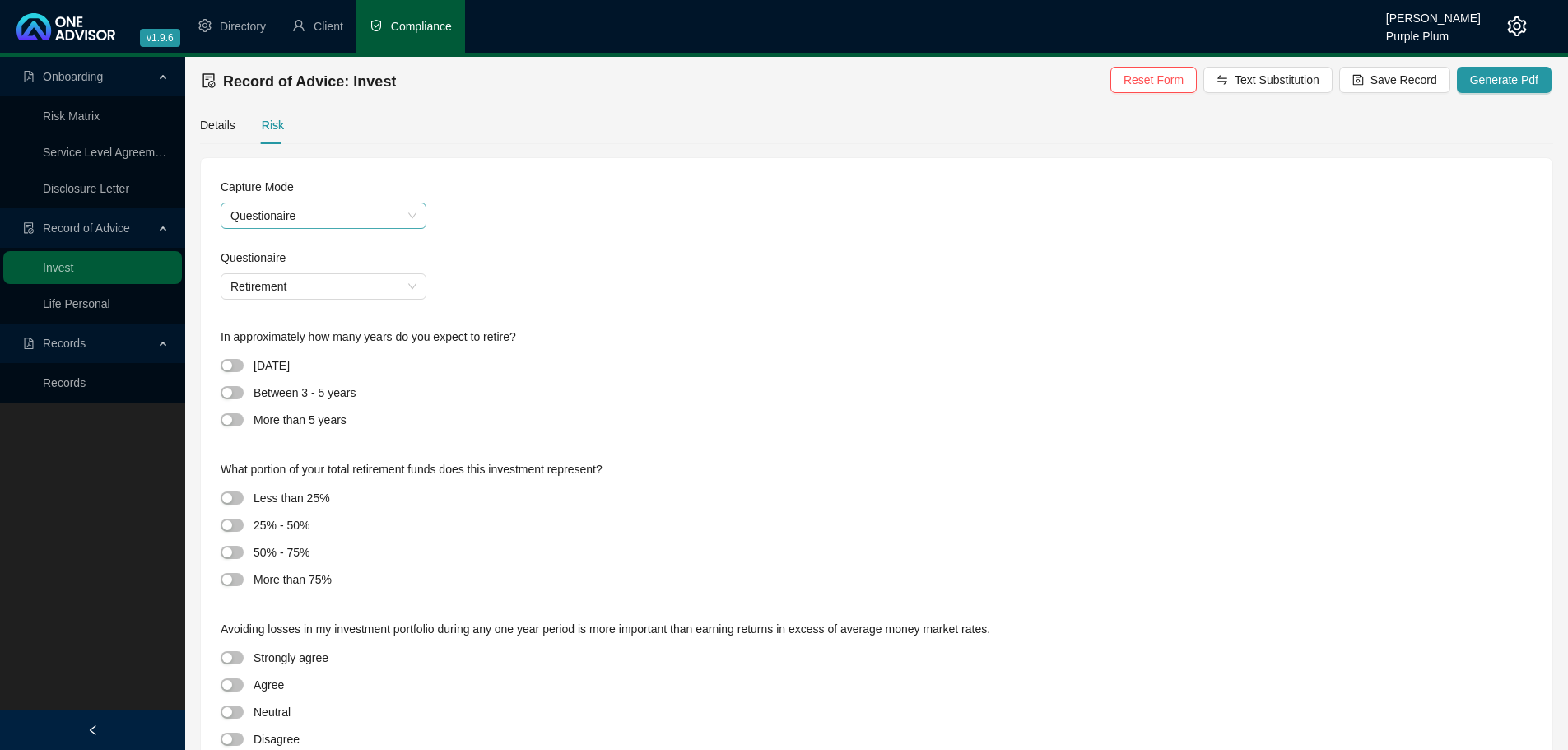
click at [266, 211] on span "Questionaire" at bounding box center [323, 215] width 186 height 25
click at [265, 287] on span "Retirement" at bounding box center [323, 286] width 186 height 25
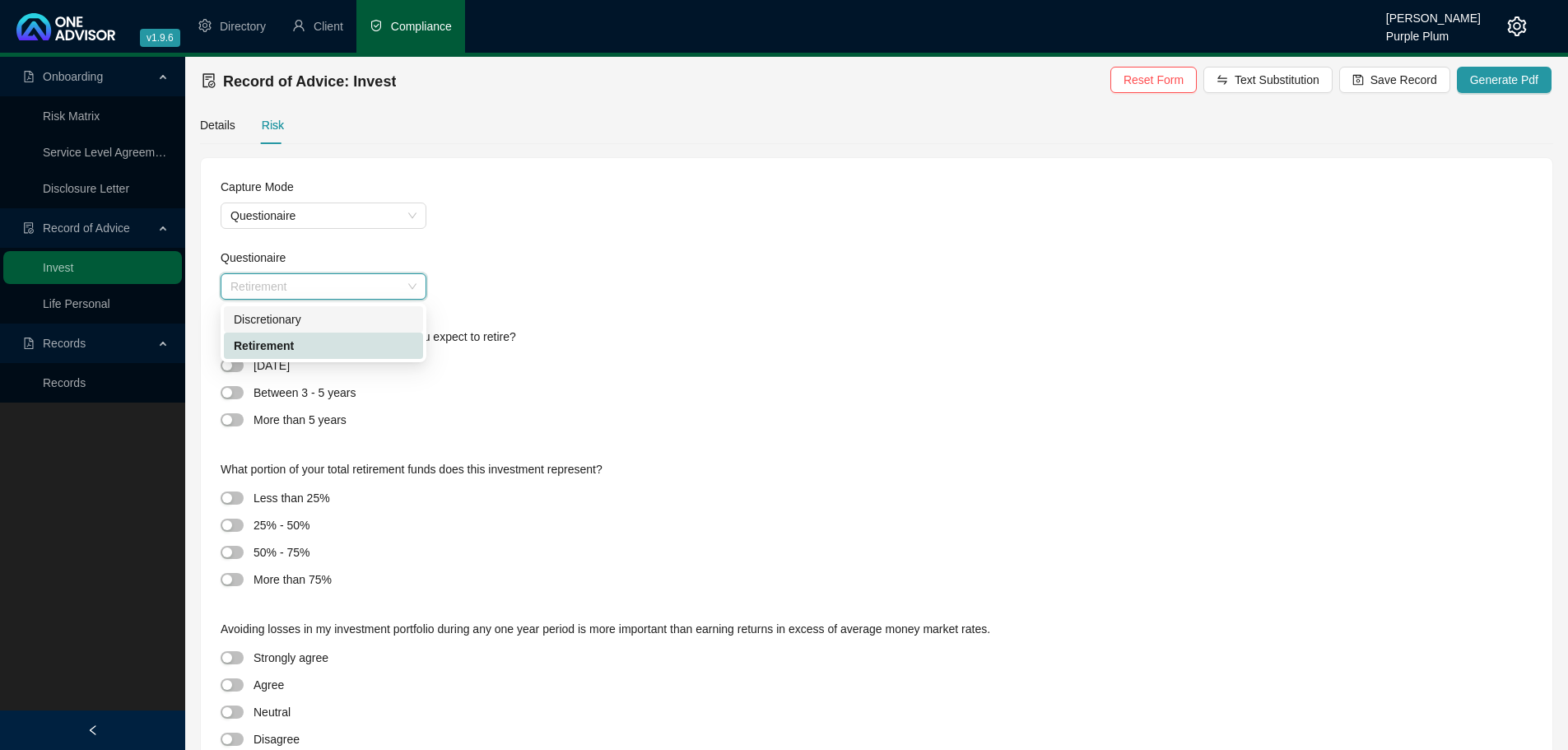
click at [265, 310] on div "Discretionary" at bounding box center [324, 318] width 180 height 18
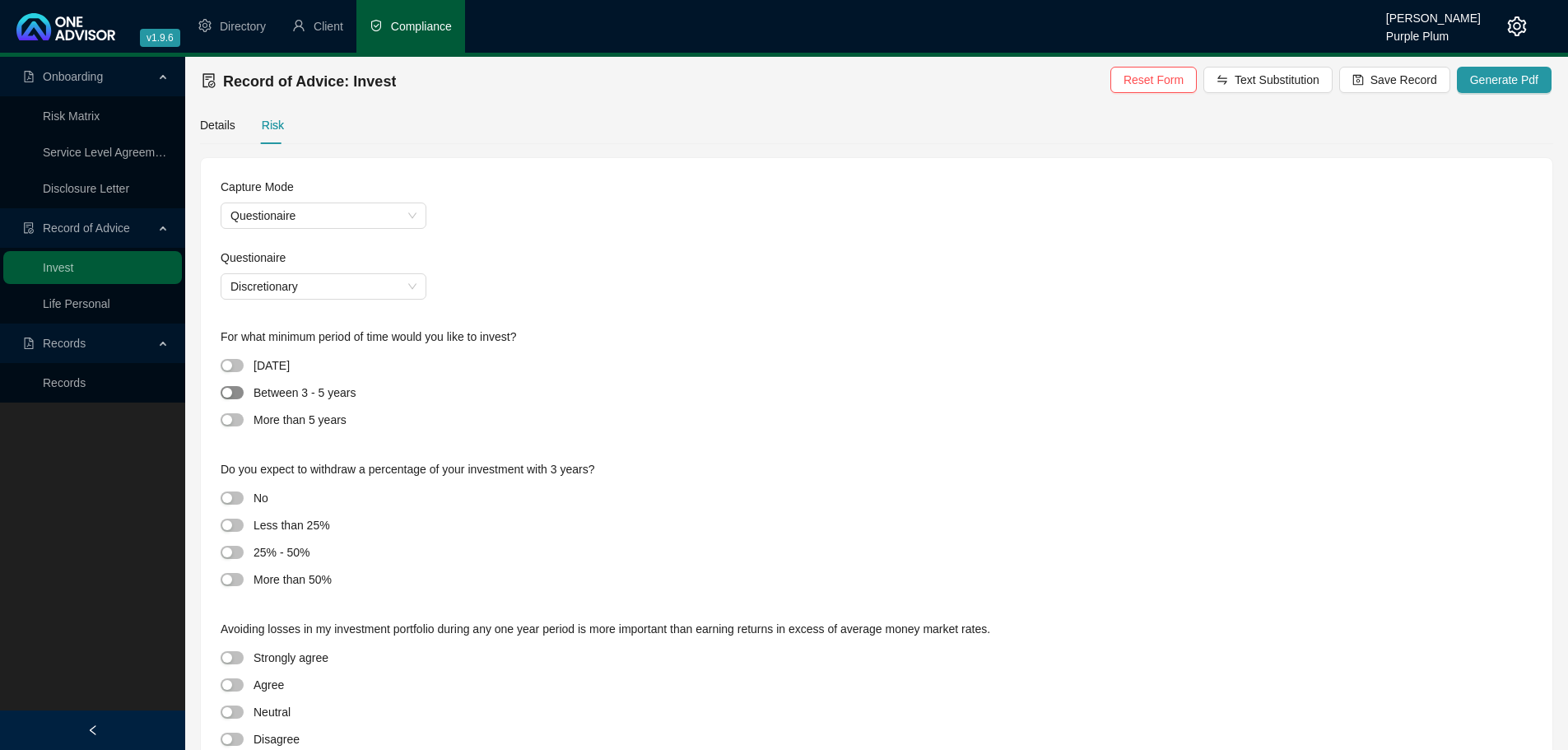
click at [231, 395] on div "button" at bounding box center [228, 393] width 10 height 10
click at [232, 554] on button "button" at bounding box center [232, 551] width 23 height 13
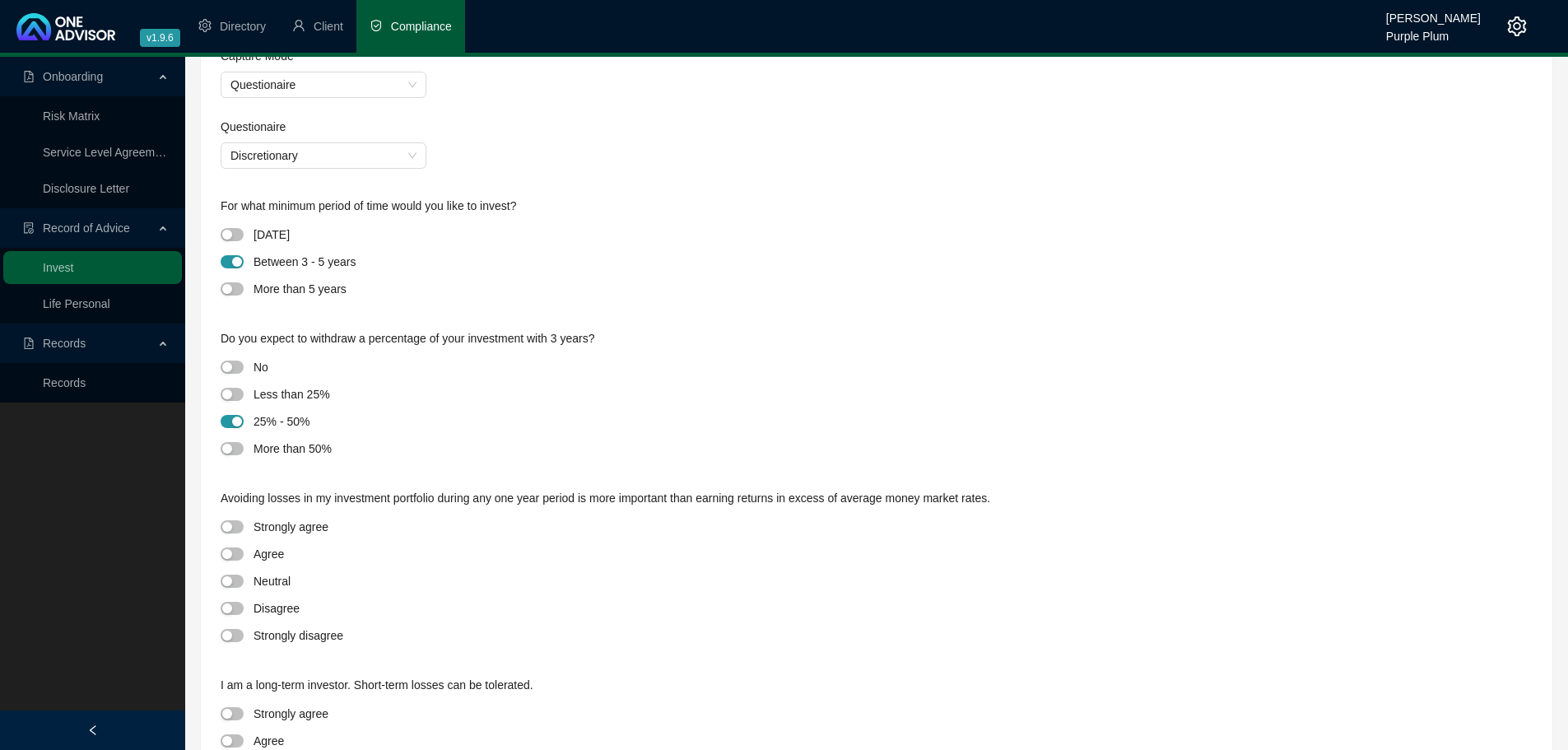
scroll to position [247, 0]
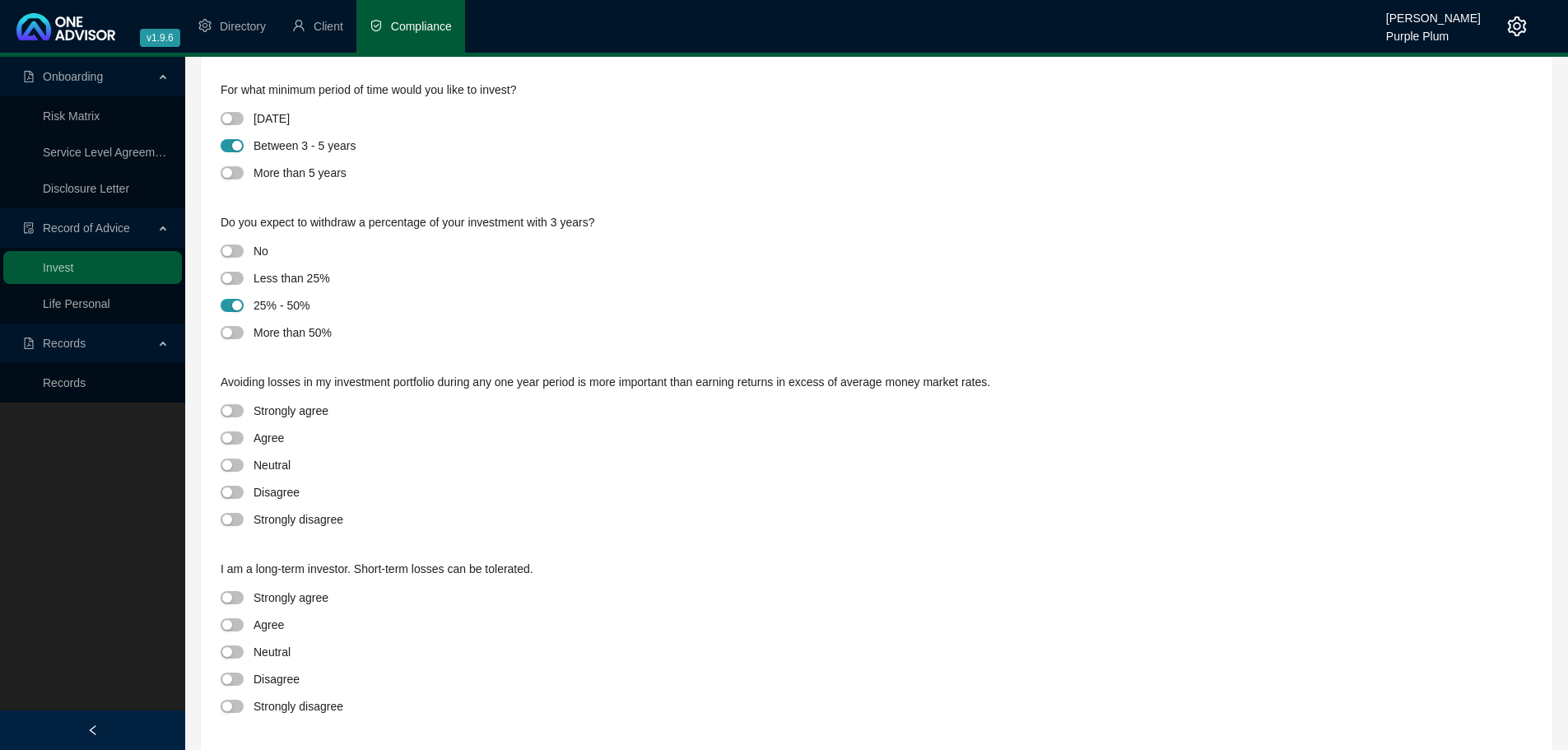
click at [228, 474] on div "Neutral" at bounding box center [877, 465] width 1312 height 22
click at [236, 471] on span "button" at bounding box center [232, 464] width 23 height 13
click at [234, 654] on button "button" at bounding box center [232, 652] width 23 height 13
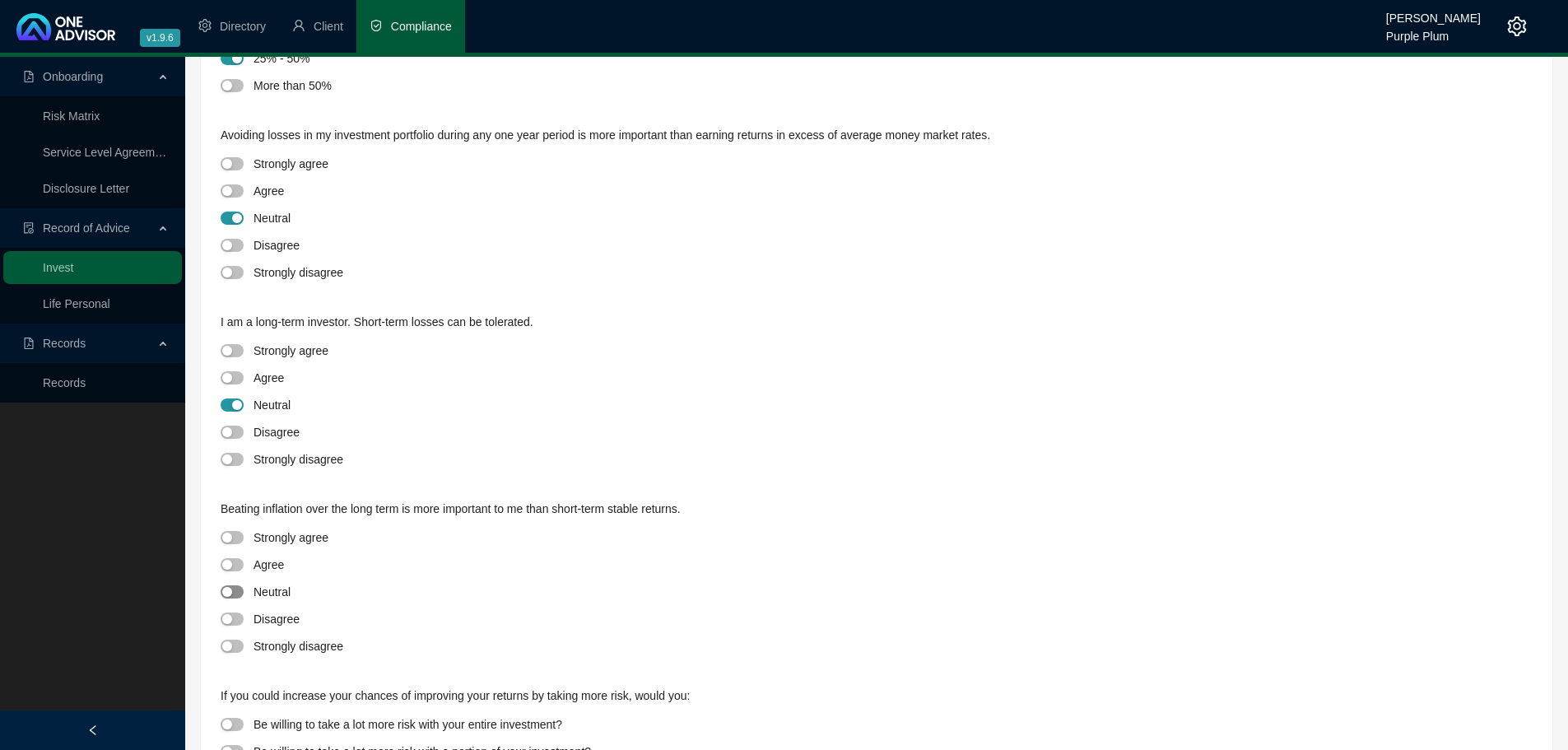
click at [234, 590] on span "button" at bounding box center [232, 591] width 23 height 13
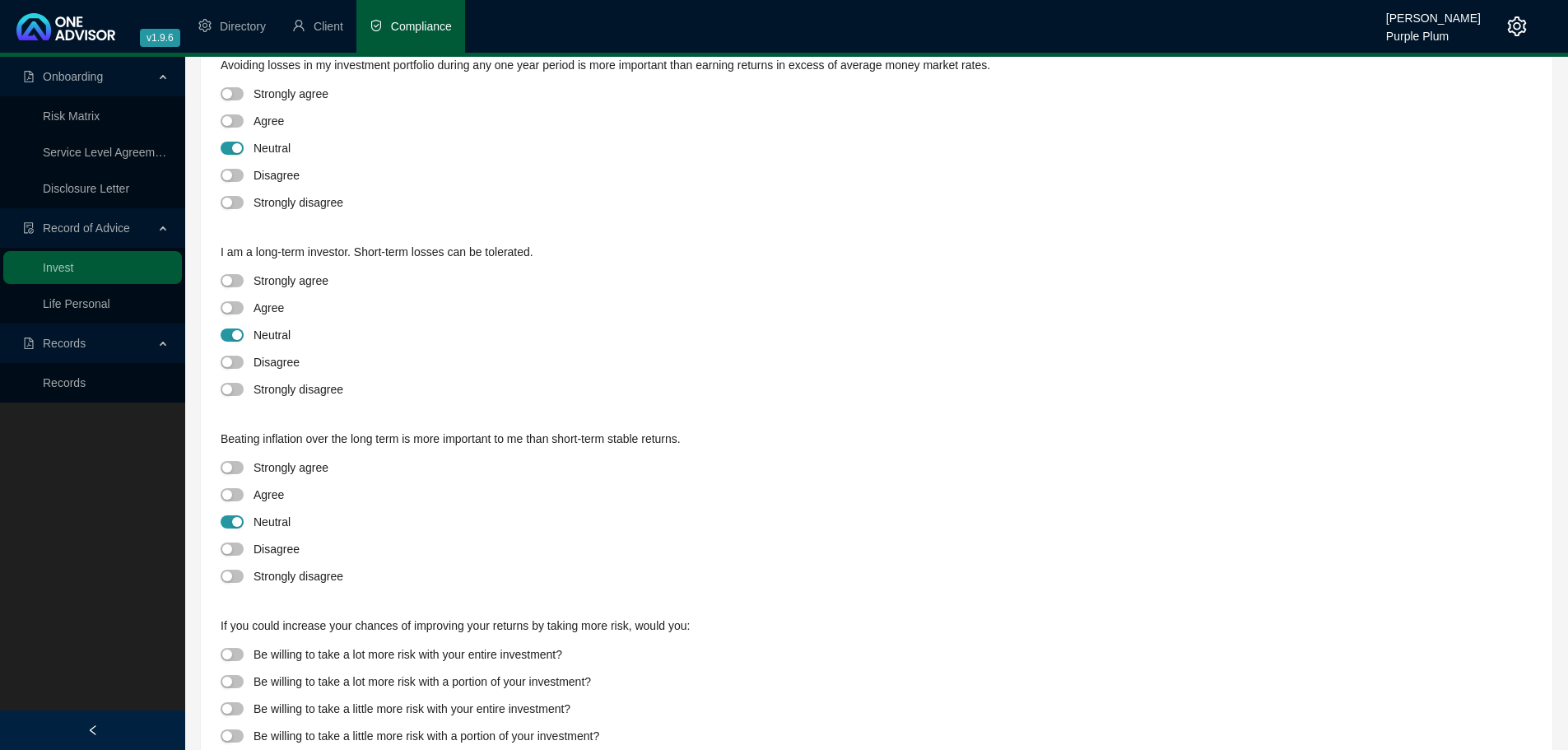
scroll to position [629, 0]
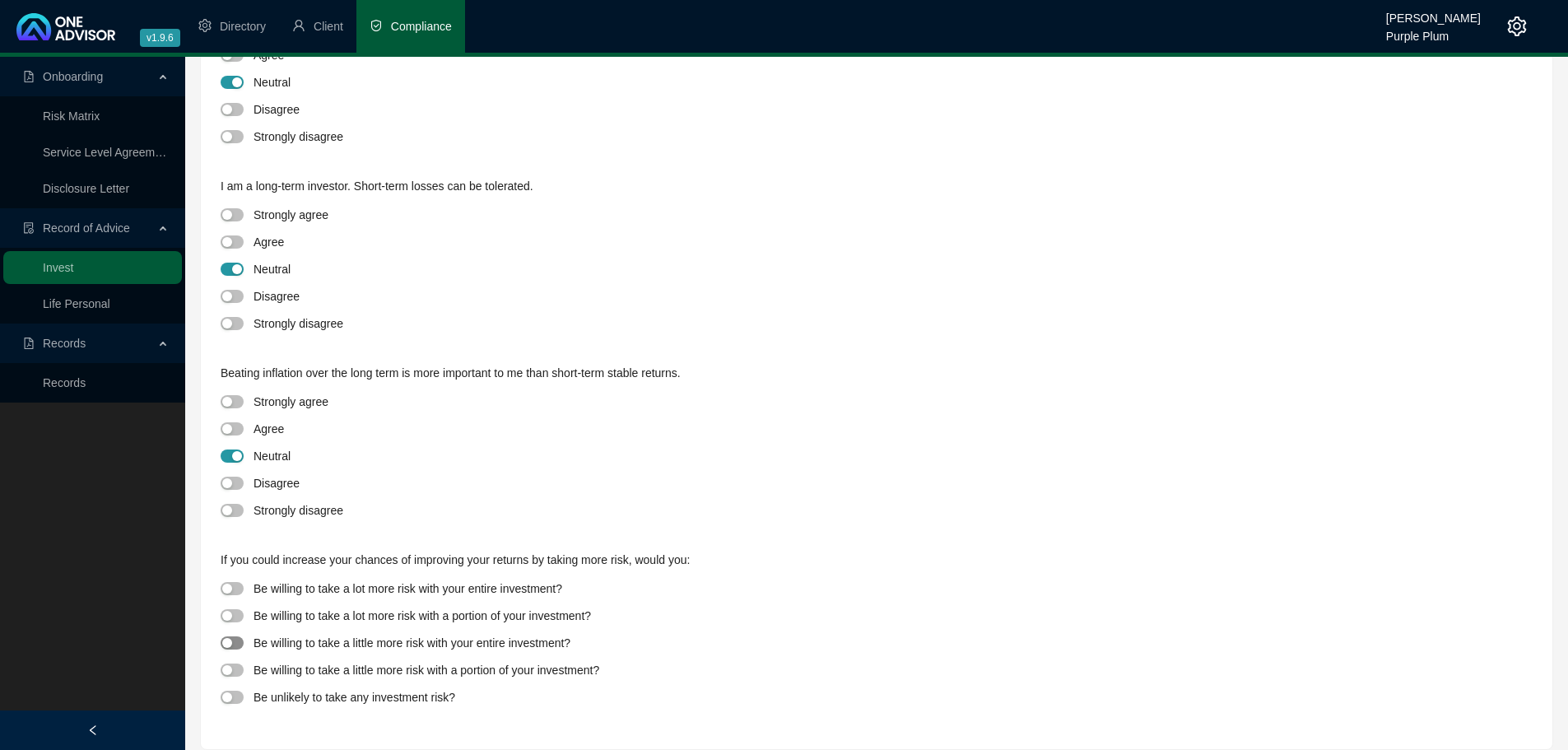
click at [230, 646] on div "button" at bounding box center [228, 643] width 10 height 10
click at [946, 635] on div "Be willing to take a little more risk with your entire investment?" at bounding box center [877, 642] width 1312 height 22
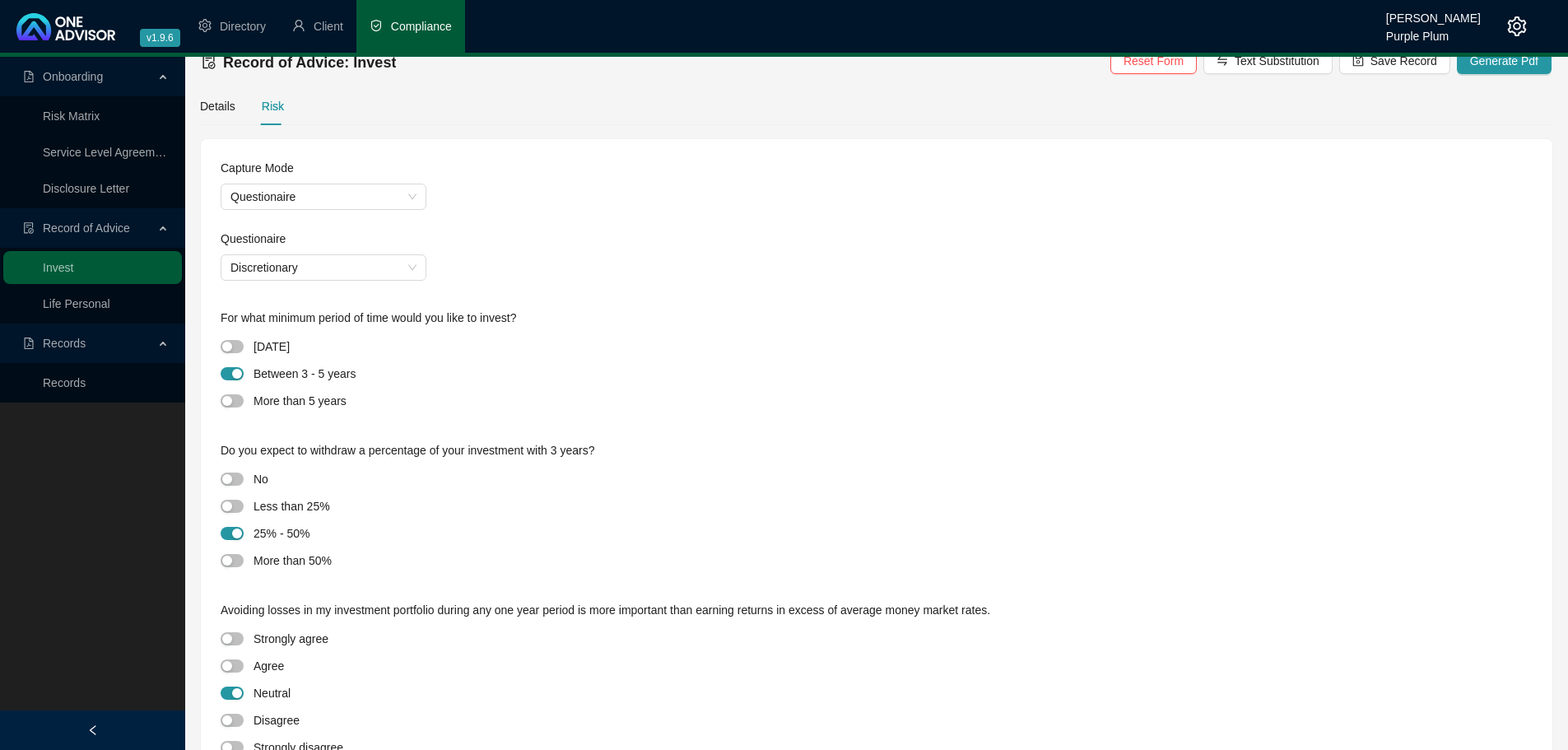
scroll to position [0, 0]
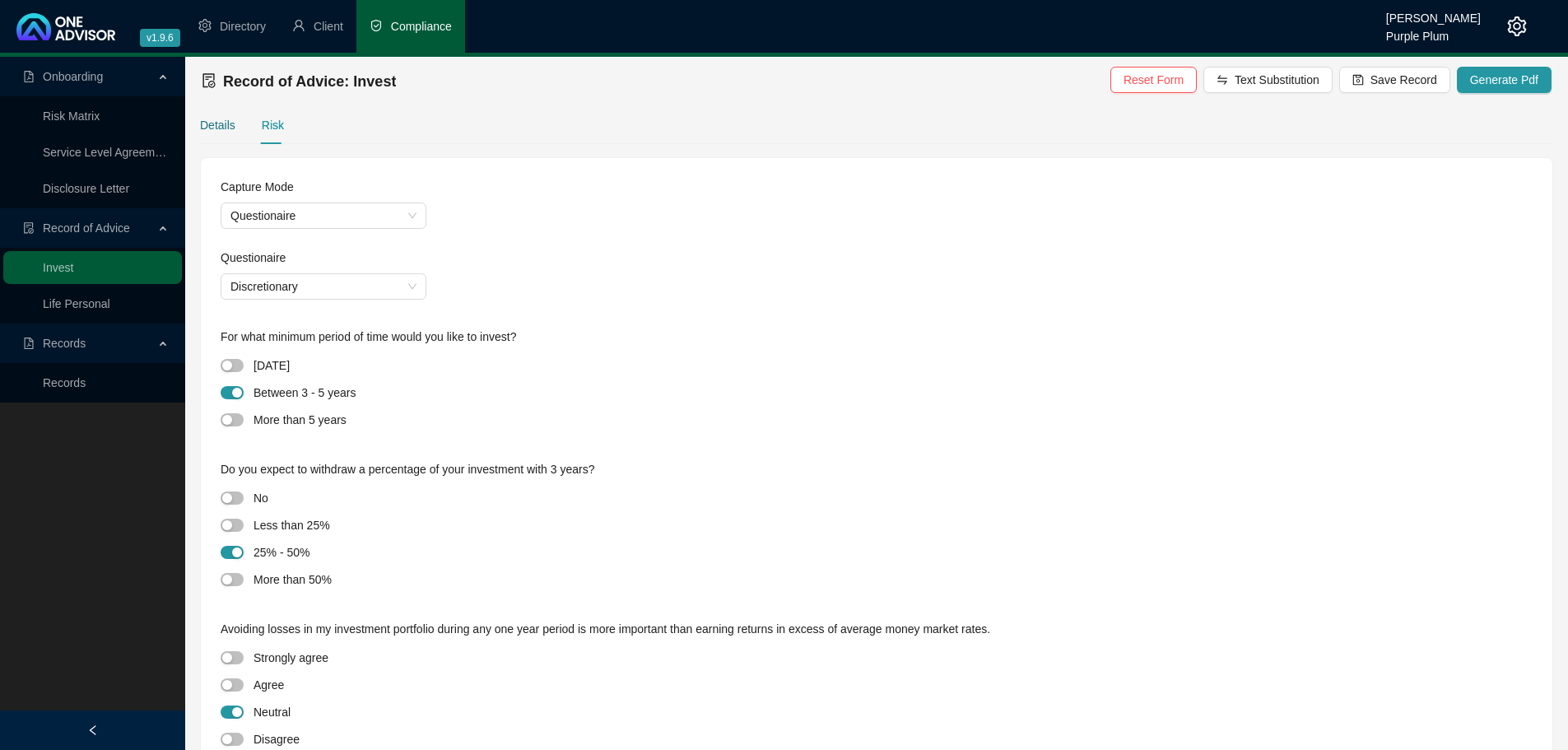
click at [219, 119] on div "Details" at bounding box center [218, 125] width 35 height 18
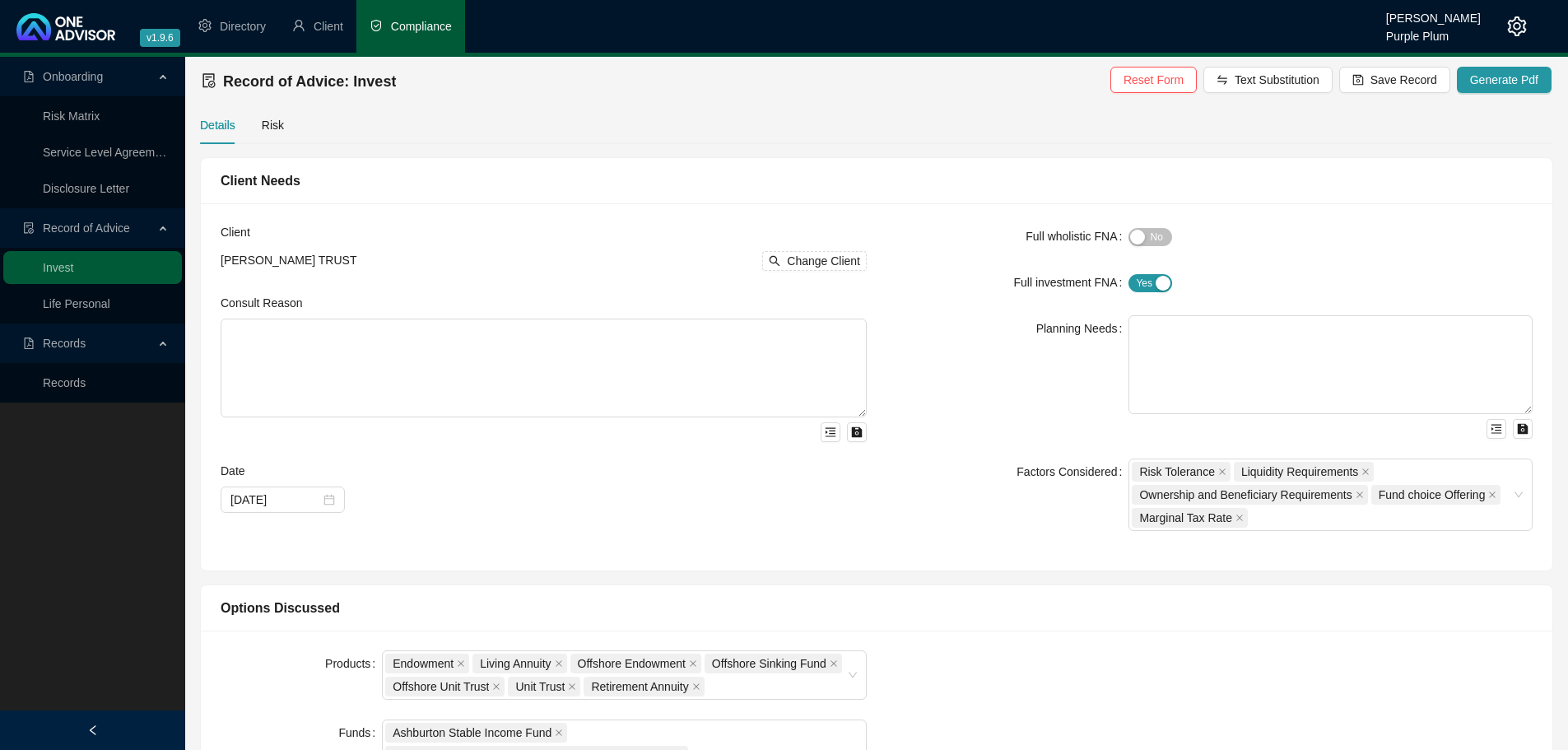
click at [795, 294] on div "Consult Reason" at bounding box center [544, 306] width 647 height 25
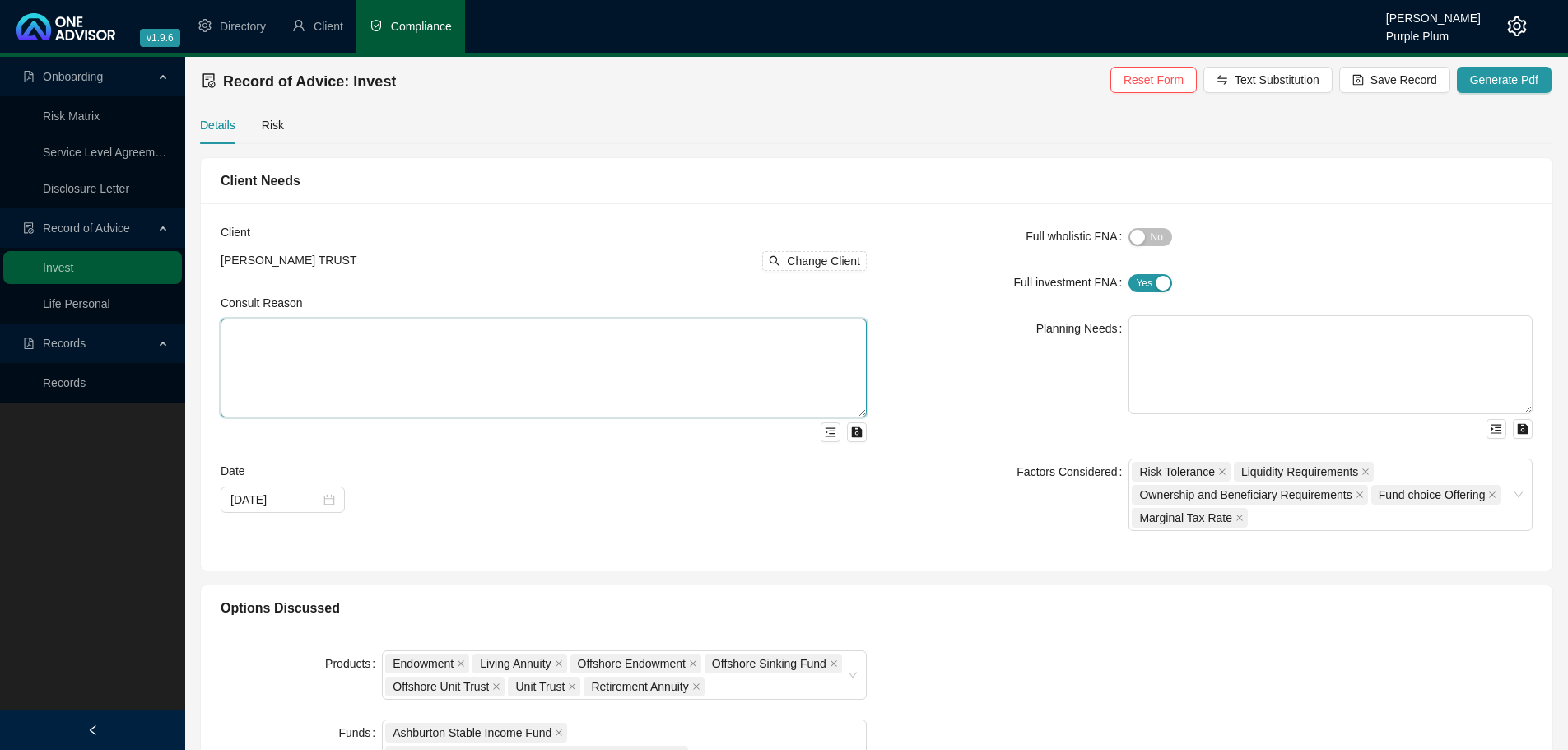
click at [240, 329] on textarea at bounding box center [544, 367] width 647 height 98
paste textarea "We met to discuss investment options for new funds that you wish to invest for …"
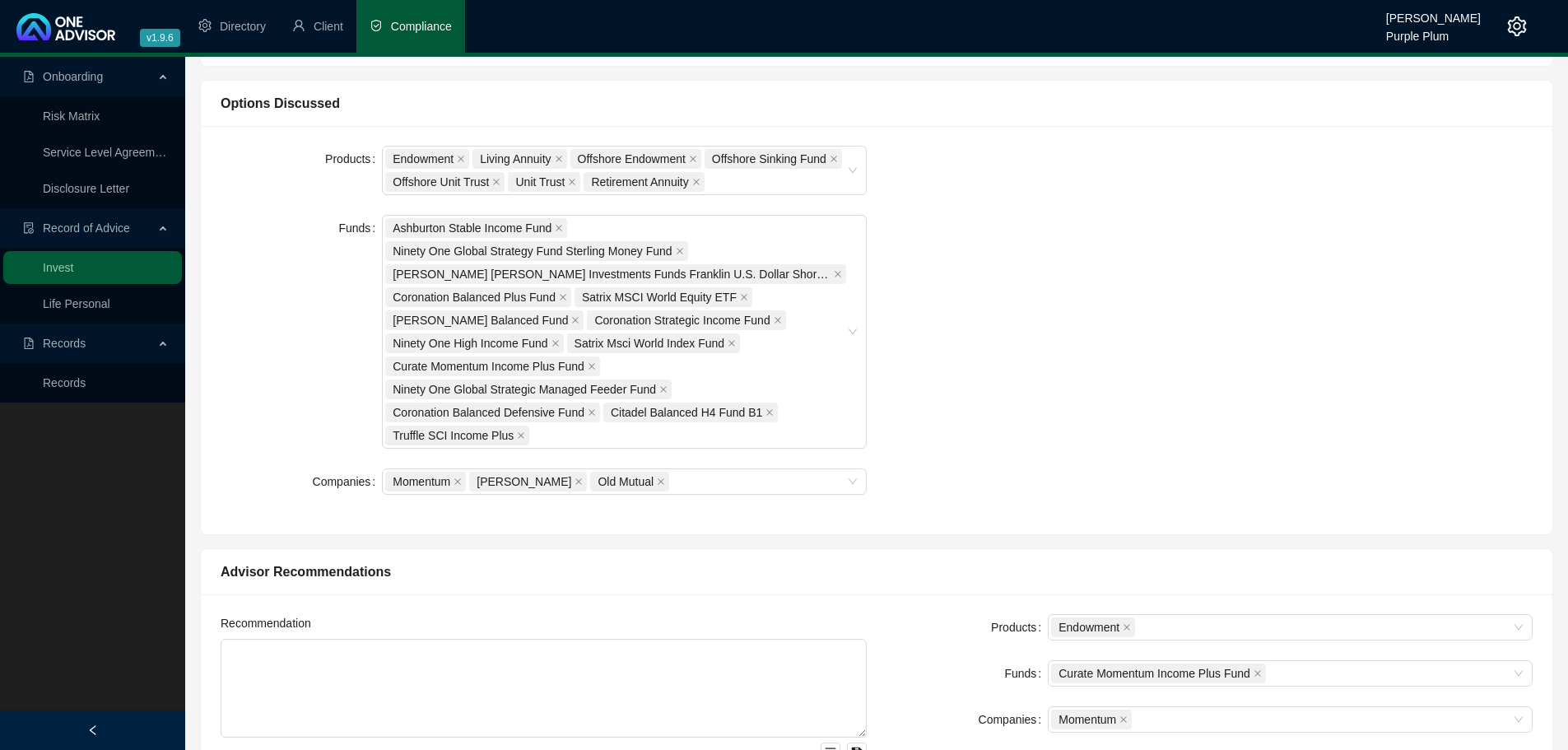
scroll to position [576, 0]
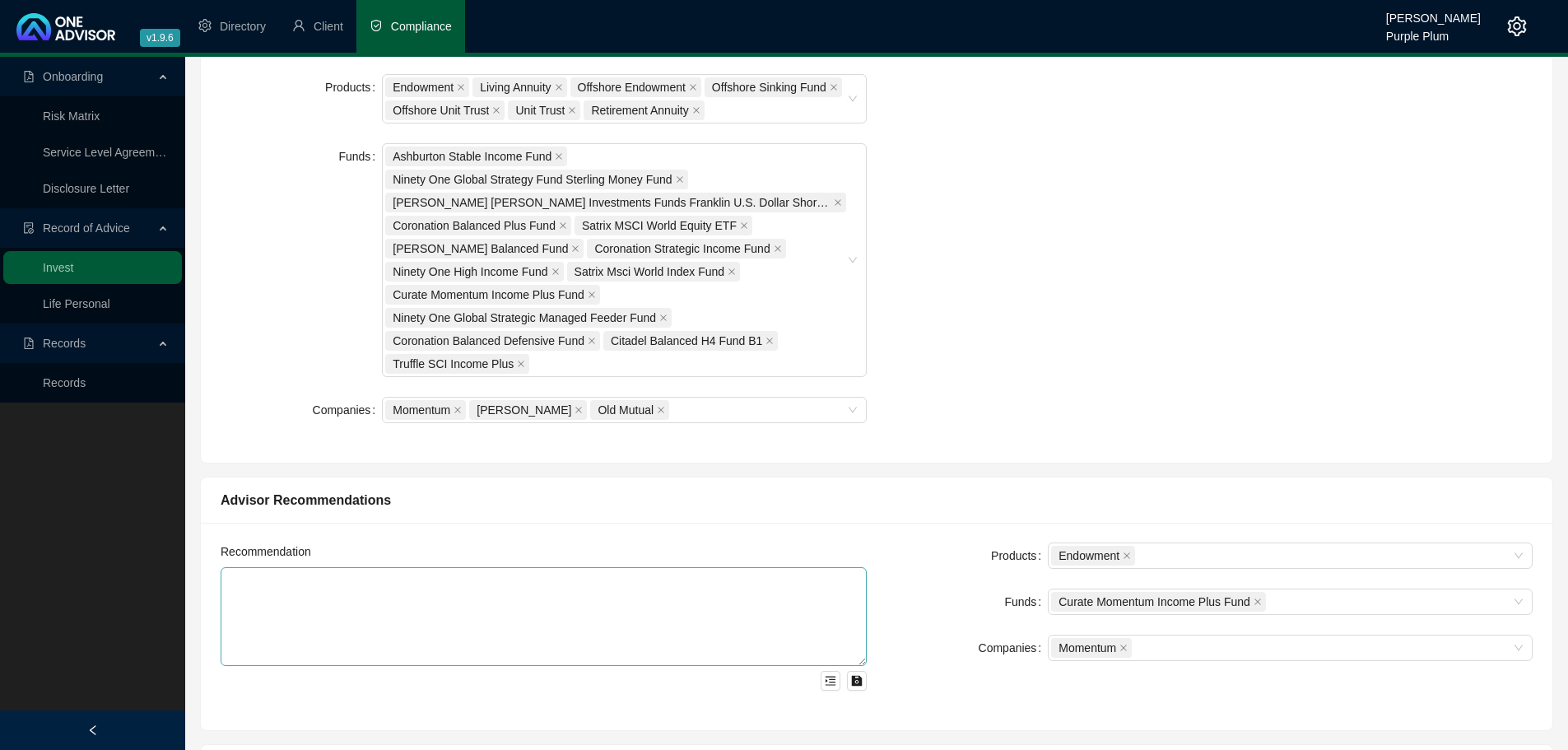
type textarea "We met to discuss investment options for new funds that you wish to invest for …"
click at [235, 578] on textarea at bounding box center [544, 616] width 647 height 98
paste textarea "I propose that we invest the funds into a Momentum Wealth Flexible Endowment Op…"
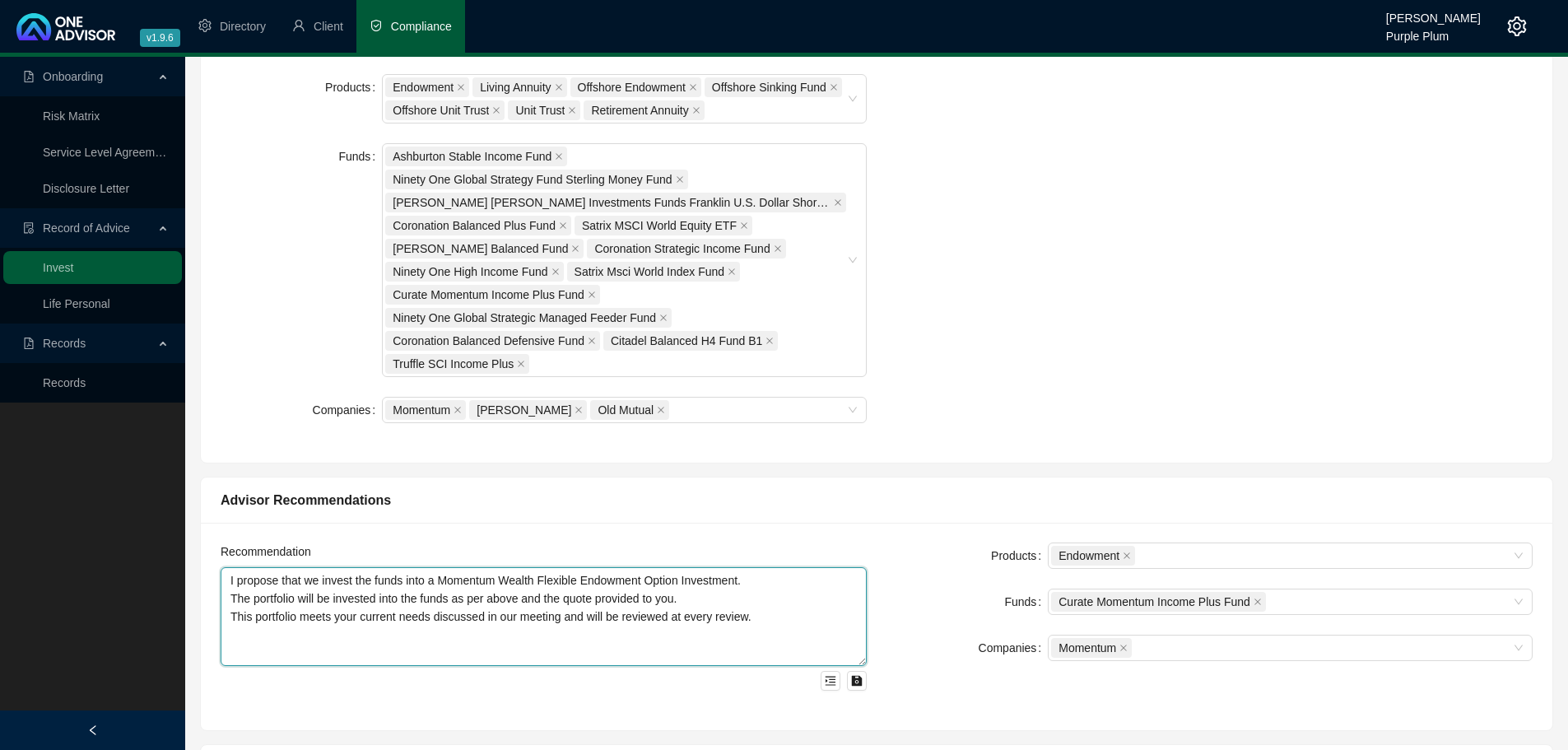
click at [249, 662] on textarea "I propose that we invest the funds into a Momentum Wealth Flexible Endowment Op…" at bounding box center [544, 616] width 647 height 98
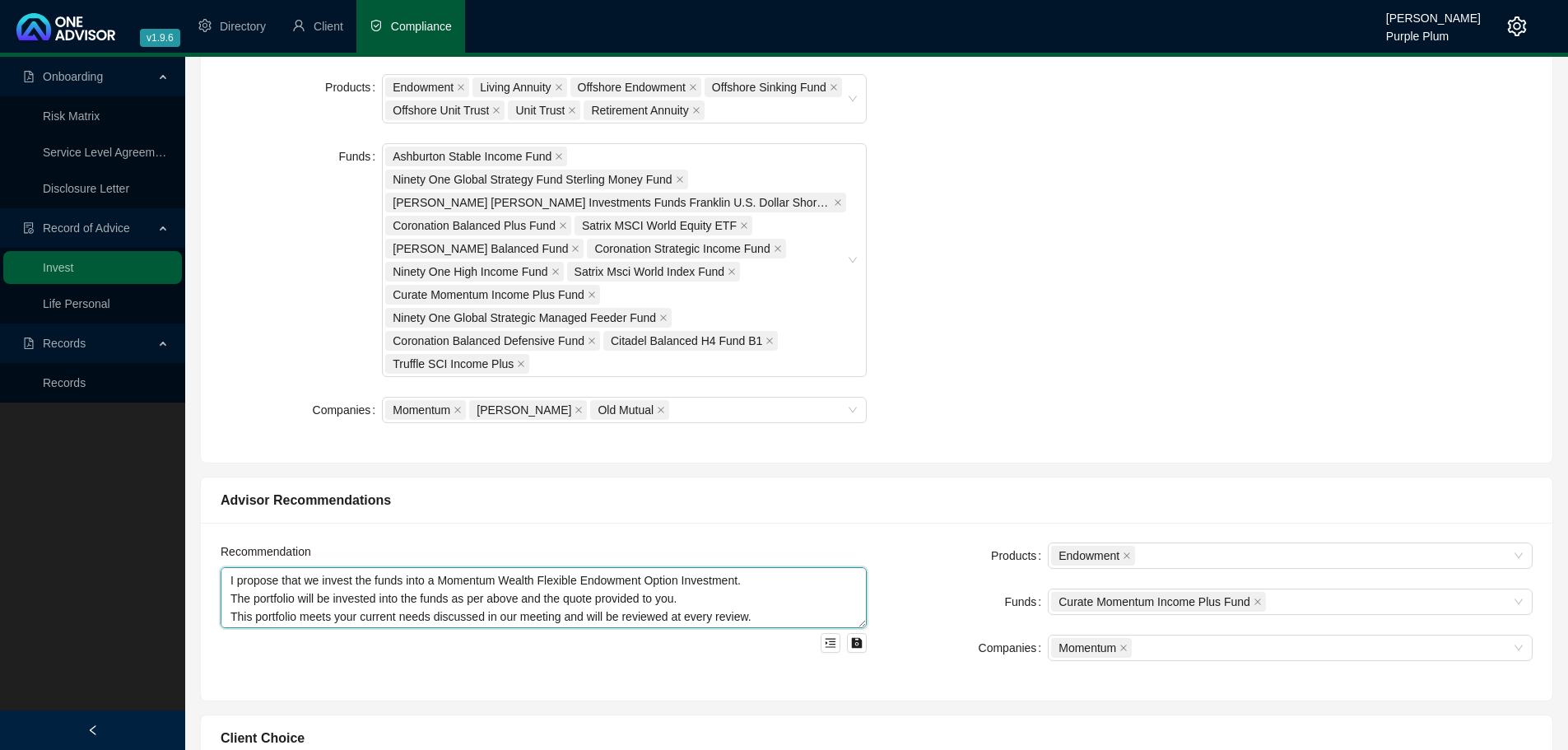
drag, startPoint x: 863, startPoint y: 659, endPoint x: 864, endPoint y: 622, distance: 37.0
click at [864, 622] on textarea "I propose that we invest the funds into a Momentum Wealth Flexible Endowment Op…" at bounding box center [544, 597] width 647 height 61
type textarea "I propose that we invest the funds into a Momentum Wealth Flexible Endowment Op…"
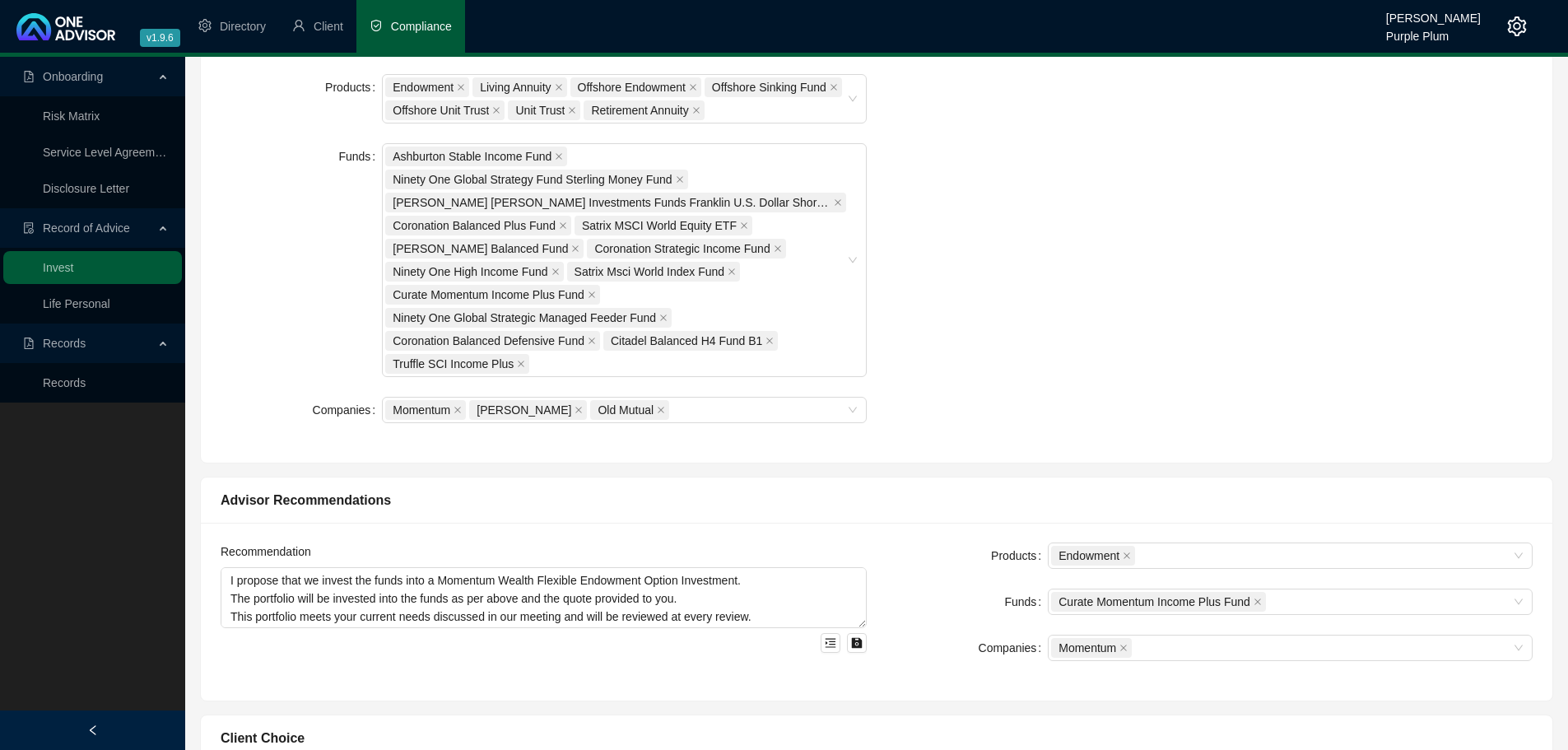
click at [722, 676] on div "Recommendation I propose that we invest the funds into a Momentum Wealth Flexib…" at bounding box center [544, 610] width 666 height 138
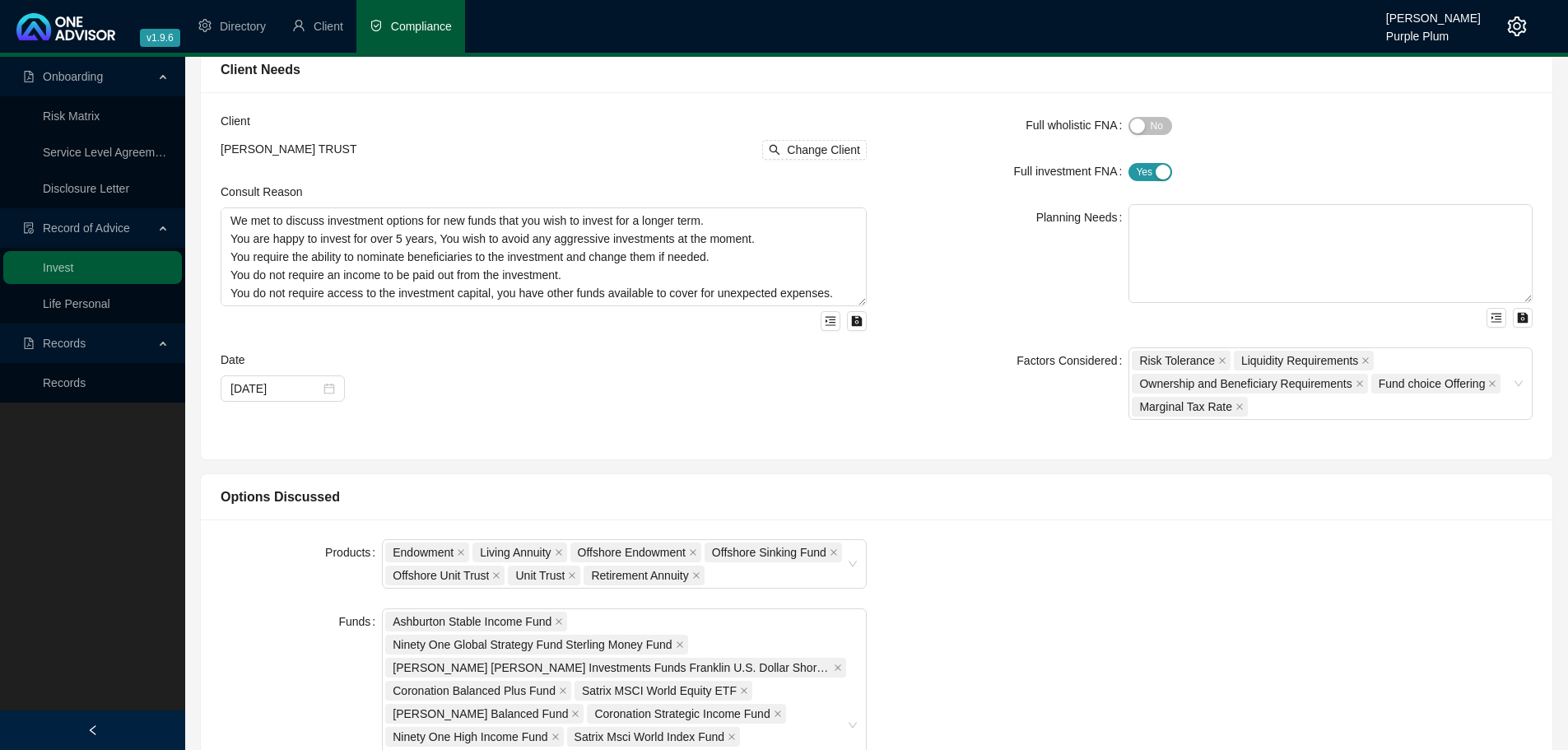
scroll to position [0, 0]
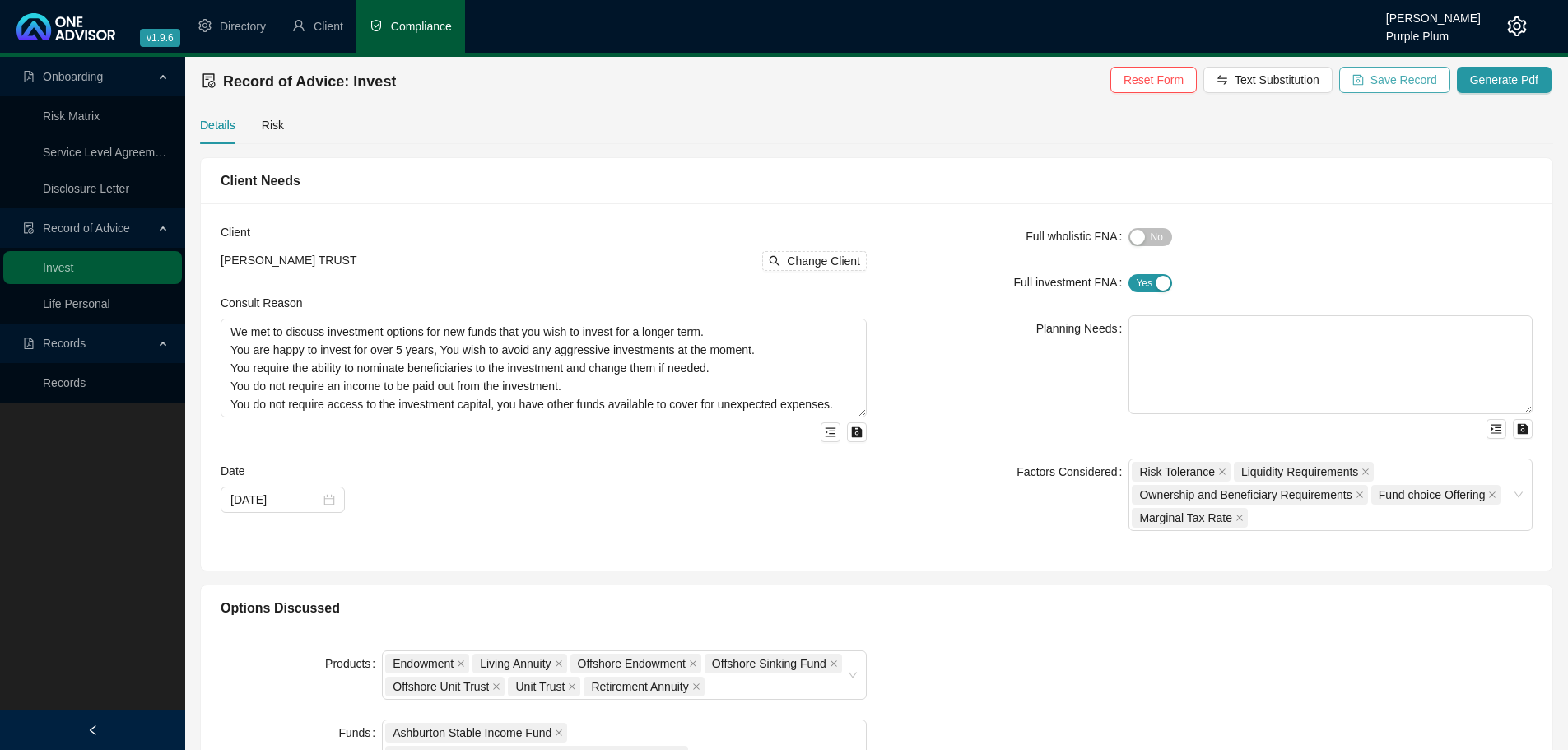
click at [1380, 86] on span "Save Record" at bounding box center [1404, 80] width 67 height 18
click at [1501, 83] on span "Generate Pdf" at bounding box center [1505, 80] width 69 height 18
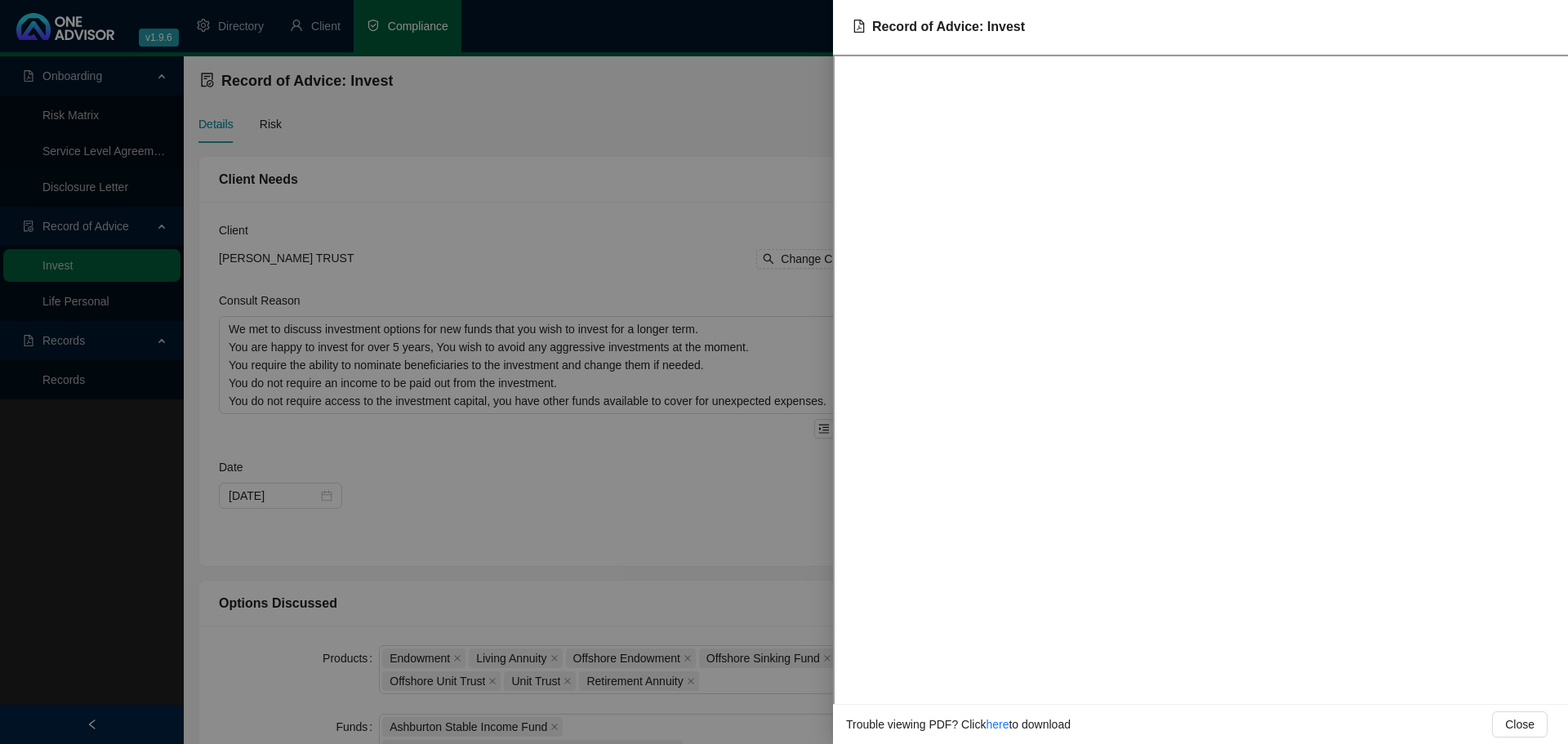
click at [684, 230] on div at bounding box center [784, 372] width 1568 height 744
